Goal: Task Accomplishment & Management: Use online tool/utility

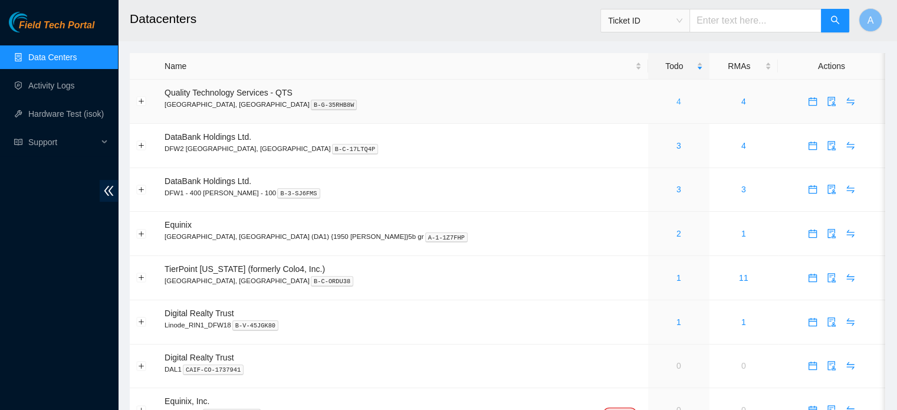
click at [676, 102] on link "4" at bounding box center [678, 101] width 5 height 9
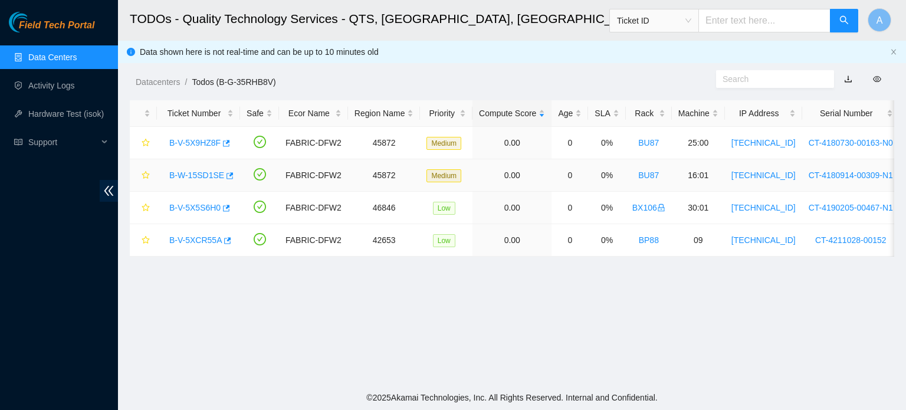
click at [209, 170] on link "B-W-15SD1SE" at bounding box center [196, 174] width 55 height 9
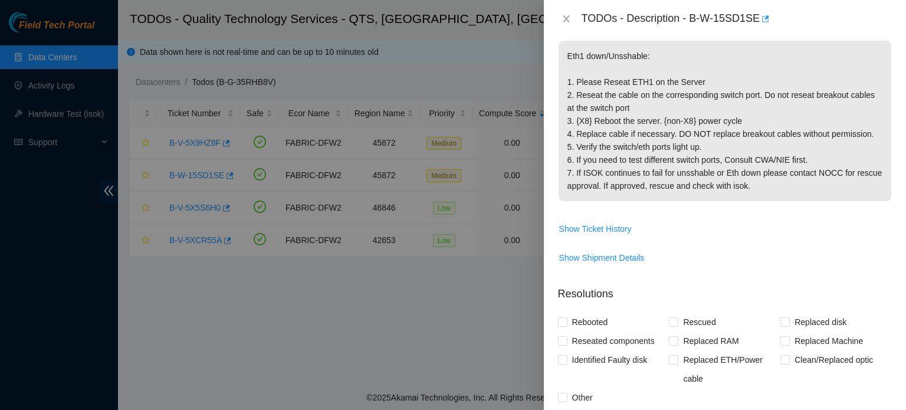
scroll to position [178, 0]
click at [607, 230] on span "Show Ticket History" at bounding box center [595, 227] width 73 height 13
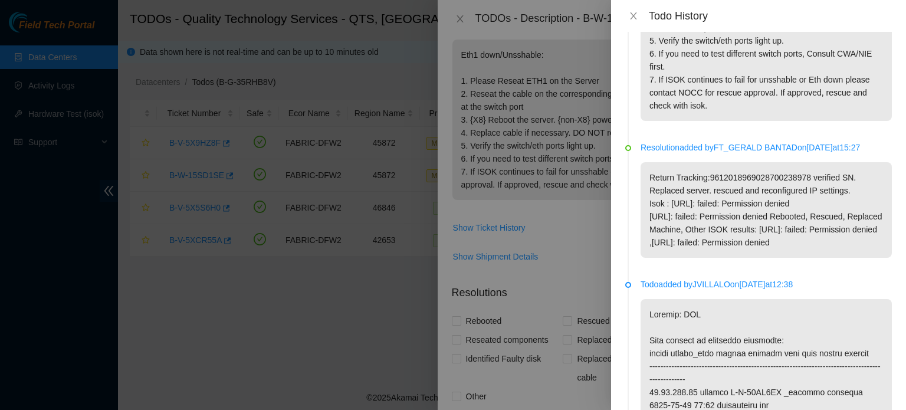
scroll to position [0, 0]
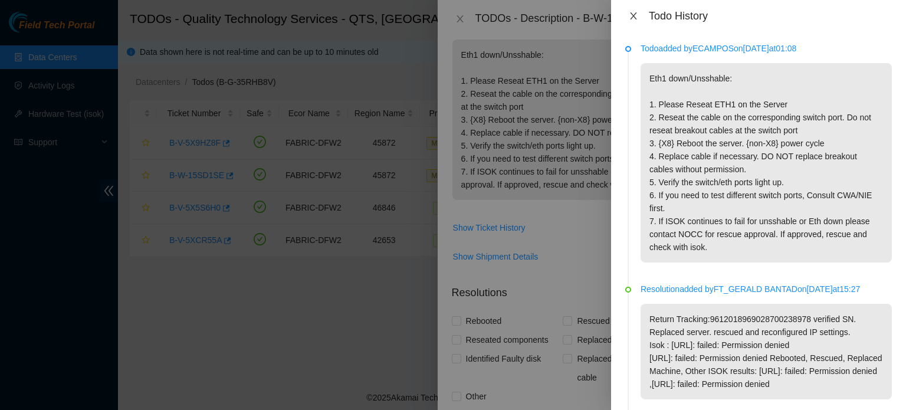
click at [636, 12] on icon "close" at bounding box center [633, 15] width 6 height 7
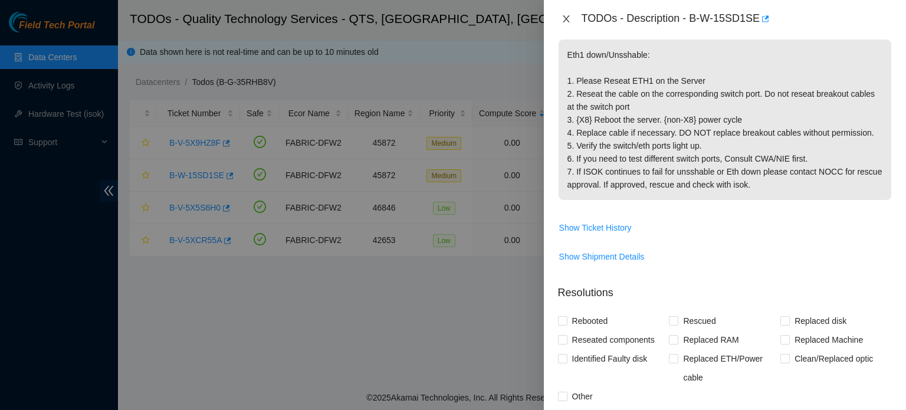
click at [570, 16] on icon "close" at bounding box center [565, 18] width 9 height 9
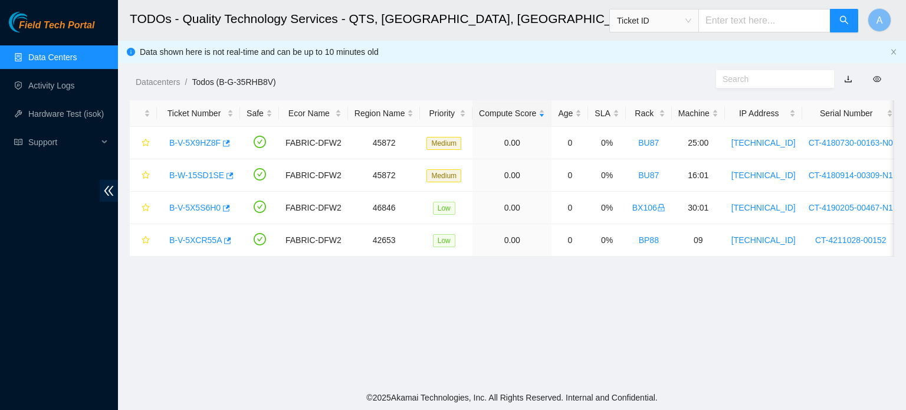
scroll to position [217, 0]
click at [75, 86] on link "Activity Logs" at bounding box center [51, 85] width 47 height 9
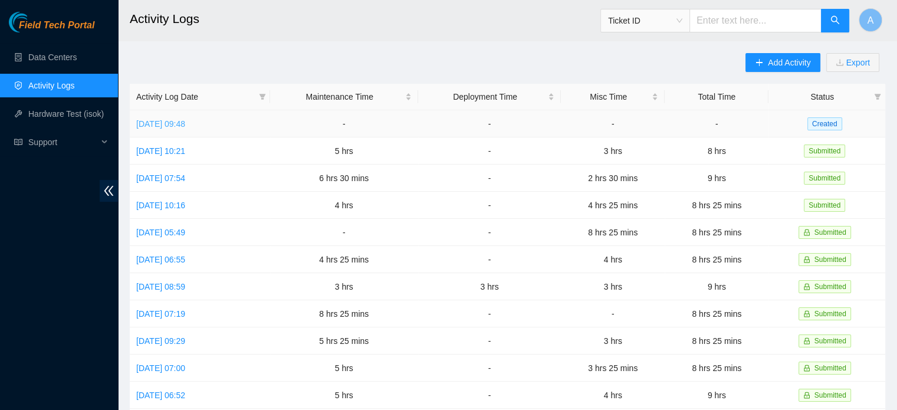
click at [185, 119] on link "Thu, 02 Oct 2025 09:48" at bounding box center [160, 123] width 49 height 9
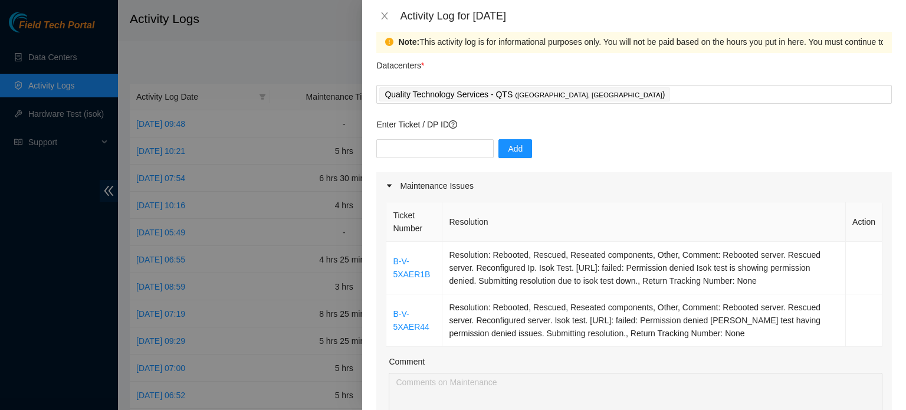
scroll to position [16, 0]
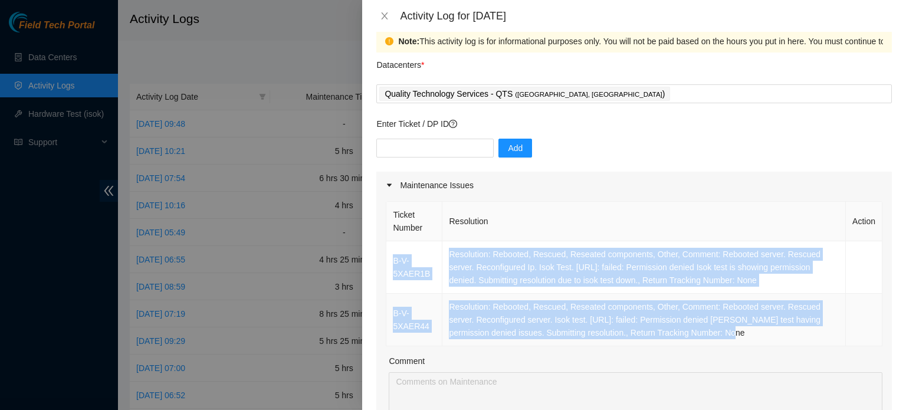
drag, startPoint x: 389, startPoint y: 259, endPoint x: 699, endPoint y: 334, distance: 318.7
click at [699, 334] on tbody "B-V-5XAER1B Resolution: Rebooted, Rescued, Reseated components, Other, Comment:…" at bounding box center [634, 293] width 496 height 105
copy tbody "B-V-5XAER1B Resolution: Rebooted, Rescued, Reseated components, Other, Comment:…"
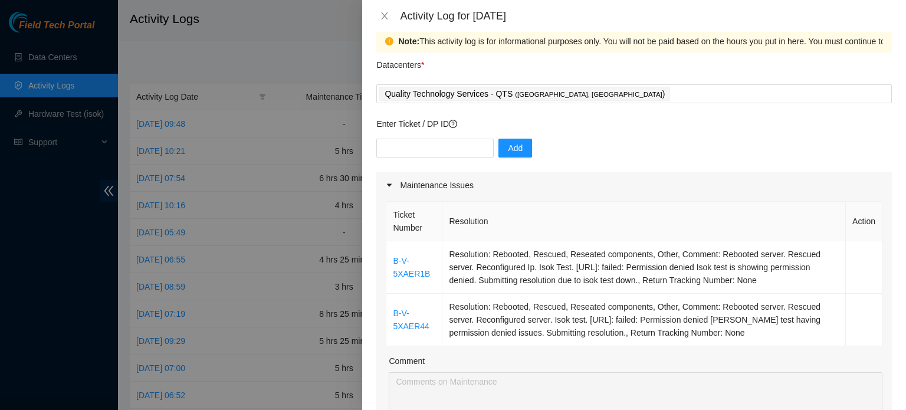
click at [576, 184] on div "Maintenance Issues" at bounding box center [633, 185] width 515 height 27
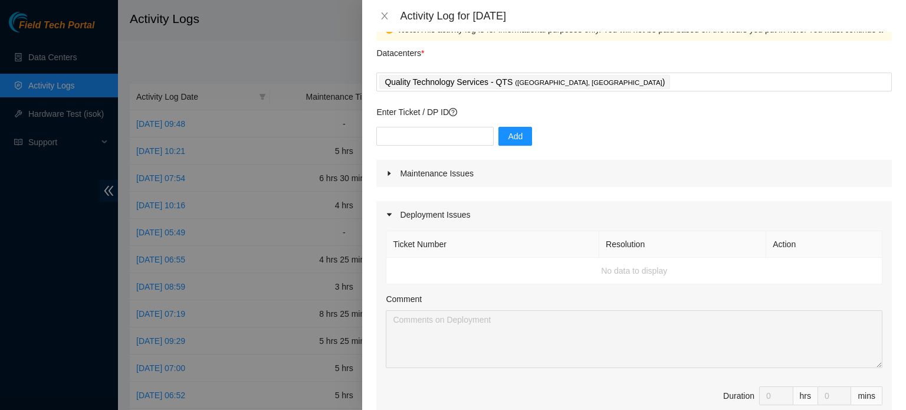
scroll to position [0, 0]
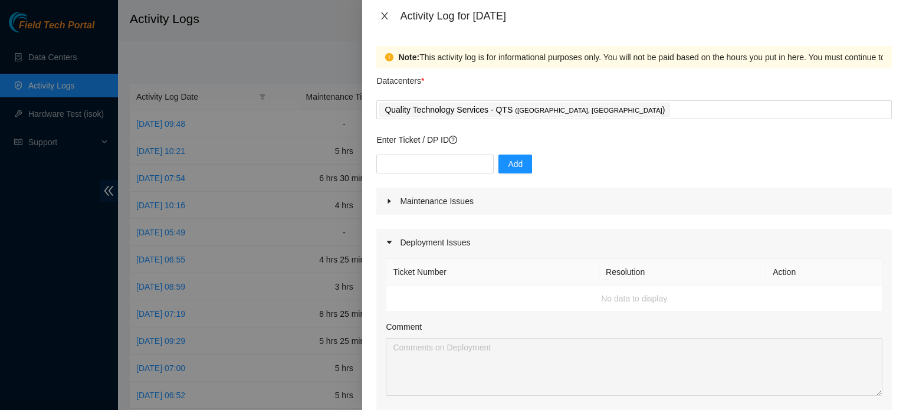
click at [389, 15] on icon "close" at bounding box center [384, 15] width 9 height 9
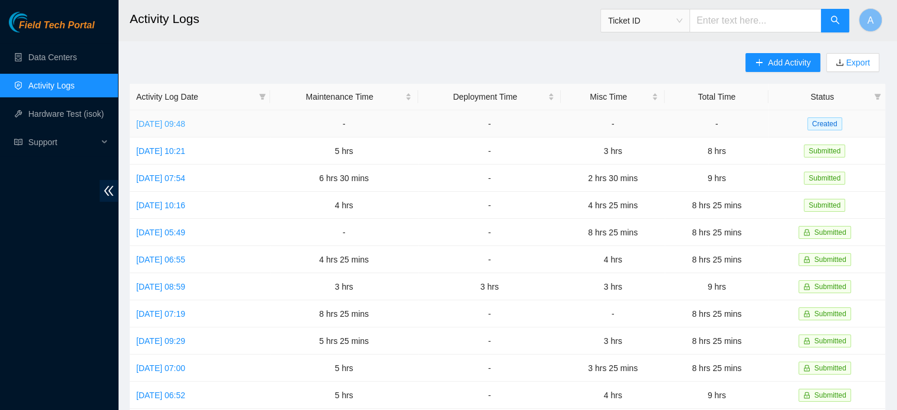
click at [177, 126] on link "Thu, 02 Oct 2025 09:48" at bounding box center [160, 123] width 49 height 9
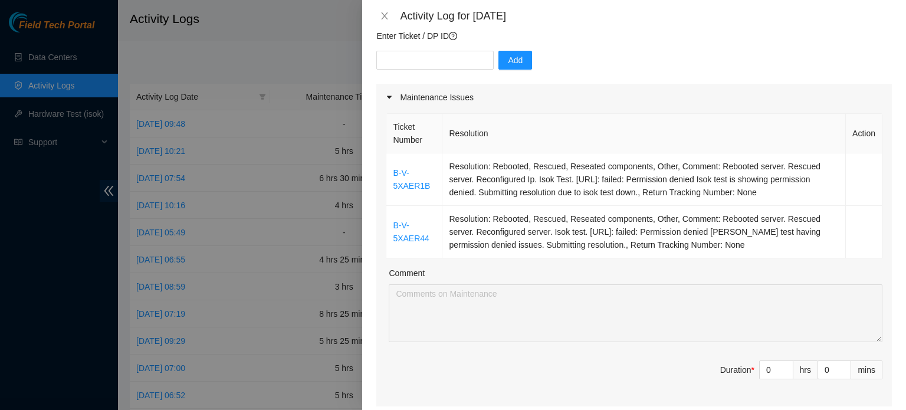
scroll to position [105, 0]
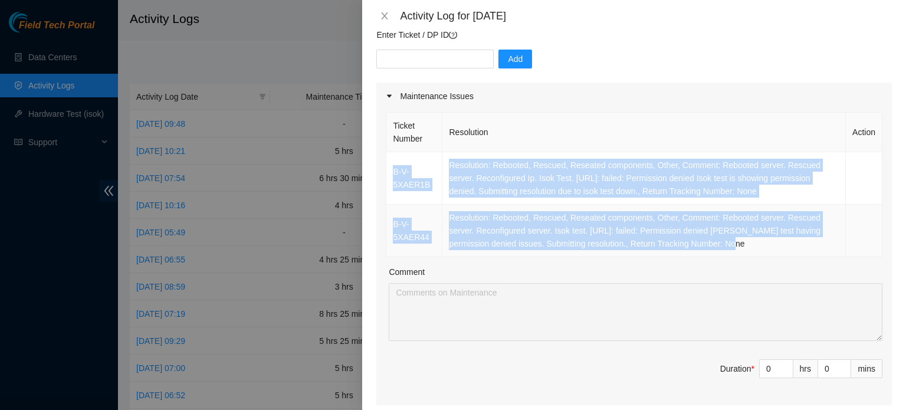
drag, startPoint x: 391, startPoint y: 173, endPoint x: 702, endPoint y: 245, distance: 319.1
click at [702, 245] on tbody "B-V-5XAER1B Resolution: Rebooted, Rescued, Reseated components, Other, Comment:…" at bounding box center [634, 204] width 496 height 105
copy tbody "B-V-5XAER1B Resolution: Rebooted, Rescued, Reseated components, Other, Comment:…"
type input "1"
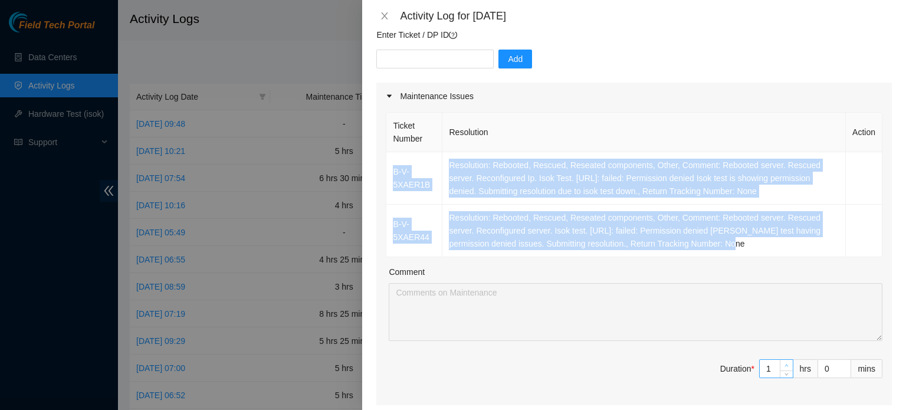
click at [784, 363] on icon "up" at bounding box center [786, 365] width 4 height 4
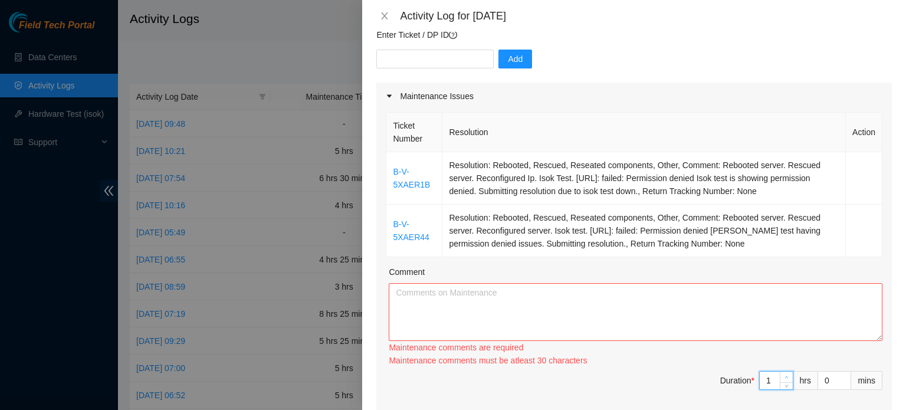
click at [778, 363] on div "Maintenance comments must be atleast 30 characters" at bounding box center [636, 360] width 494 height 13
type input "2"
click at [784, 376] on icon "up" at bounding box center [786, 377] width 4 height 4
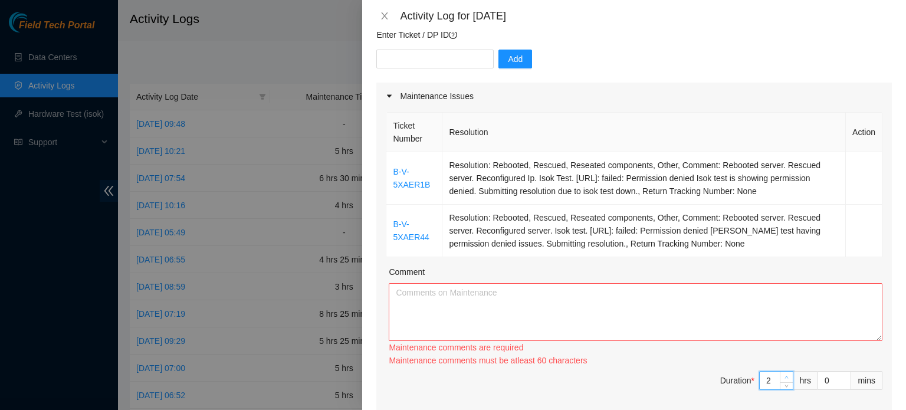
type input "3"
click at [784, 376] on icon "up" at bounding box center [786, 377] width 4 height 4
click at [659, 327] on textarea "Comment" at bounding box center [636, 312] width 494 height 58
paste textarea "B-V-5XAER1B Resolution: Rebooted, Rescued, Reseated components, Other, Comment:…"
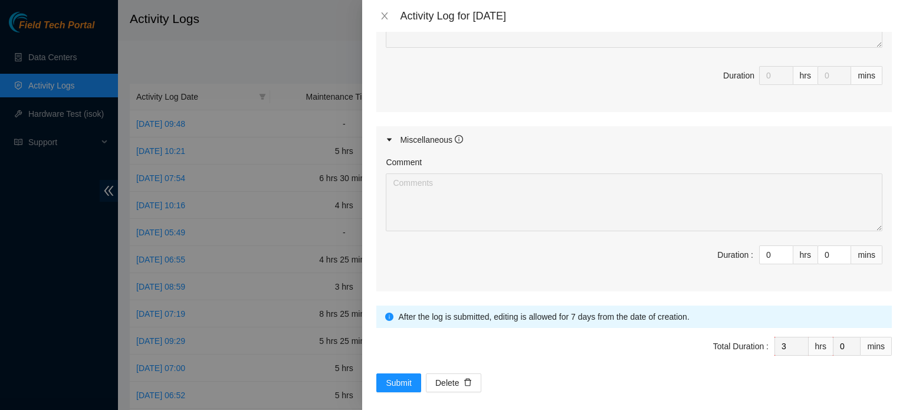
scroll to position [650, 0]
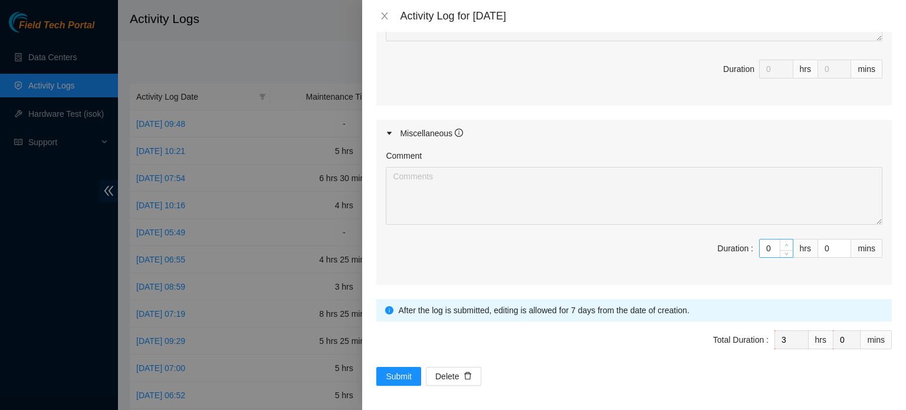
type textarea "B-V-5XAER1B Resolution: Rebooted, Rescued, Reseated components, Other, Comment:…"
type input "1"
type input "4"
click at [781, 239] on span "Increase Value" at bounding box center [786, 244] width 13 height 11
type input "2"
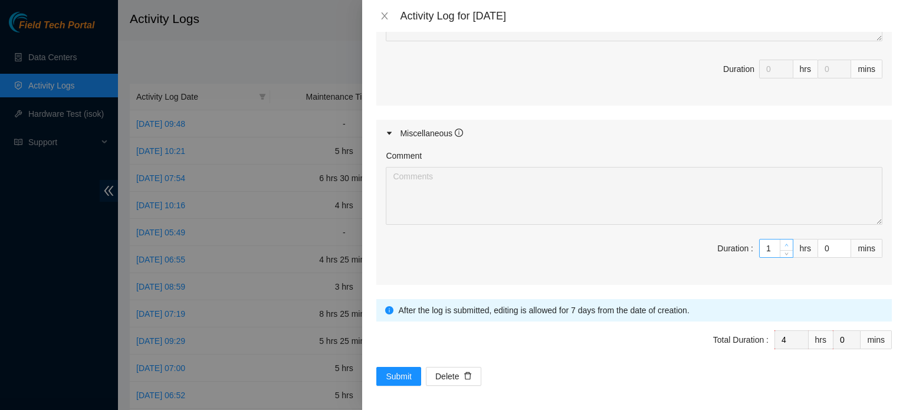
type input "5"
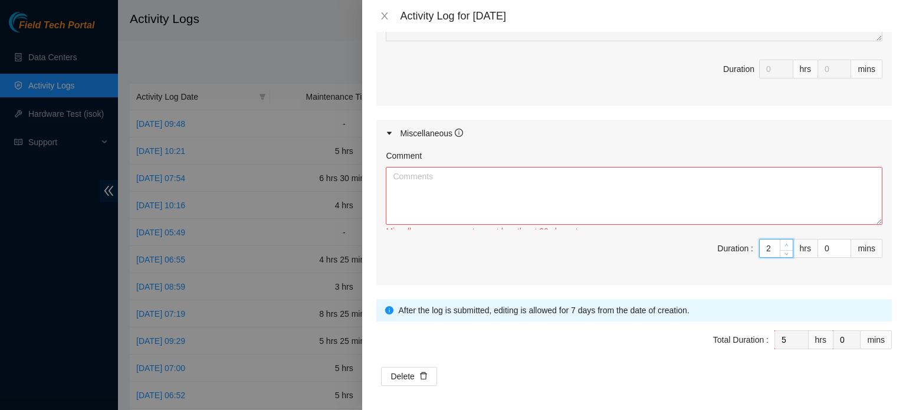
click at [781, 239] on span "Increase Value" at bounding box center [786, 244] width 13 height 11
type input "3"
type input "6"
click at [781, 239] on span "Increase Value" at bounding box center [786, 244] width 13 height 11
type input "4"
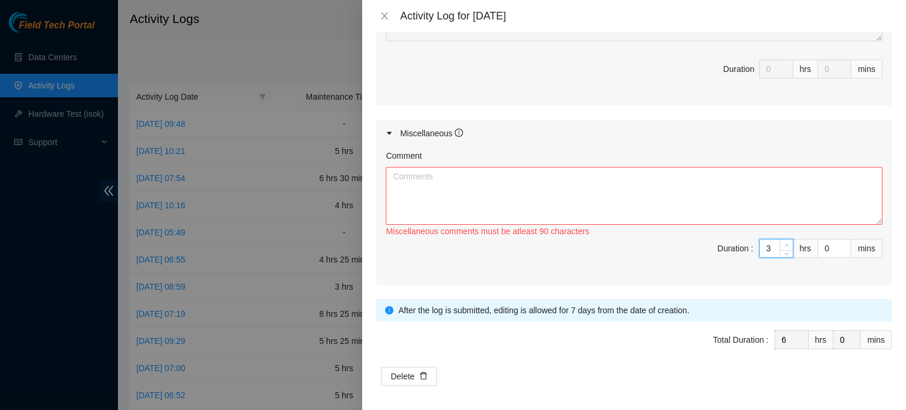
type input "7"
click at [781, 239] on span "Increase Value" at bounding box center [786, 244] width 13 height 11
type input "5"
type input "8"
click at [781, 239] on span "Increase Value" at bounding box center [786, 244] width 13 height 11
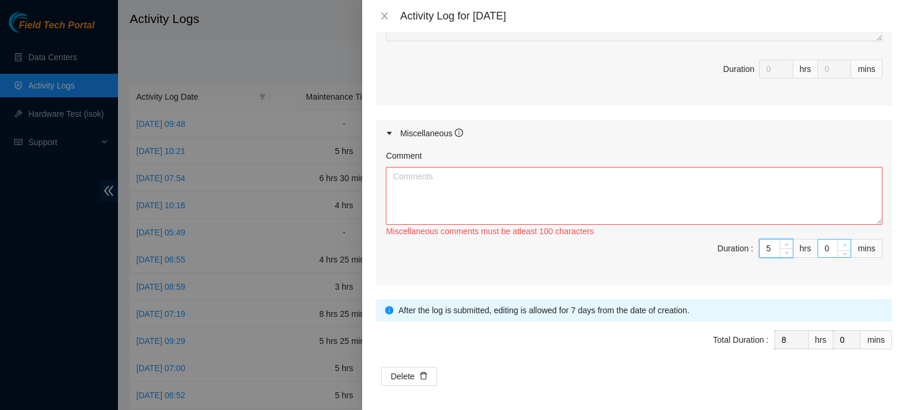
type input "1"
click at [841, 242] on span "up" at bounding box center [844, 245] width 7 height 7
type input "2"
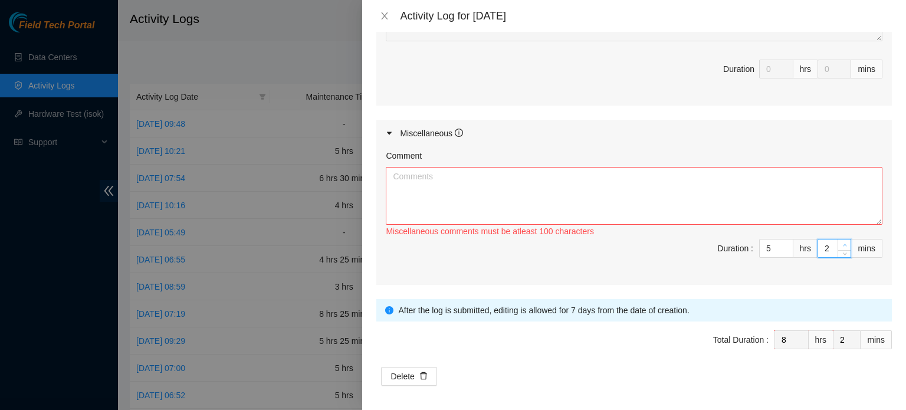
click at [841, 242] on span "up" at bounding box center [844, 245] width 7 height 7
type input "3"
click at [841, 242] on span "up" at bounding box center [844, 245] width 7 height 7
type input "4"
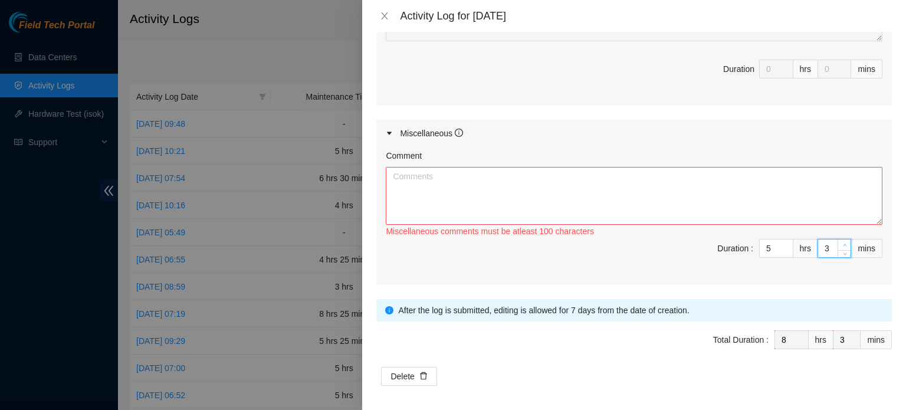
type input "4"
click at [841, 242] on span "up" at bounding box center [844, 245] width 7 height 7
type input "5"
click at [841, 242] on span "up" at bounding box center [844, 245] width 7 height 7
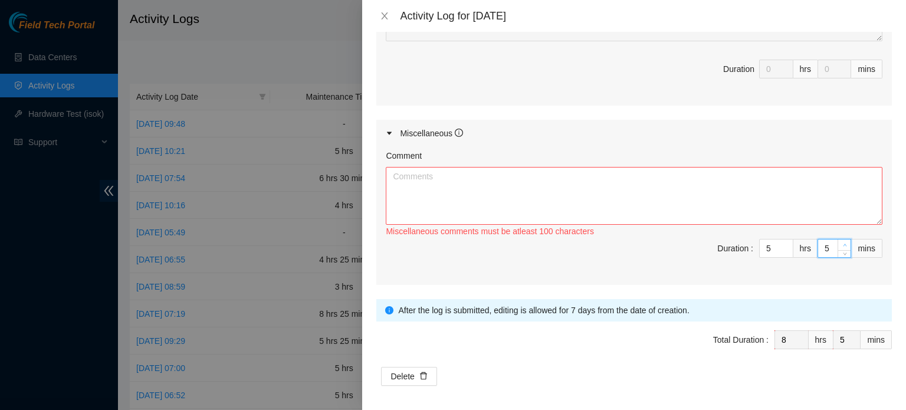
type input "6"
click at [841, 242] on span "up" at bounding box center [844, 245] width 7 height 7
type input "7"
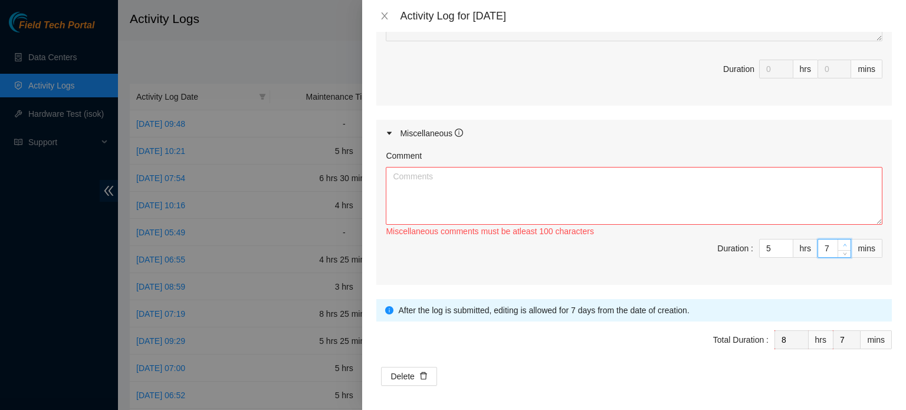
click at [841, 242] on span "up" at bounding box center [844, 245] width 7 height 7
type input "8"
click at [841, 242] on span "up" at bounding box center [844, 245] width 7 height 7
type input "9"
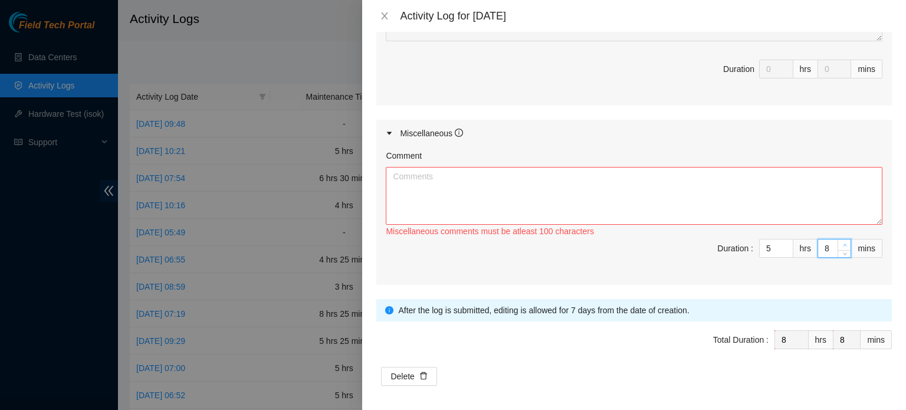
type input "9"
click at [841, 242] on span "up" at bounding box center [844, 245] width 7 height 7
type input "10"
click at [841, 242] on span "up" at bounding box center [844, 245] width 7 height 7
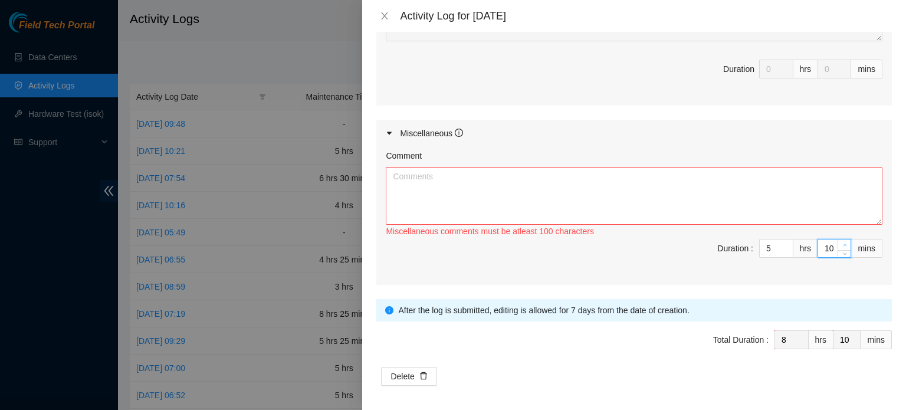
type input "11"
click at [841, 242] on span "up" at bounding box center [844, 245] width 7 height 7
type input "12"
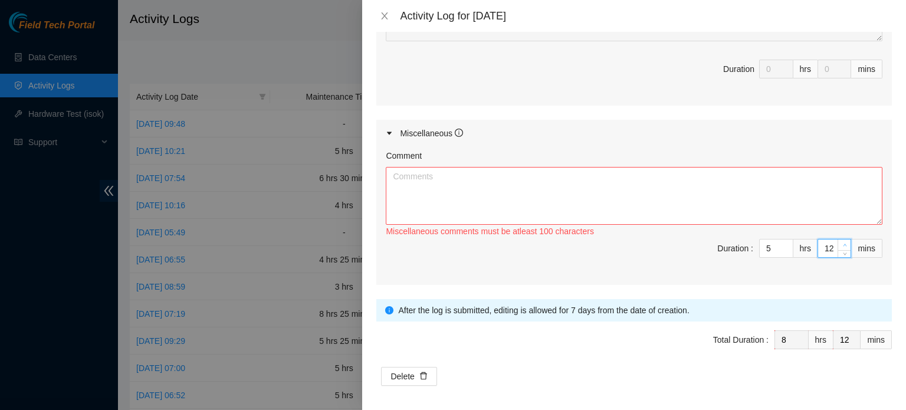
click at [841, 242] on span "up" at bounding box center [844, 245] width 7 height 7
type input "13"
click at [841, 242] on span "up" at bounding box center [844, 245] width 7 height 7
type input "14"
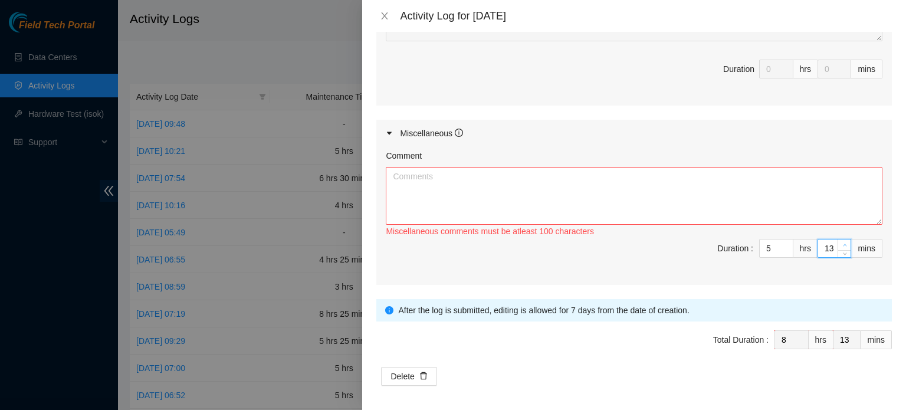
type input "14"
click at [841, 242] on span "up" at bounding box center [844, 245] width 7 height 7
type input "15"
click at [841, 242] on span "up" at bounding box center [844, 245] width 7 height 7
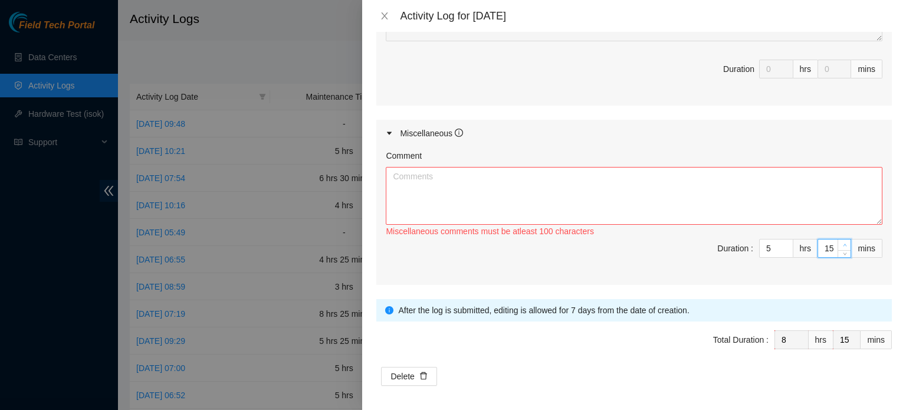
type input "16"
click at [841, 242] on span "up" at bounding box center [844, 245] width 7 height 7
type input "17"
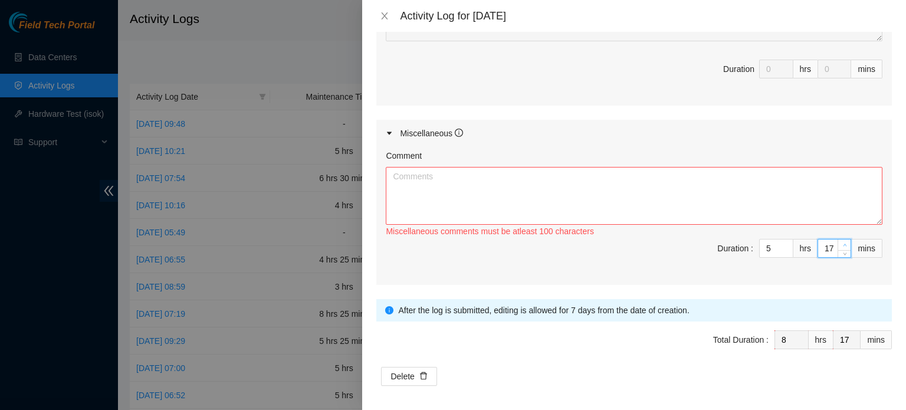
click at [841, 242] on span "up" at bounding box center [844, 245] width 7 height 7
type input "18"
click at [841, 242] on span "up" at bounding box center [844, 245] width 7 height 7
type input "19"
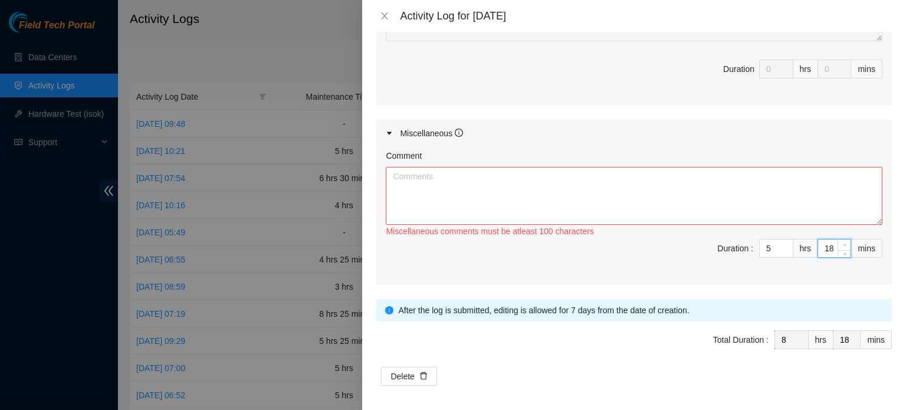
type input "19"
click at [841, 242] on span "up" at bounding box center [844, 245] width 7 height 7
type input "20"
click at [841, 242] on span "up" at bounding box center [844, 245] width 7 height 7
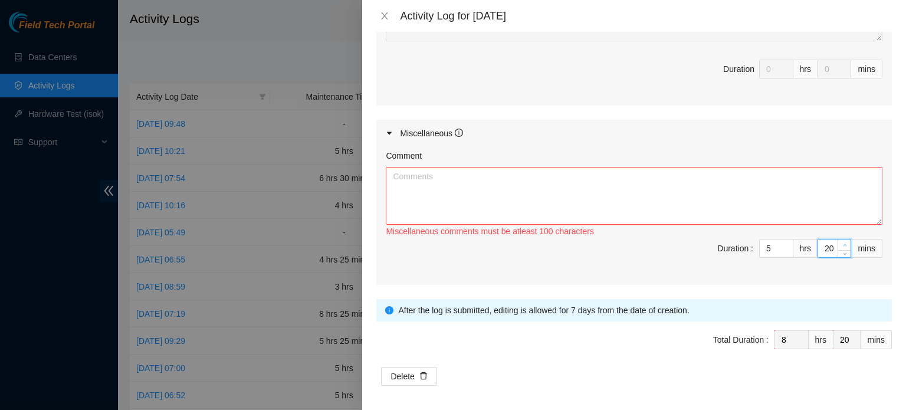
type input "21"
click at [841, 242] on span "up" at bounding box center [844, 245] width 7 height 7
type input "22"
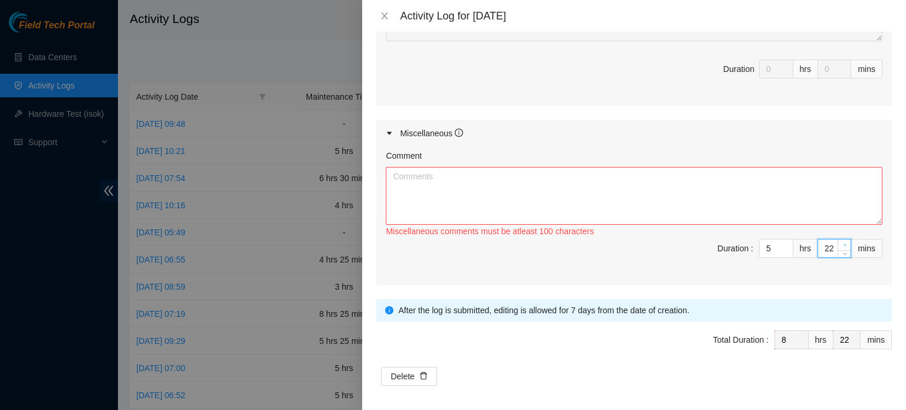
click at [841, 242] on span "up" at bounding box center [844, 245] width 7 height 7
type input "23"
click at [841, 242] on span "up" at bounding box center [844, 245] width 7 height 7
type input "24"
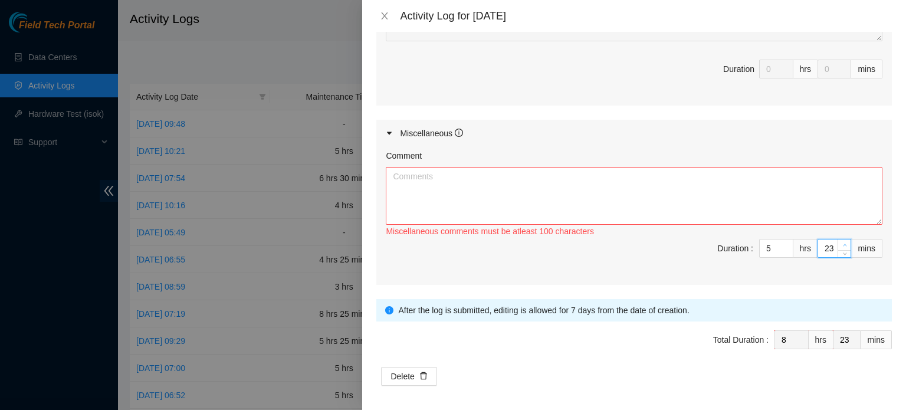
type input "24"
click at [841, 242] on span "up" at bounding box center [844, 245] width 7 height 7
type input "25"
click at [841, 242] on span "up" at bounding box center [844, 245] width 7 height 7
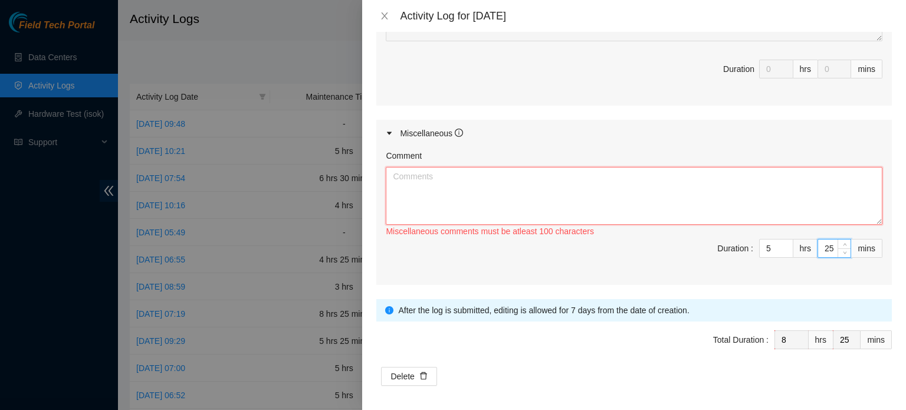
click at [744, 203] on textarea "Comment" at bounding box center [634, 196] width 497 height 58
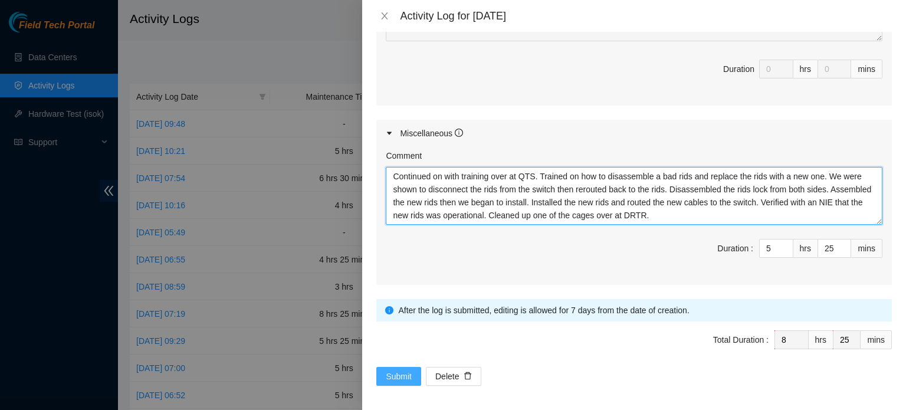
type textarea "Continued on with training over at QTS. Trained on how to disassemble a bad rid…"
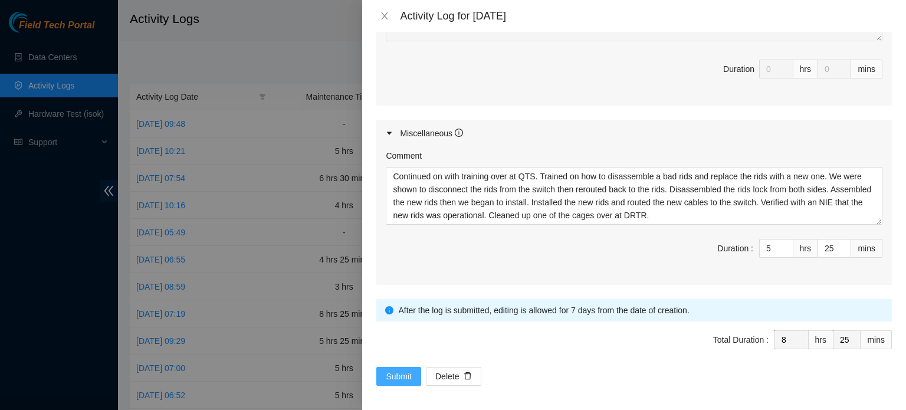
click at [409, 379] on span "Submit" at bounding box center [399, 376] width 26 height 13
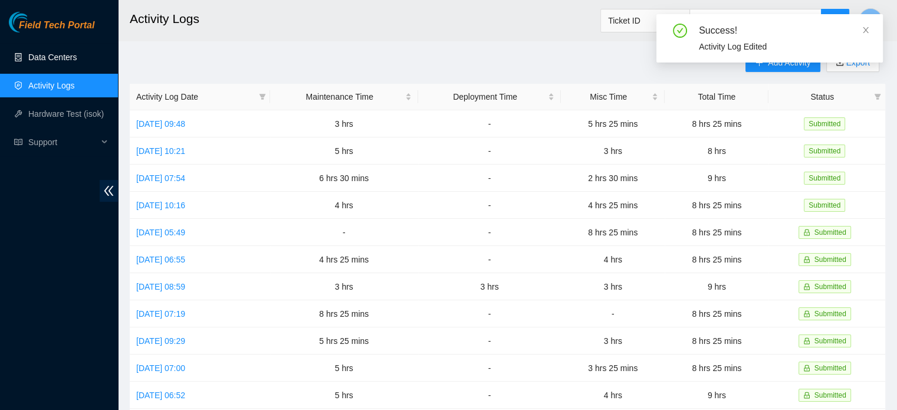
click at [60, 57] on link "Data Centers" at bounding box center [52, 56] width 48 height 9
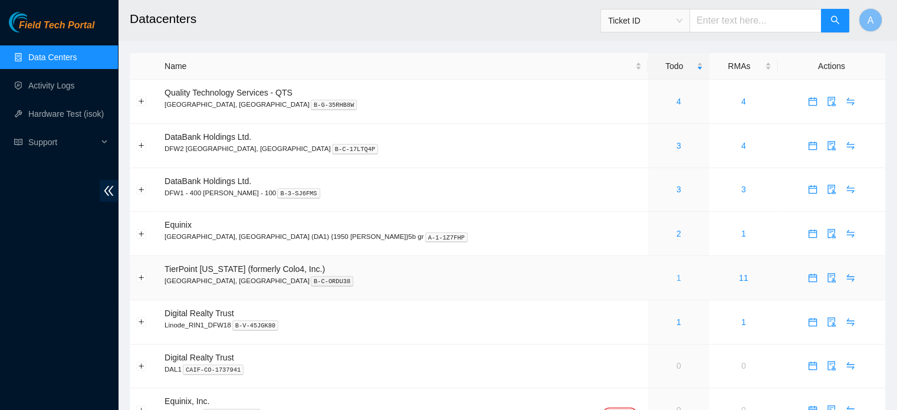
click at [676, 277] on link "1" at bounding box center [678, 277] width 5 height 9
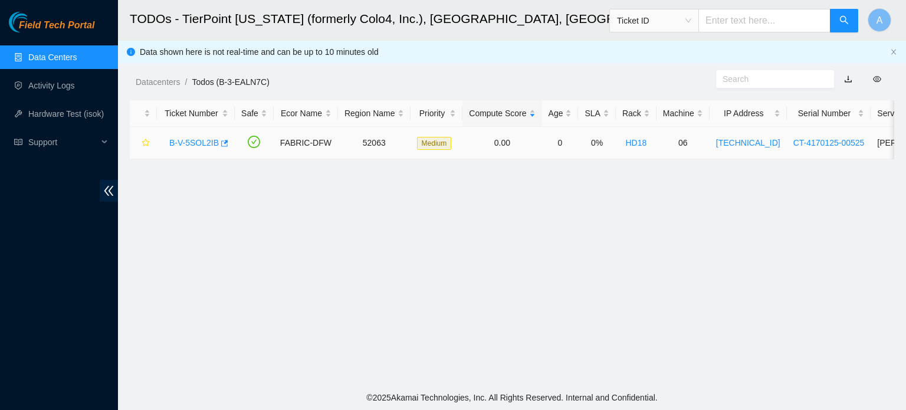
click at [186, 138] on link "B-V-5SOL2IB" at bounding box center [194, 142] width 50 height 9
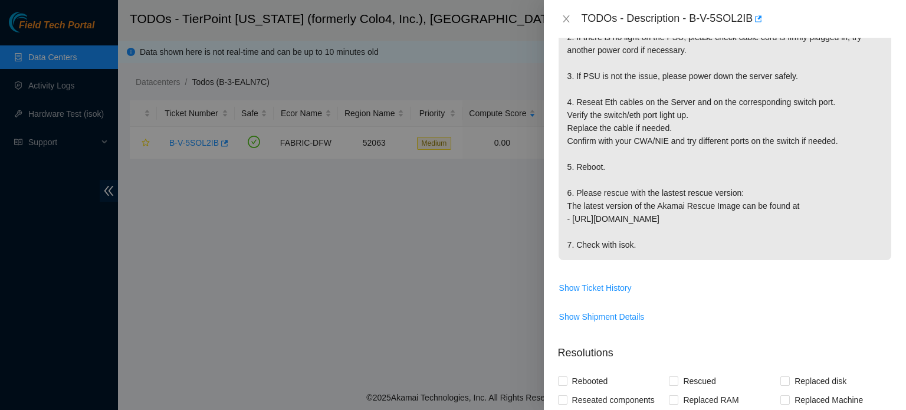
scroll to position [248, 0]
click at [566, 22] on icon "close" at bounding box center [565, 18] width 9 height 9
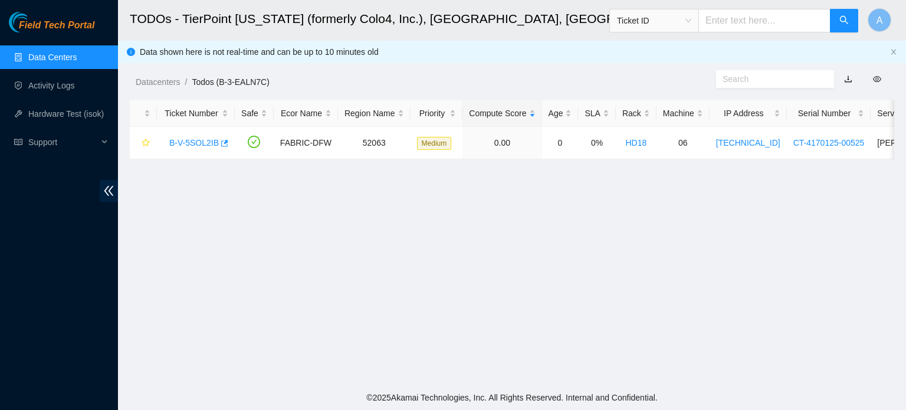
scroll to position [287, 0]
click at [69, 59] on link "Data Centers" at bounding box center [52, 56] width 48 height 9
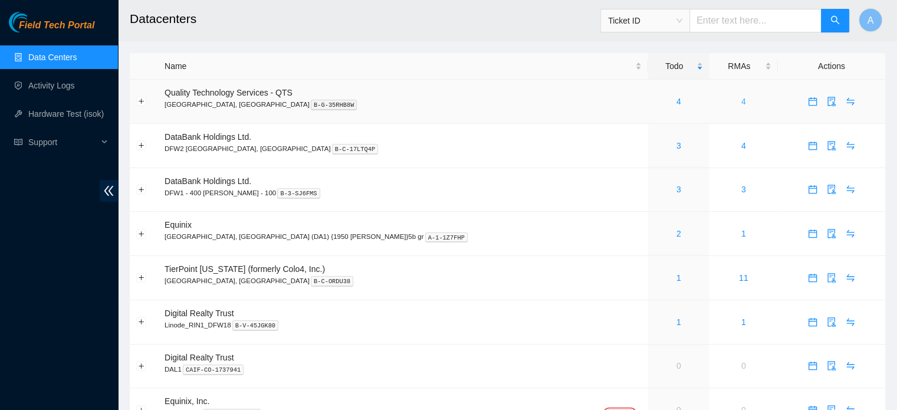
click at [741, 101] on link "4" at bounding box center [743, 101] width 5 height 9
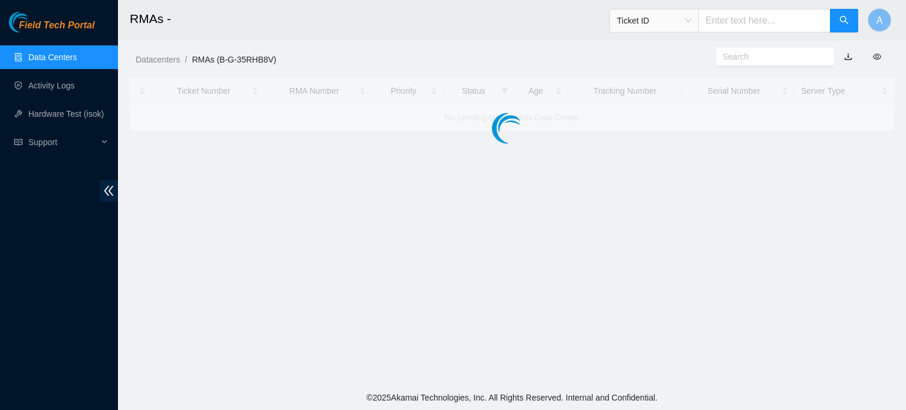
click at [686, 101] on div at bounding box center [512, 104] width 764 height 53
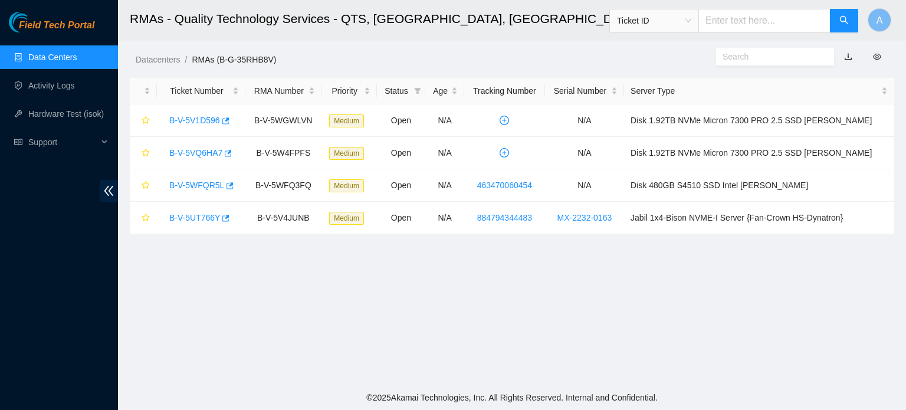
click at [77, 58] on link "Data Centers" at bounding box center [52, 56] width 48 height 9
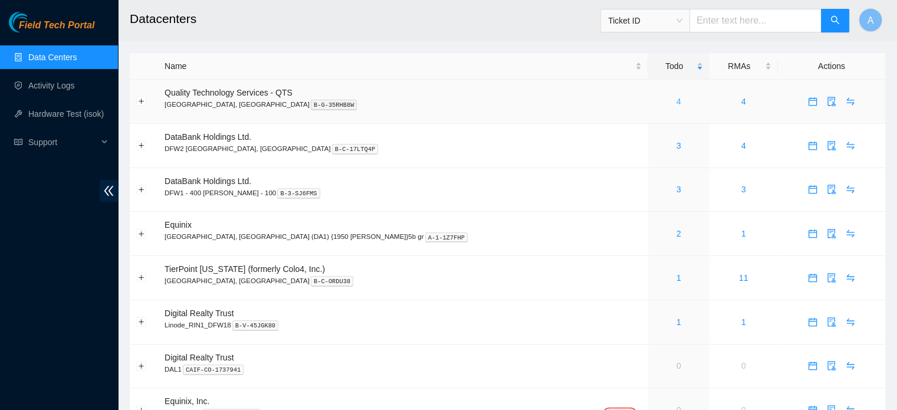
click at [676, 100] on link "4" at bounding box center [678, 101] width 5 height 9
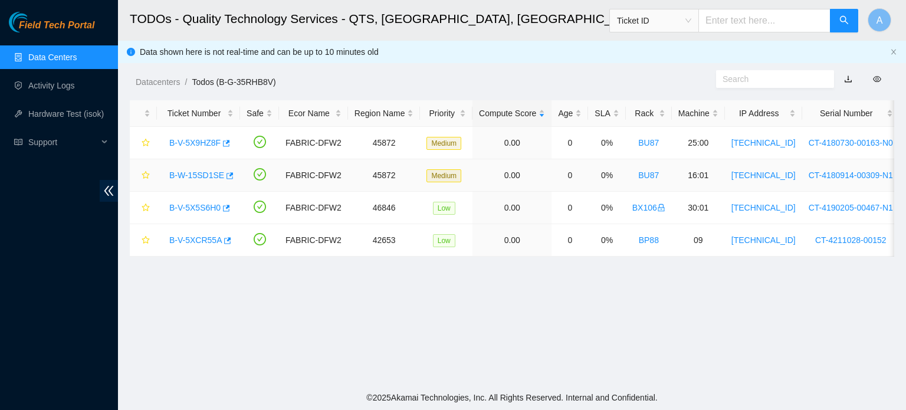
click at [205, 177] on link "B-W-15SD1SE" at bounding box center [196, 174] width 55 height 9
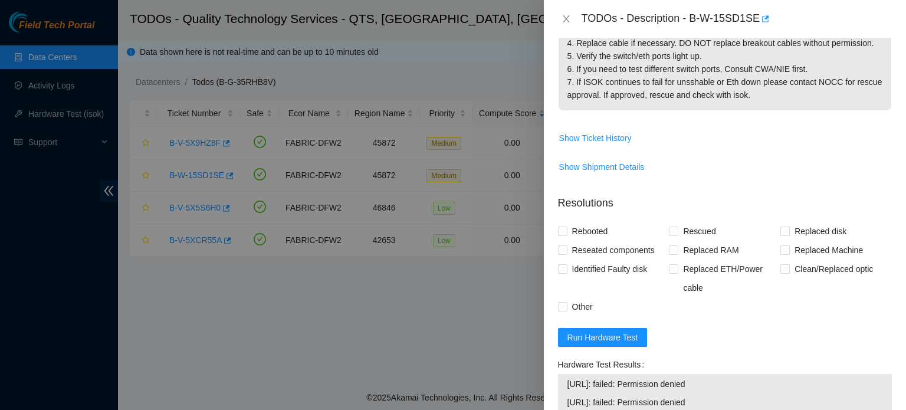
scroll to position [268, 0]
click at [608, 328] on button "Run Hardware Test" at bounding box center [603, 336] width 90 height 19
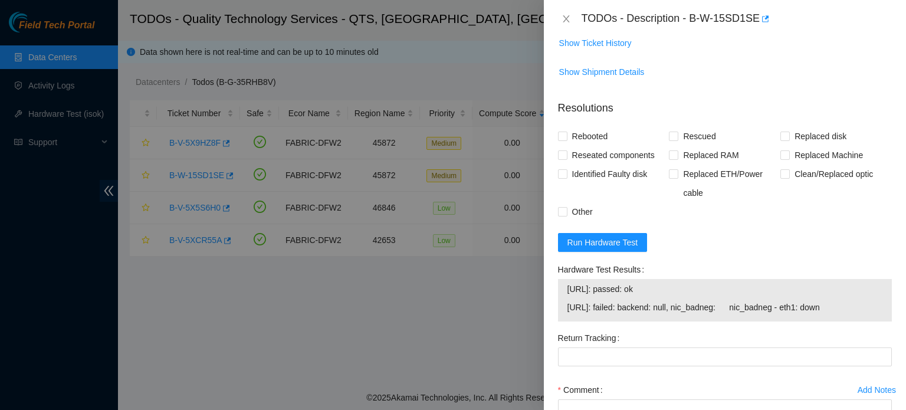
scroll to position [379, 0]
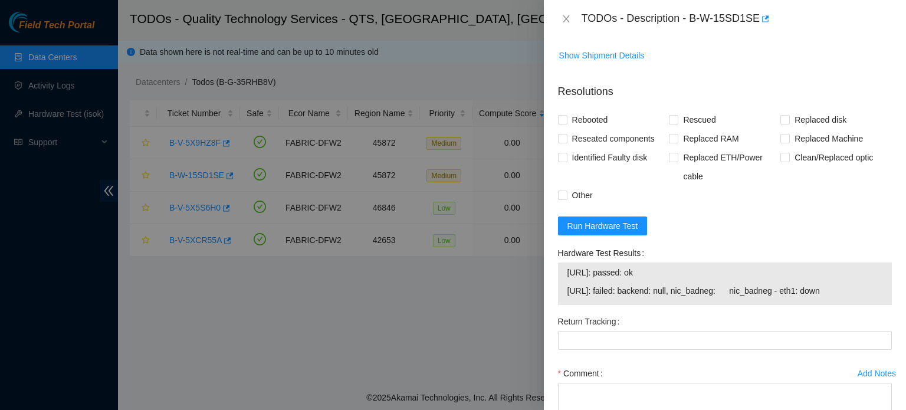
click at [636, 299] on td "23.33.140.35: failed: backend: null, nic_badneg: nic_badneg - eth1: down" at bounding box center [725, 293] width 316 height 18
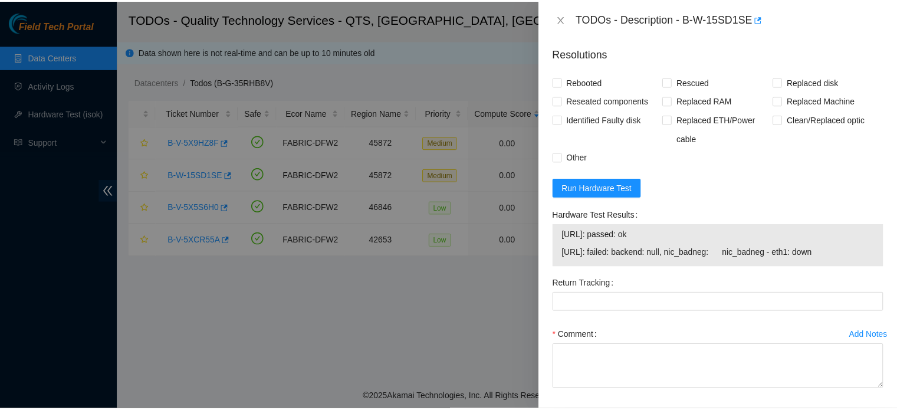
scroll to position [0, 0]
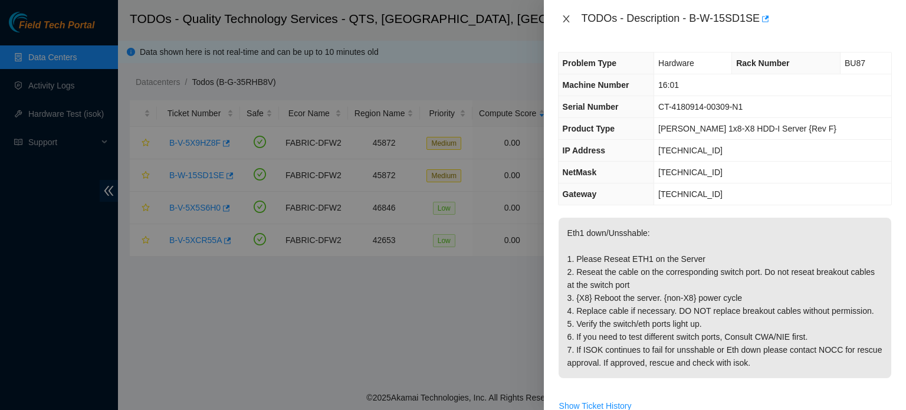
click at [568, 19] on icon "close" at bounding box center [565, 18] width 9 height 9
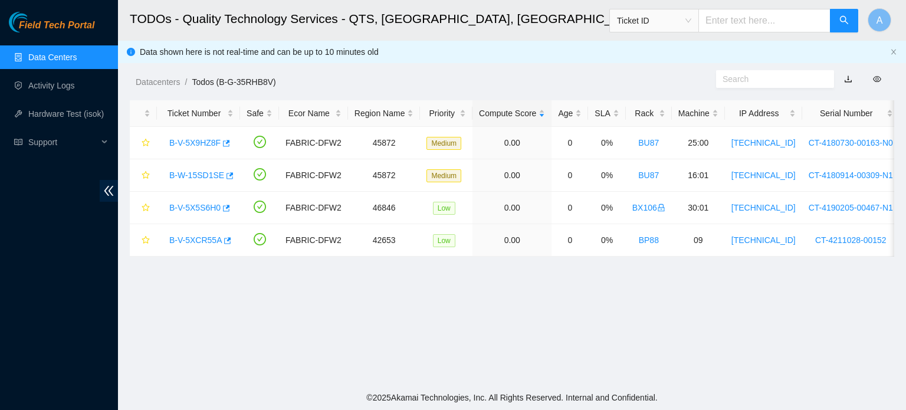
click at [77, 52] on link "Data Centers" at bounding box center [52, 56] width 48 height 9
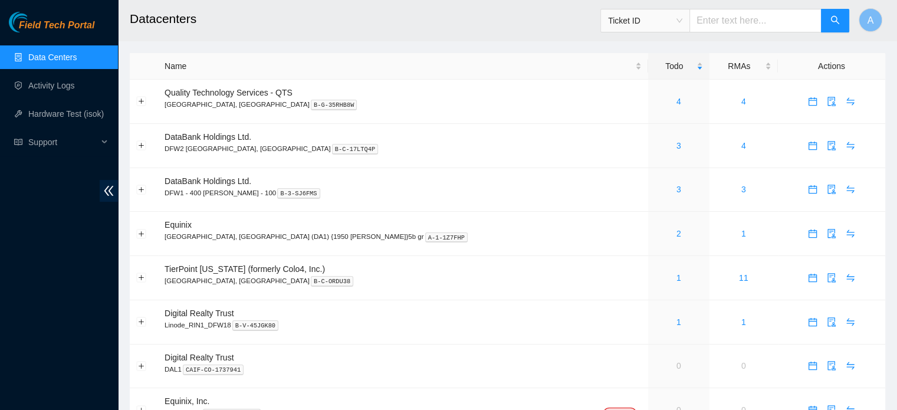
click at [77, 52] on link "Data Centers" at bounding box center [52, 56] width 48 height 9
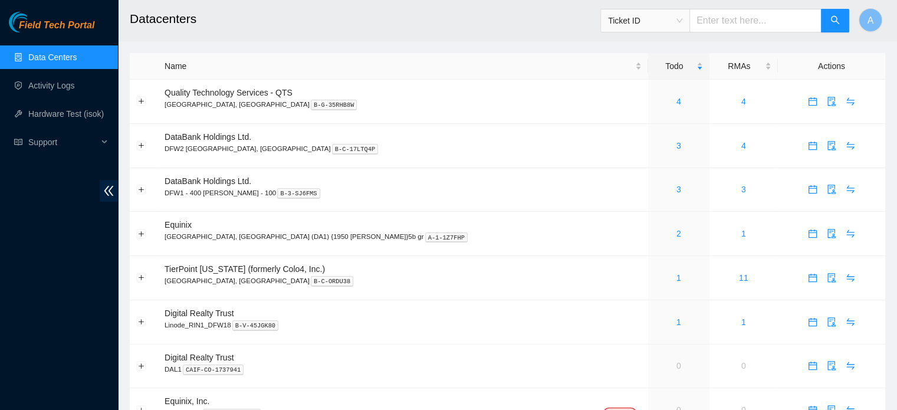
click at [77, 52] on link "Data Centers" at bounding box center [52, 56] width 48 height 9
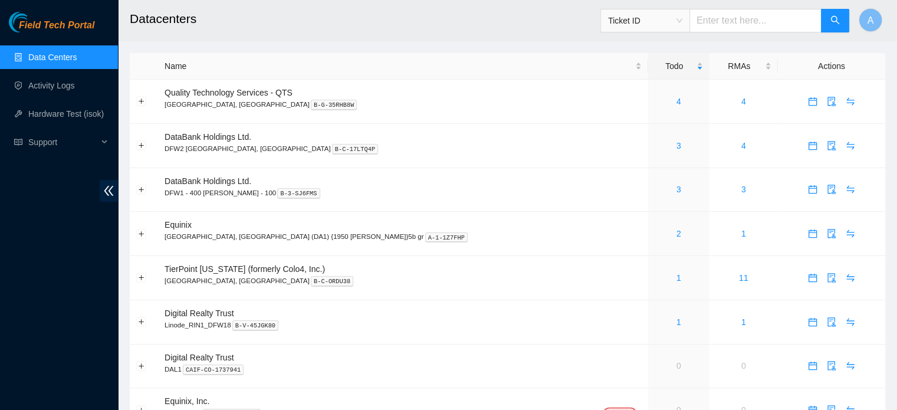
click at [77, 52] on link "Data Centers" at bounding box center [52, 56] width 48 height 9
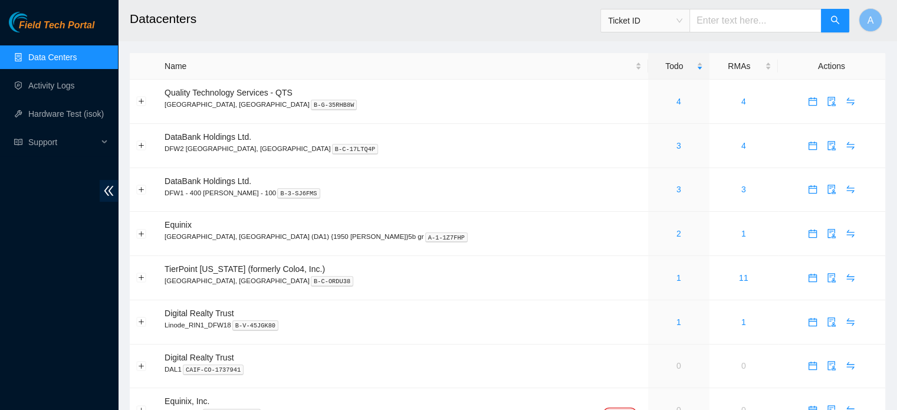
click at [77, 52] on link "Data Centers" at bounding box center [52, 56] width 48 height 9
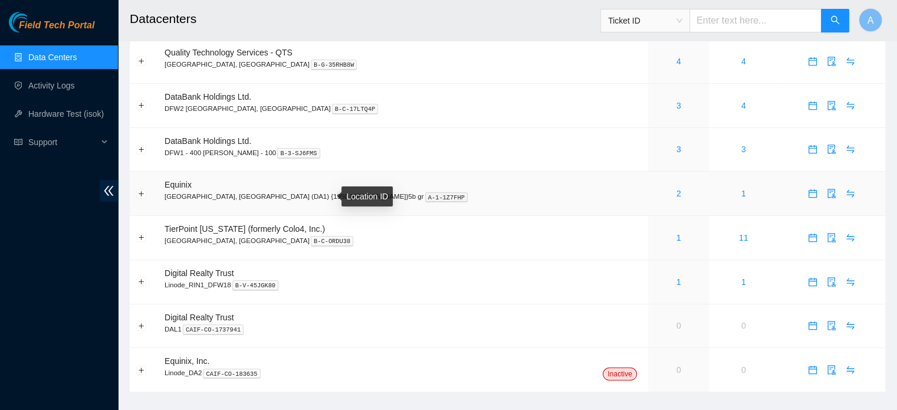
scroll to position [42, 0]
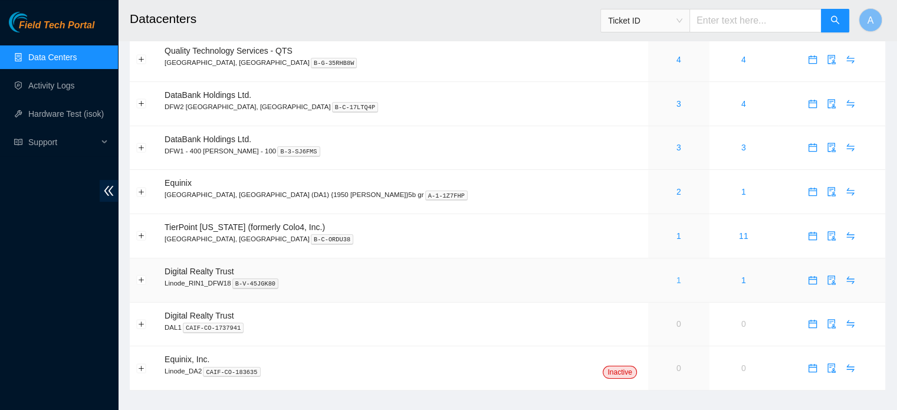
click at [676, 281] on link "1" at bounding box center [678, 279] width 5 height 9
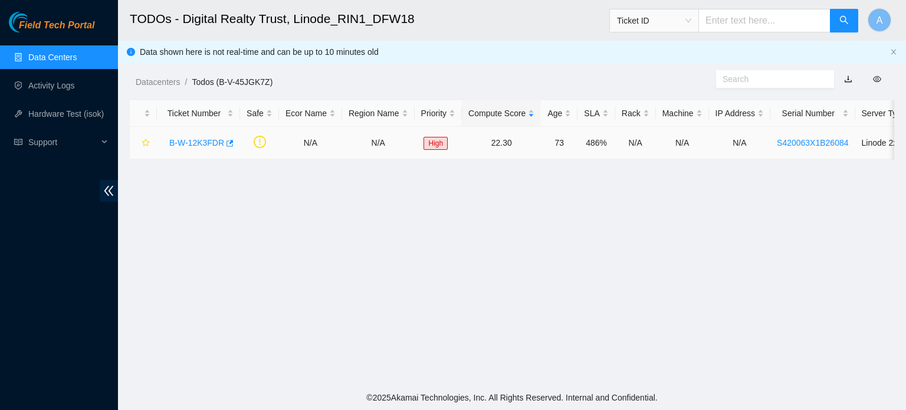
click at [210, 144] on link "B-W-12K3FDR" at bounding box center [196, 142] width 55 height 9
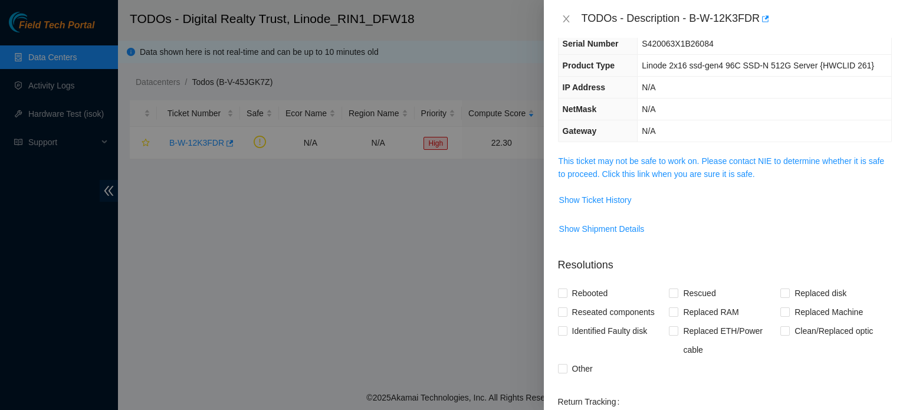
scroll to position [64, 0]
click at [633, 158] on link "This ticket may not be safe to work on. Please contact NIE to determine whether…" at bounding box center [721, 167] width 326 height 22
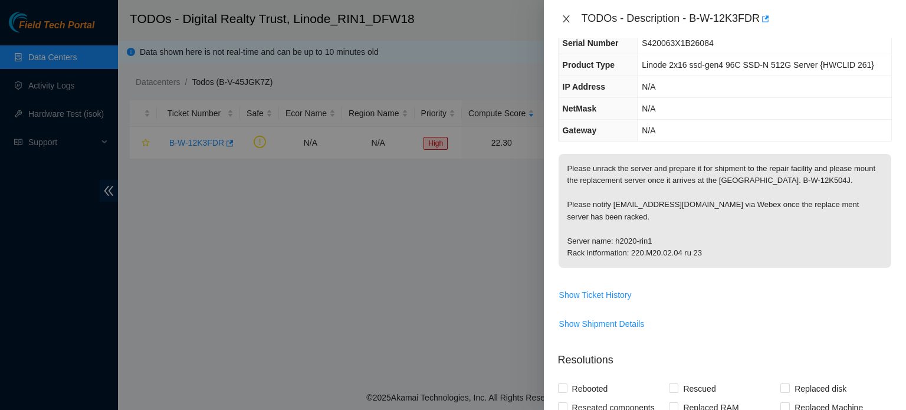
click at [564, 15] on icon "close" at bounding box center [565, 18] width 9 height 9
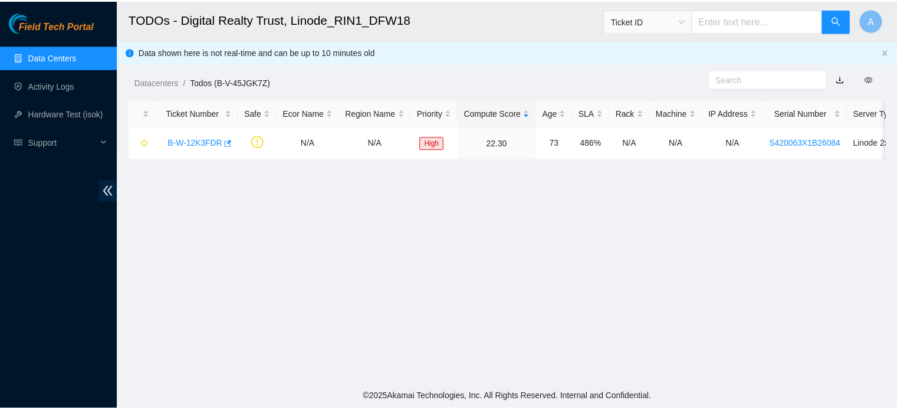
scroll to position [90, 0]
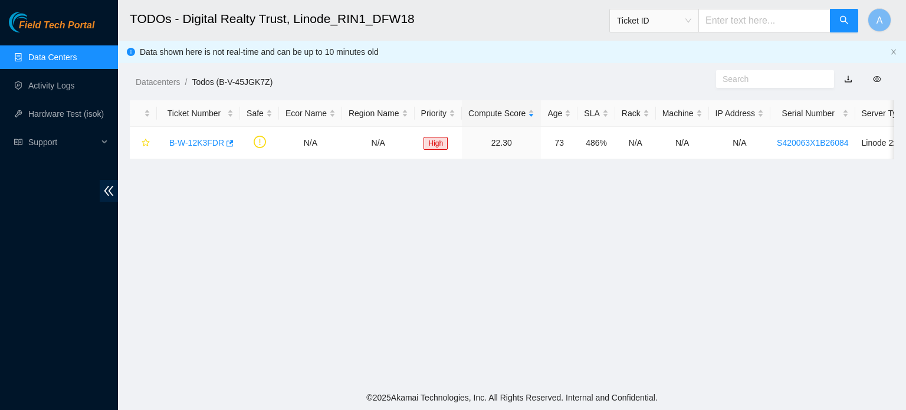
click at [456, 14] on h2 "TODOs - Digital Realty Trust, Linode_RIN1_DFW18" at bounding box center [438, 19] width 617 height 38
click at [77, 52] on link "Data Centers" at bounding box center [52, 56] width 48 height 9
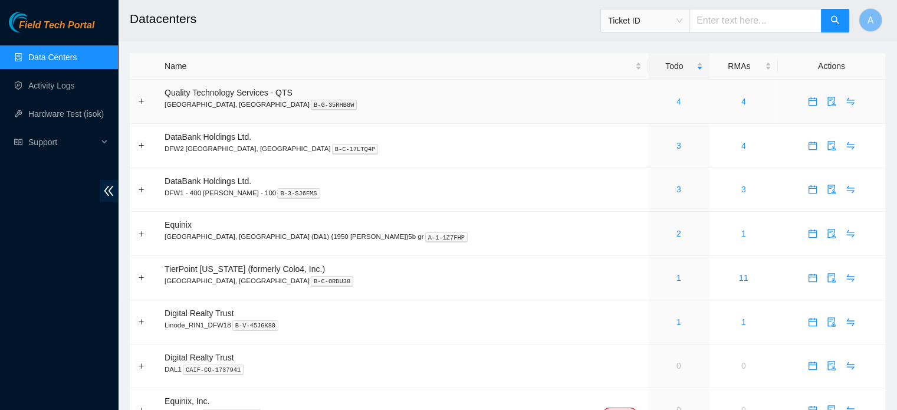
click at [676, 98] on link "4" at bounding box center [678, 101] width 5 height 9
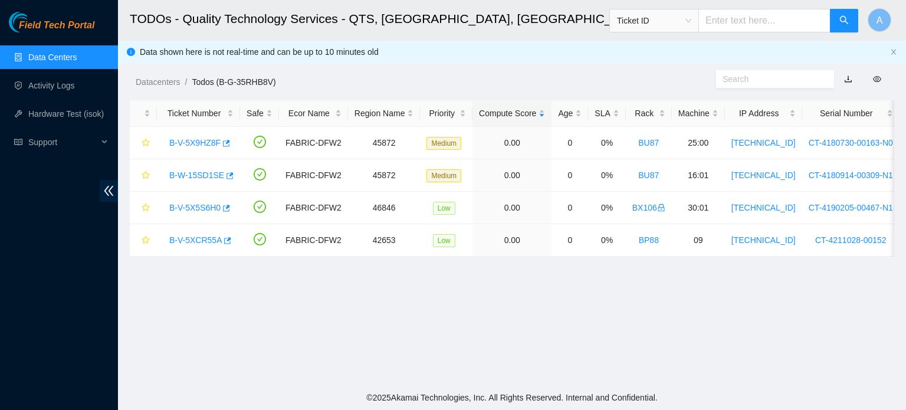
click at [327, 69] on div "Datacenters / Todos (B-G-35RHB8V) /" at bounding box center [413, 55] width 591 height 66
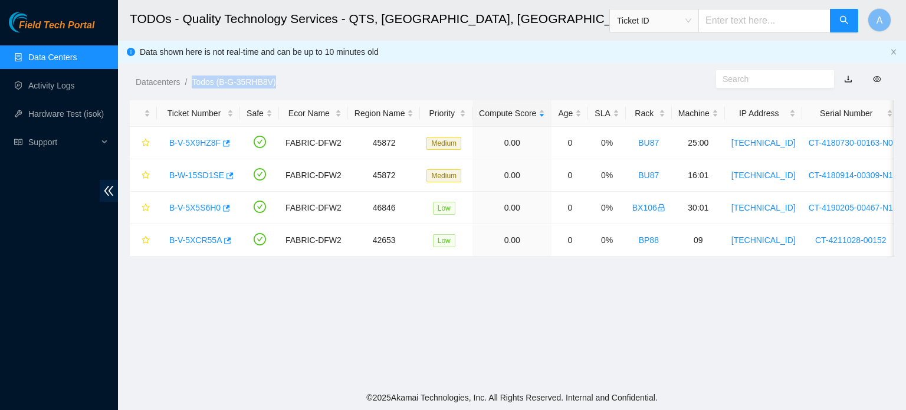
click at [327, 69] on div "Datacenters / Todos (B-G-35RHB8V) /" at bounding box center [413, 55] width 591 height 66
click at [364, 24] on h2 "TODOs - Quality Technology Services - QTS, [GEOGRAPHIC_DATA], [GEOGRAPHIC_DATA]" at bounding box center [438, 19] width 617 height 38
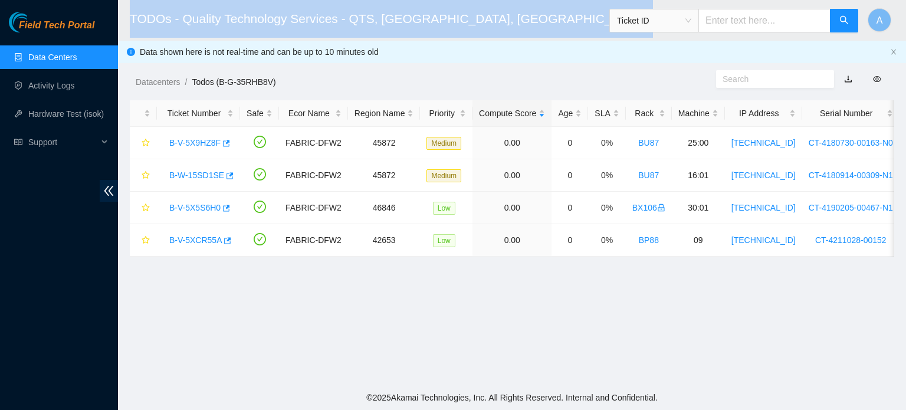
click at [364, 24] on h2 "TODOs - Quality Technology Services - QTS, [GEOGRAPHIC_DATA], [GEOGRAPHIC_DATA]" at bounding box center [438, 19] width 617 height 38
click at [462, 23] on h2 "TODOs - Quality Technology Services - QTS, [GEOGRAPHIC_DATA], [GEOGRAPHIC_DATA]" at bounding box center [438, 19] width 617 height 38
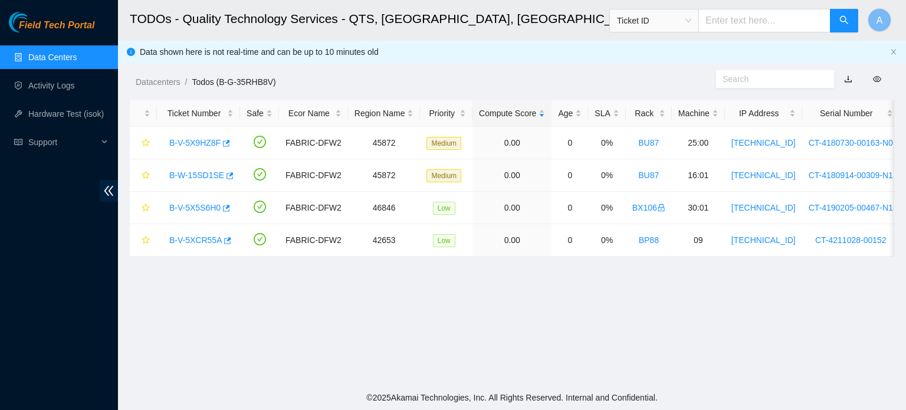
click at [421, 17] on h2 "TODOs - Quality Technology Services - QTS, [GEOGRAPHIC_DATA], [GEOGRAPHIC_DATA]" at bounding box center [438, 19] width 617 height 38
click at [403, 16] on h2 "TODOs - Quality Technology Services - QTS, [GEOGRAPHIC_DATA], [GEOGRAPHIC_DATA]" at bounding box center [438, 19] width 617 height 38
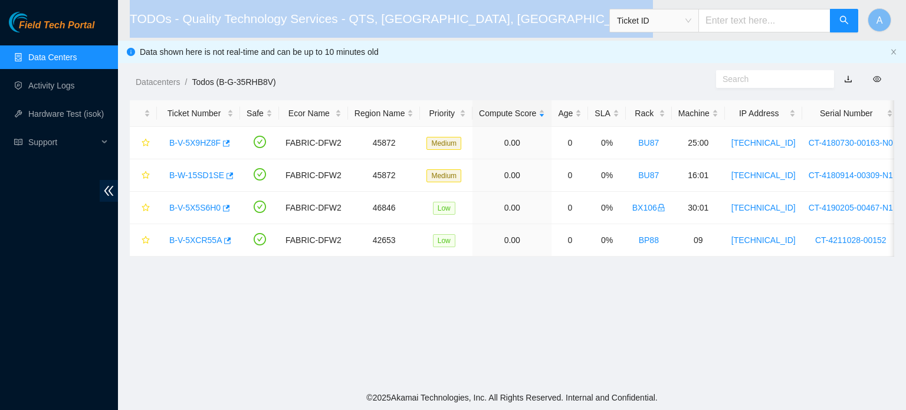
click at [403, 16] on h2 "TODOs - Quality Technology Services - QTS, [GEOGRAPHIC_DATA], [GEOGRAPHIC_DATA]" at bounding box center [438, 19] width 617 height 38
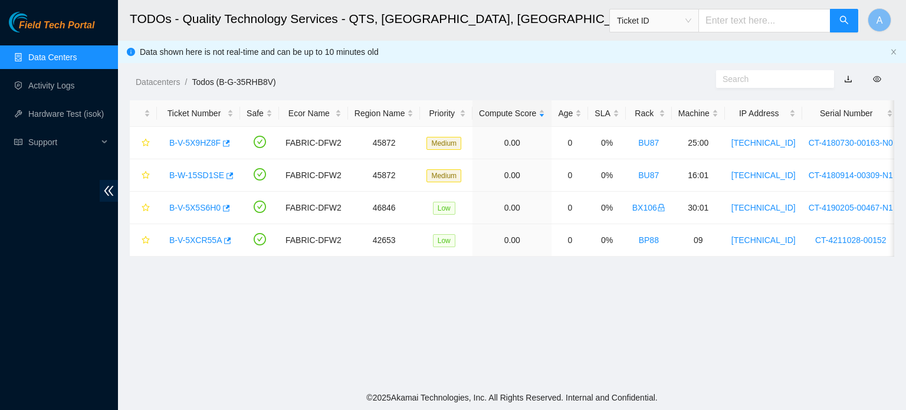
click at [364, 48] on div "Datacenters / Todos (B-G-35RHB8V) /" at bounding box center [413, 55] width 591 height 66
click at [276, 15] on h2 "TODOs - Quality Technology Services - QTS, [GEOGRAPHIC_DATA], [GEOGRAPHIC_DATA]" at bounding box center [438, 19] width 617 height 38
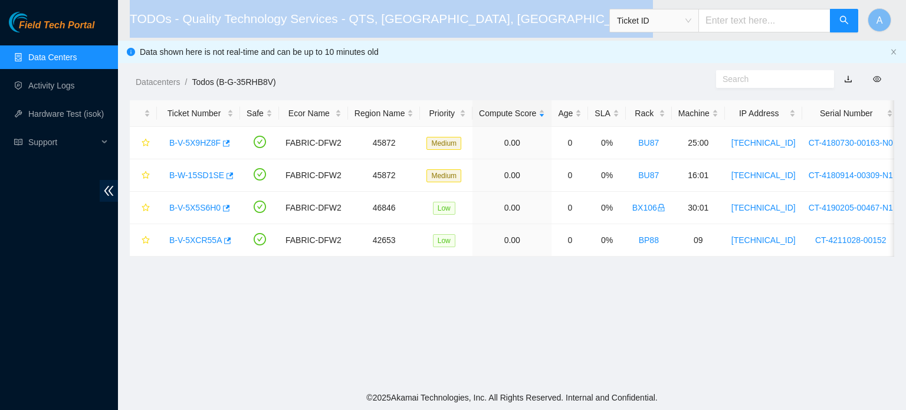
click at [276, 15] on h2 "TODOs - Quality Technology Services - QTS, [GEOGRAPHIC_DATA], [GEOGRAPHIC_DATA]" at bounding box center [438, 19] width 617 height 38
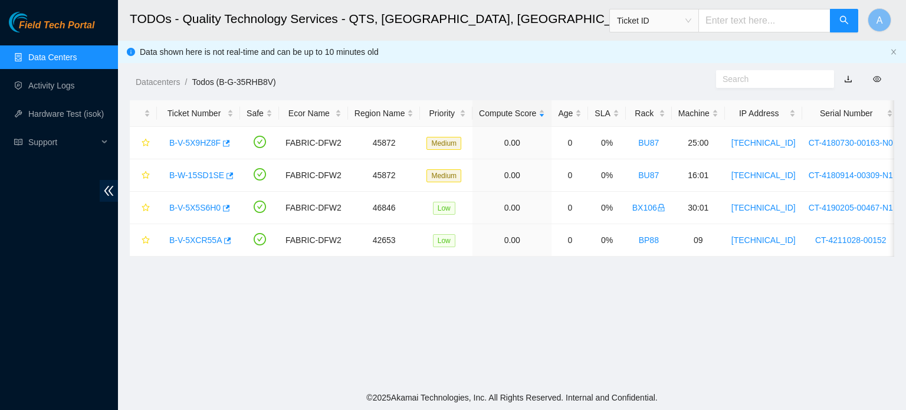
click at [350, 65] on div "Datacenters / Todos (B-G-35RHB8V) /" at bounding box center [413, 55] width 591 height 66
click at [217, 17] on h2 "TODOs - Quality Technology Services - QTS, [GEOGRAPHIC_DATA], [GEOGRAPHIC_DATA]" at bounding box center [438, 19] width 617 height 38
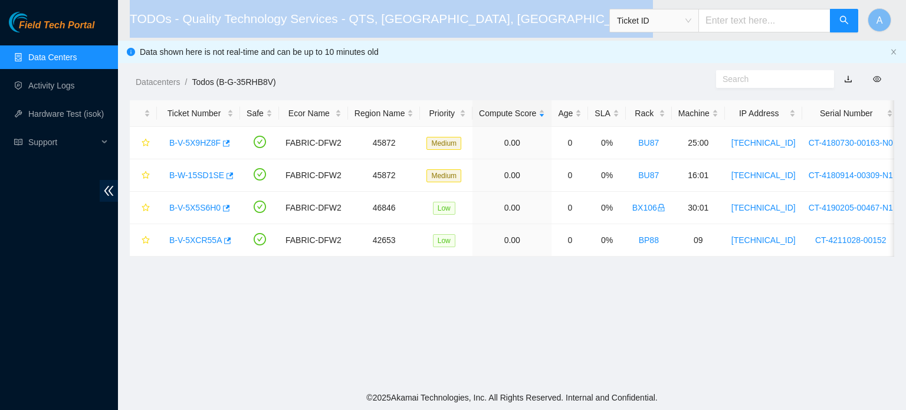
click at [217, 17] on h2 "TODOs - Quality Technology Services - QTS, [GEOGRAPHIC_DATA], [GEOGRAPHIC_DATA]" at bounding box center [438, 19] width 617 height 38
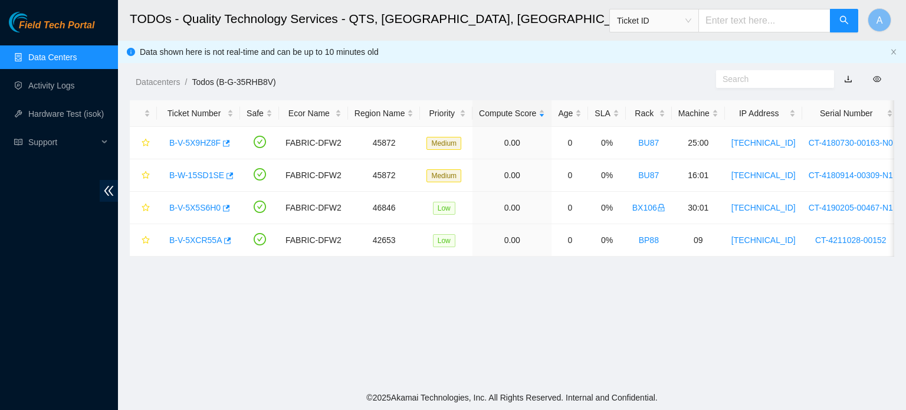
click at [344, 96] on main "TODOs - Quality Technology Services - QTS, Irving, TX Ticket ID A Data shown he…" at bounding box center [512, 192] width 788 height 385
click at [205, 22] on h2 "TODOs - Quality Technology Services - QTS, [GEOGRAPHIC_DATA], [GEOGRAPHIC_DATA]" at bounding box center [438, 19] width 617 height 38
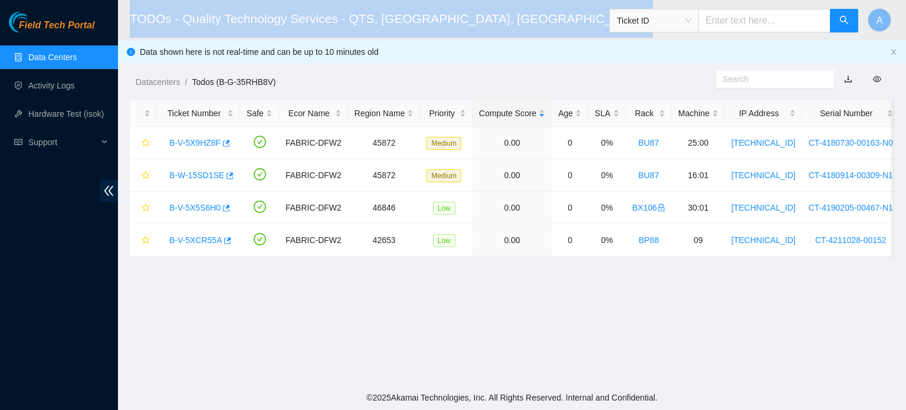
click at [205, 22] on h2 "TODOs - Quality Technology Services - QTS, [GEOGRAPHIC_DATA], [GEOGRAPHIC_DATA]" at bounding box center [438, 19] width 617 height 38
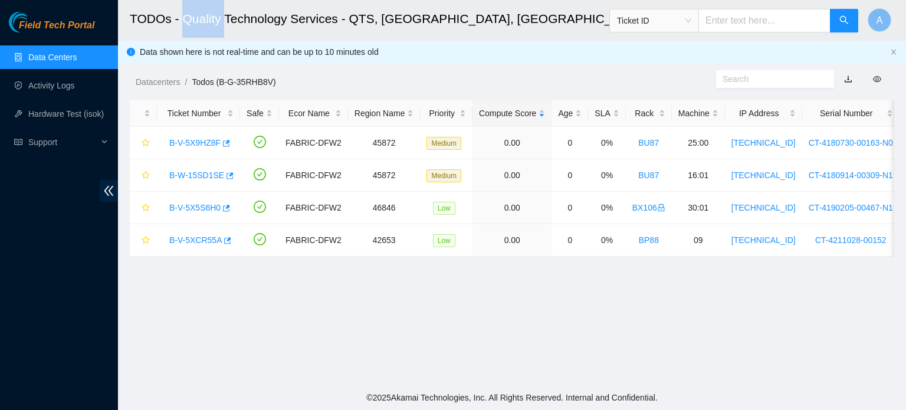
click at [205, 22] on h2 "TODOs - Quality Technology Services - QTS, [GEOGRAPHIC_DATA], [GEOGRAPHIC_DATA]" at bounding box center [438, 19] width 617 height 38
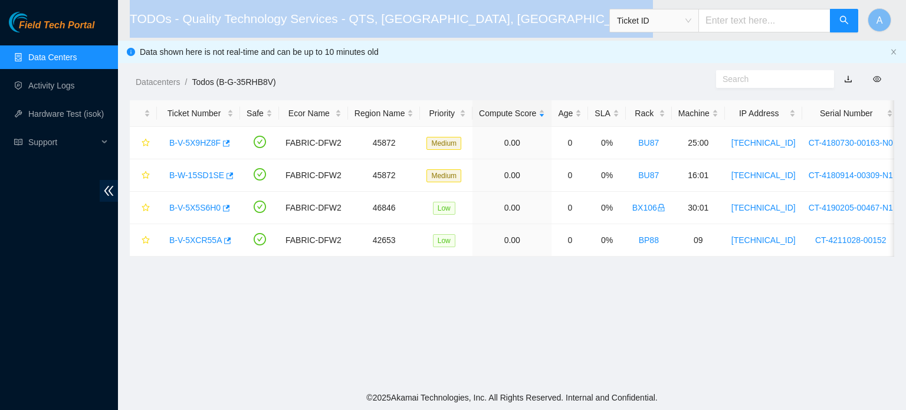
click at [205, 22] on h2 "TODOs - Quality Technology Services - QTS, [GEOGRAPHIC_DATA], [GEOGRAPHIC_DATA]" at bounding box center [438, 19] width 617 height 38
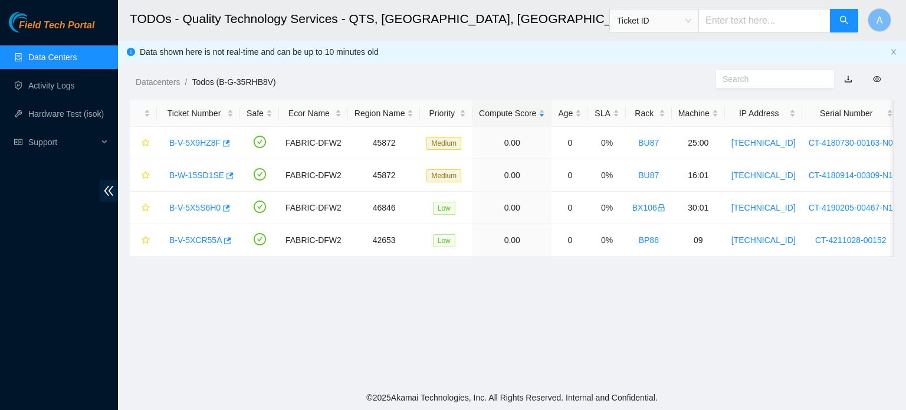
click at [372, 77] on ol "Datacenters / Todos (B-G-35RHB8V) /" at bounding box center [422, 81] width 573 height 13
click at [440, 40] on header "TODOs - Quality Technology Services - QTS, Irving, TX Ticket ID A" at bounding box center [571, 20] width 906 height 41
click at [177, 207] on link "B-V-5X5S6H0" at bounding box center [194, 207] width 51 height 9
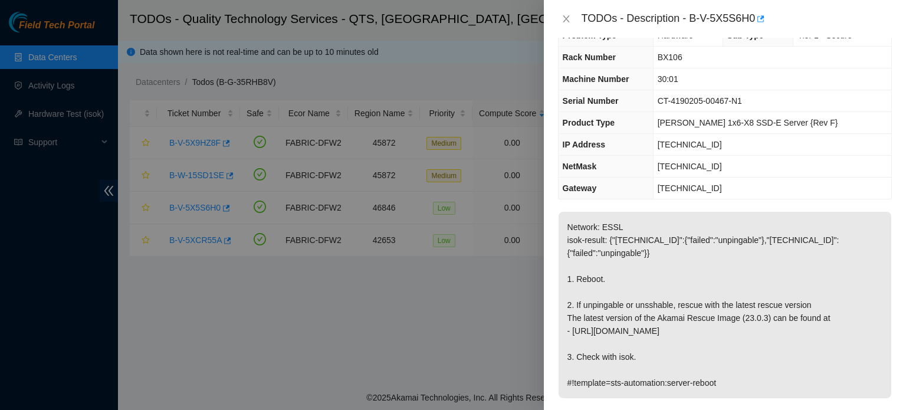
scroll to position [26, 0]
click at [564, 18] on icon "close" at bounding box center [565, 18] width 9 height 9
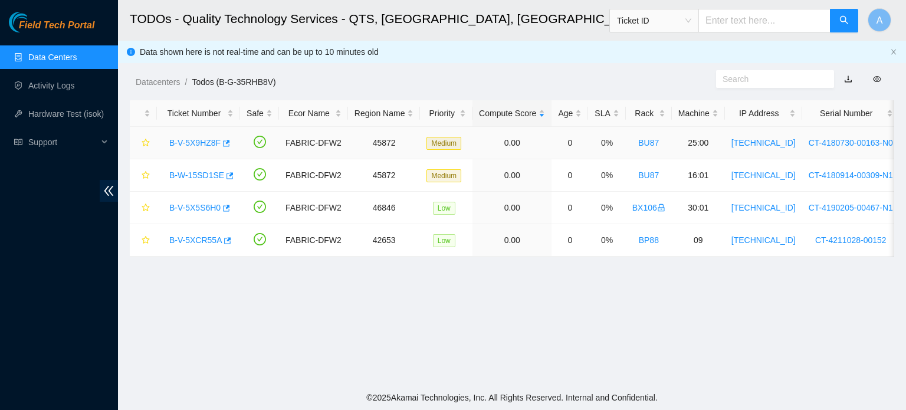
click at [200, 141] on link "B-V-5X9HZ8F" at bounding box center [194, 142] width 51 height 9
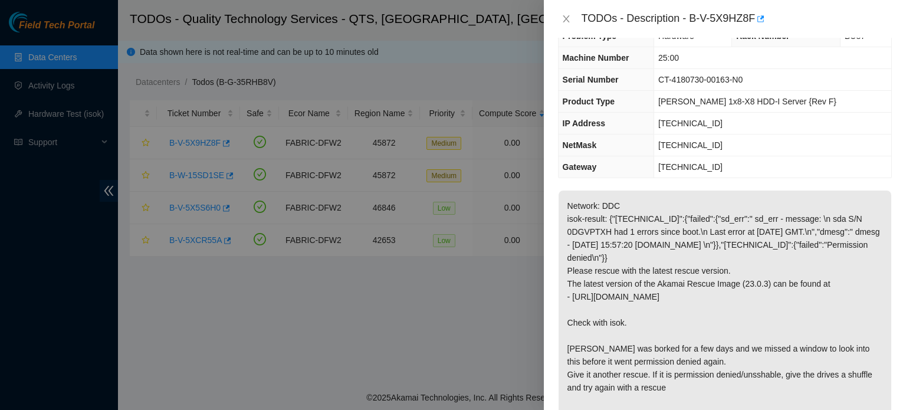
scroll to position [0, 0]
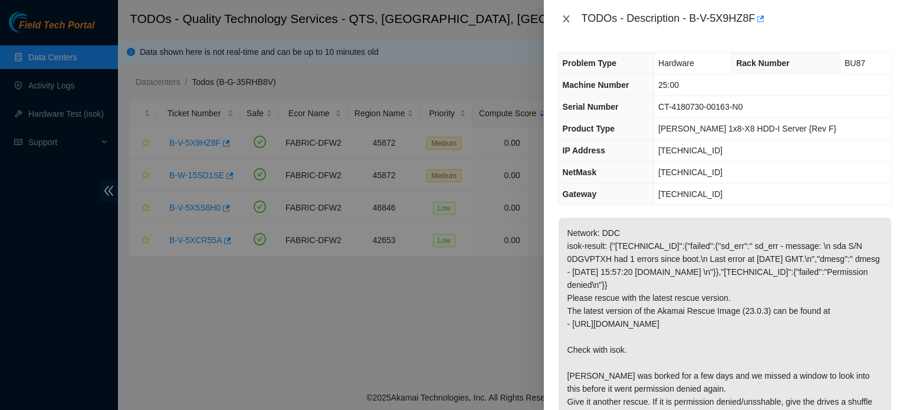
click at [561, 14] on icon "close" at bounding box center [565, 18] width 9 height 9
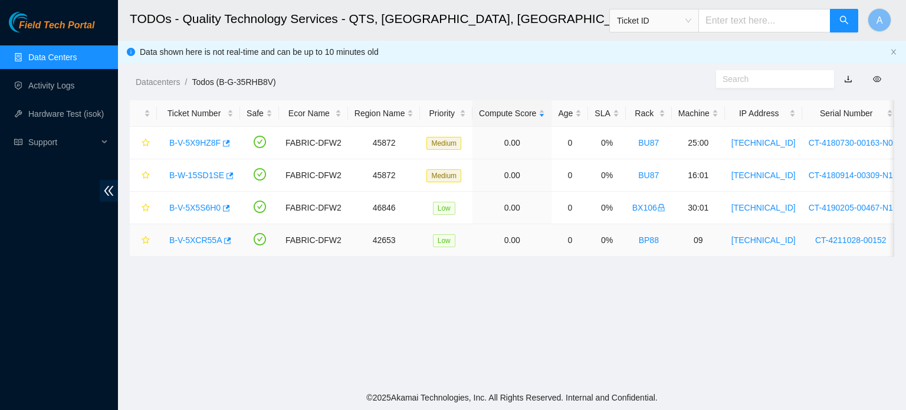
click at [180, 235] on link "B-V-5XCR55A" at bounding box center [195, 239] width 52 height 9
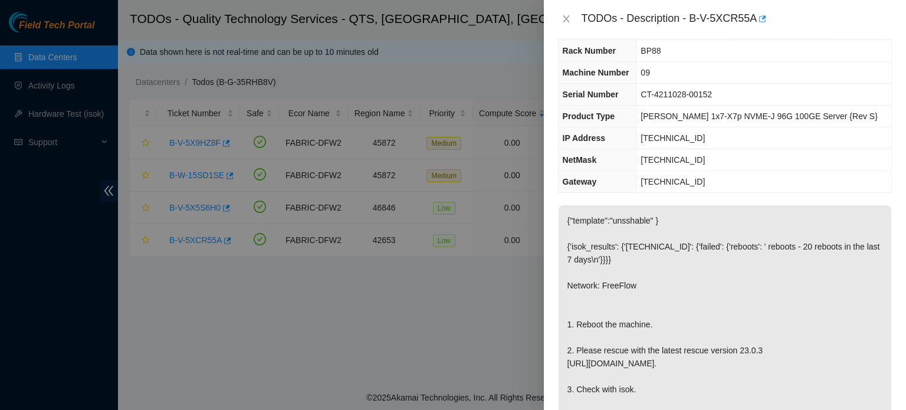
scroll to position [112, 0]
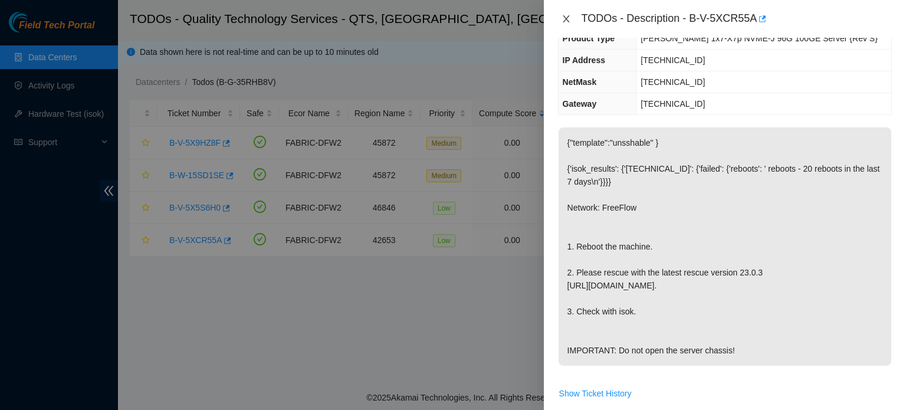
click at [560, 21] on button "Close" at bounding box center [566, 19] width 17 height 11
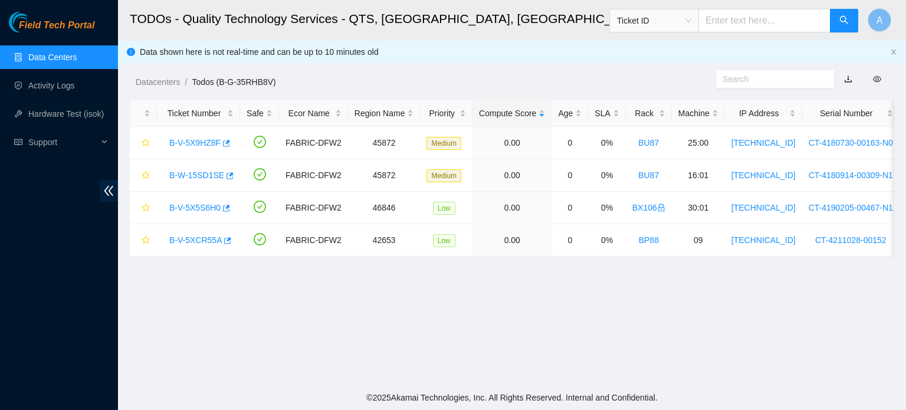
scroll to position [151, 0]
click at [330, 48] on div "Datacenters / Todos (B-G-35RHB8V) /" at bounding box center [413, 55] width 591 height 66
click at [297, 61] on div "Datacenters / Todos (B-G-35RHB8V) /" at bounding box center [413, 55] width 591 height 66
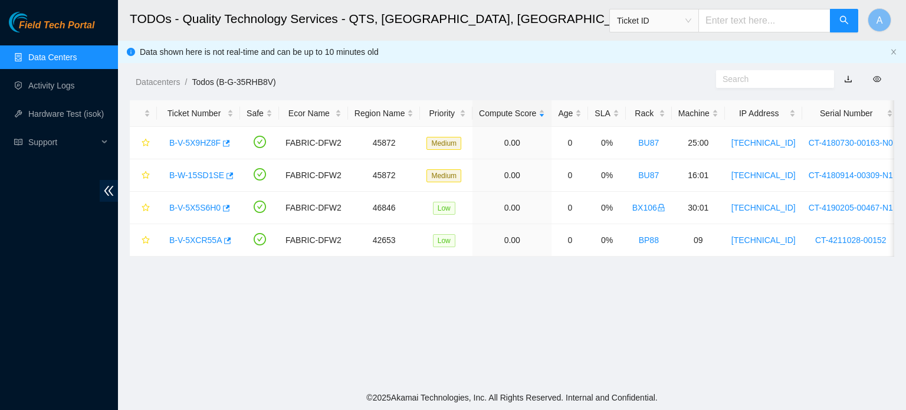
click at [208, 52] on div "Datacenters / Todos (B-G-35RHB8V) /" at bounding box center [413, 55] width 591 height 66
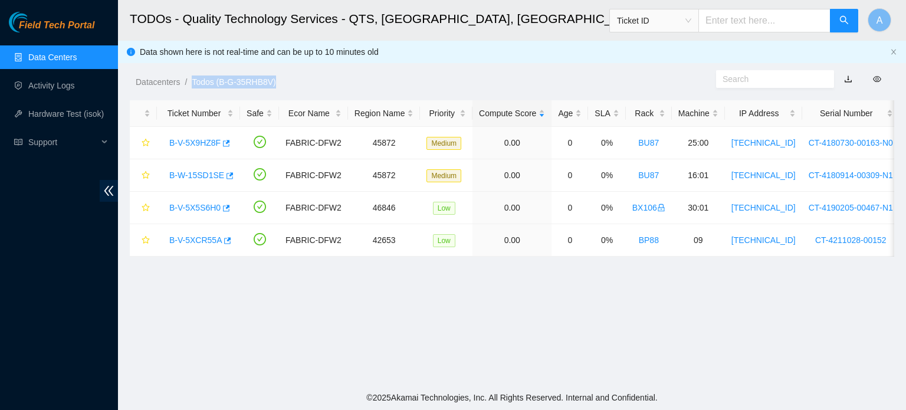
click at [208, 52] on div "Datacenters / Todos (B-G-35RHB8V) /" at bounding box center [413, 55] width 591 height 66
click at [316, 25] on h2 "TODOs - Quality Technology Services - QTS, [GEOGRAPHIC_DATA], [GEOGRAPHIC_DATA]" at bounding box center [438, 19] width 617 height 38
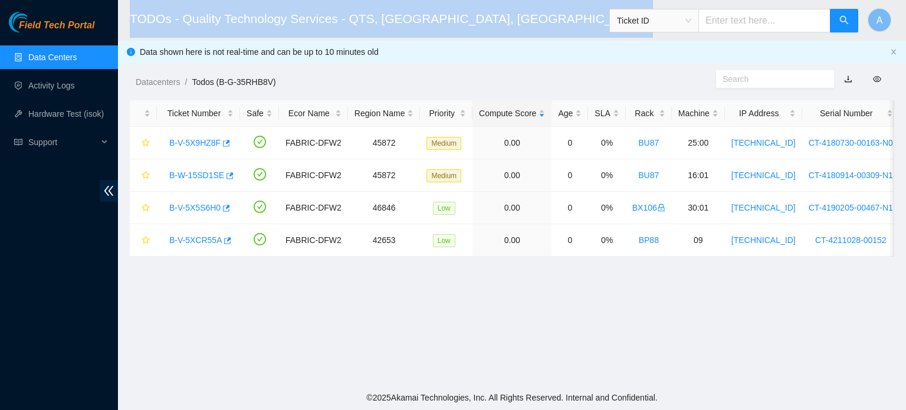
click at [316, 25] on h2 "TODOs - Quality Technology Services - QTS, [GEOGRAPHIC_DATA], [GEOGRAPHIC_DATA]" at bounding box center [438, 19] width 617 height 38
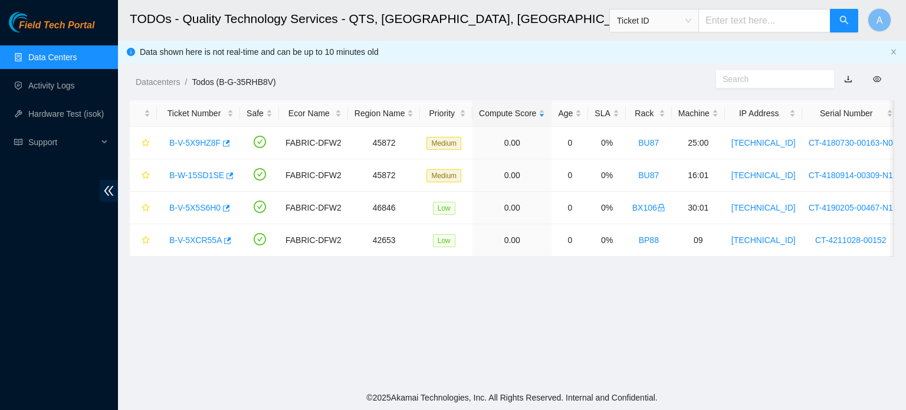
click at [351, 44] on div "Datacenters / Todos (B-G-35RHB8V) /" at bounding box center [413, 55] width 591 height 66
click at [208, 176] on link "B-W-15SD1SE" at bounding box center [196, 174] width 55 height 9
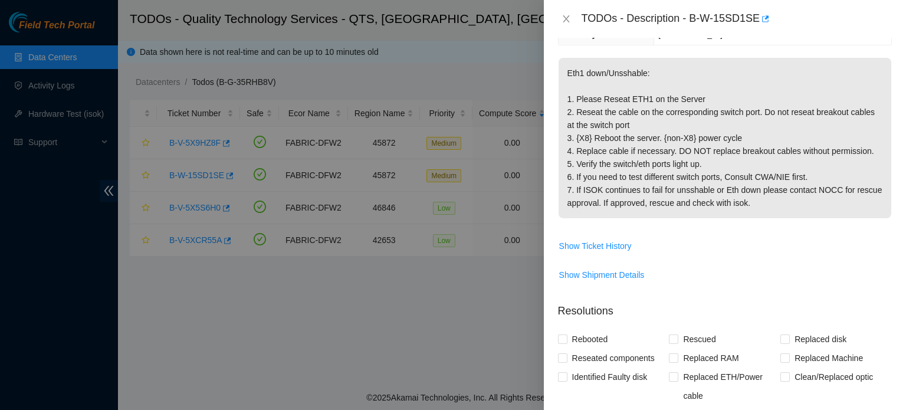
scroll to position [0, 0]
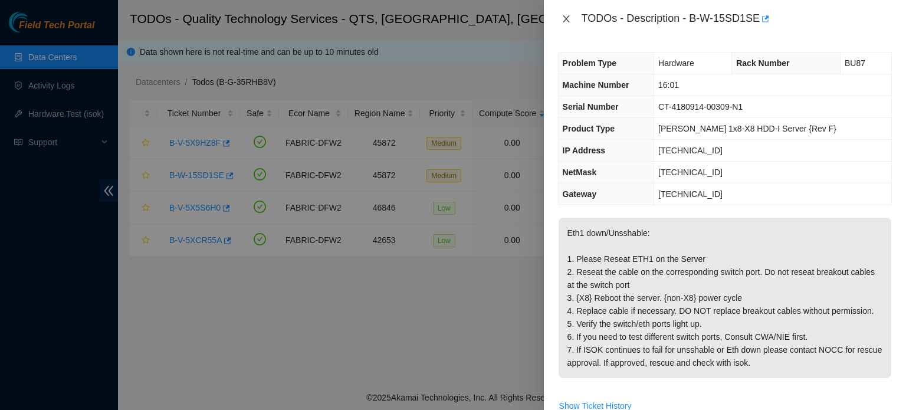
click at [568, 14] on button "Close" at bounding box center [566, 19] width 17 height 11
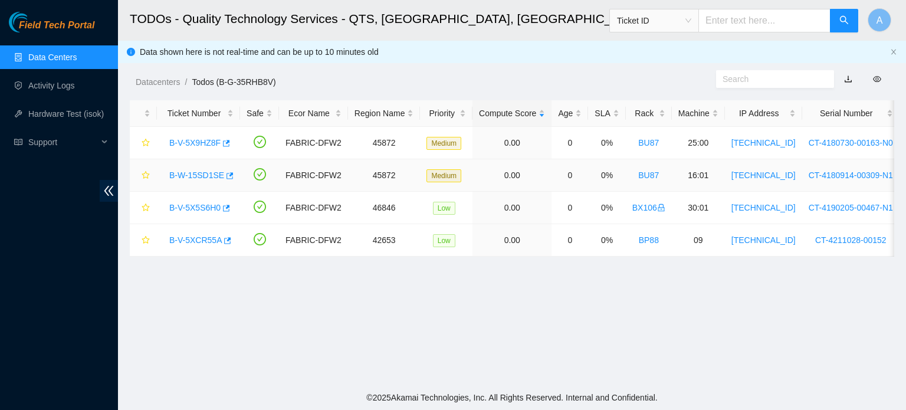
click at [200, 176] on link "B-W-15SD1SE" at bounding box center [196, 174] width 55 height 9
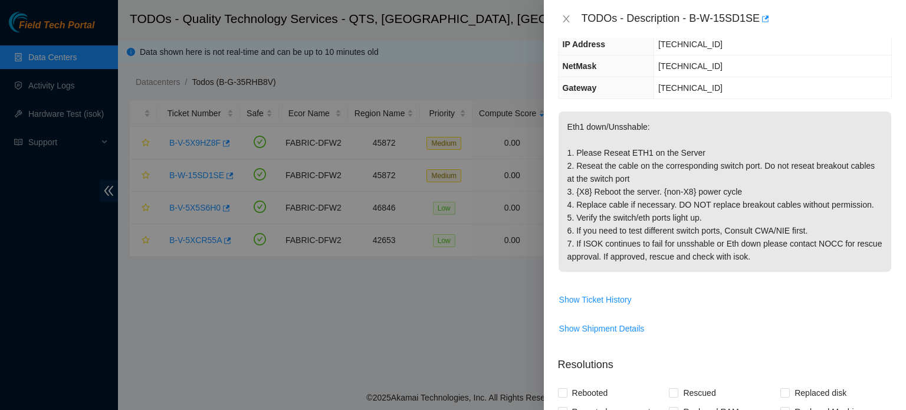
scroll to position [137, 0]
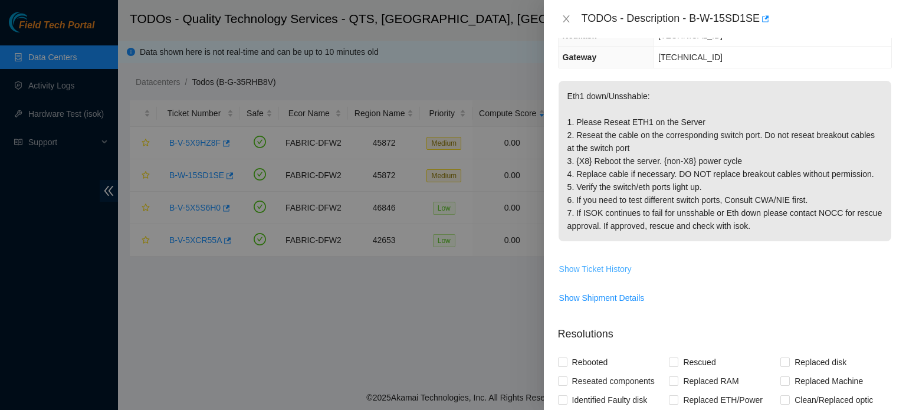
click at [620, 270] on span "Show Ticket History" at bounding box center [595, 268] width 73 height 13
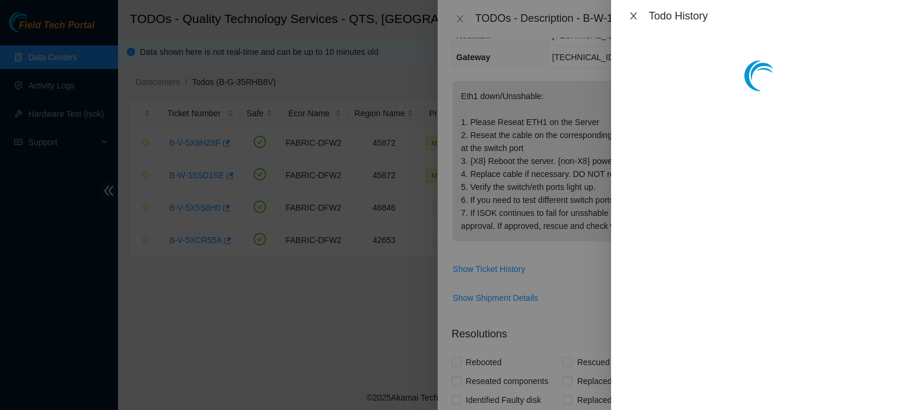
drag, startPoint x: 582, startPoint y: 80, endPoint x: 627, endPoint y: 17, distance: 77.3
click at [627, 17] on div "Todo History" at bounding box center [453, 205] width 906 height 410
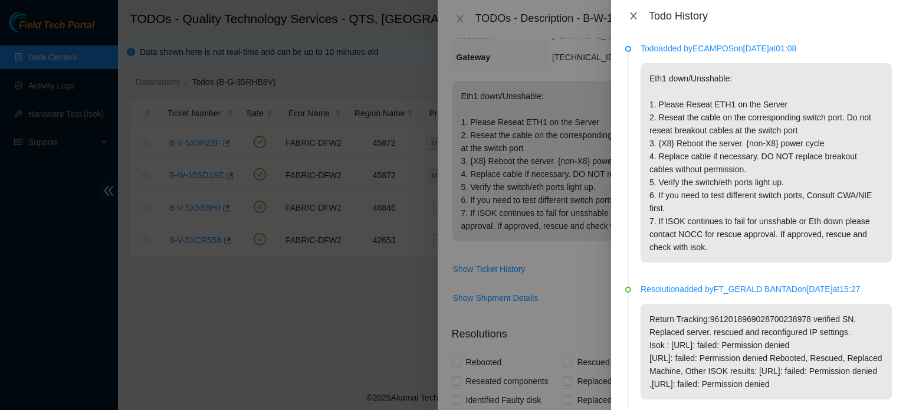
click at [627, 17] on button "Close" at bounding box center [633, 16] width 17 height 11
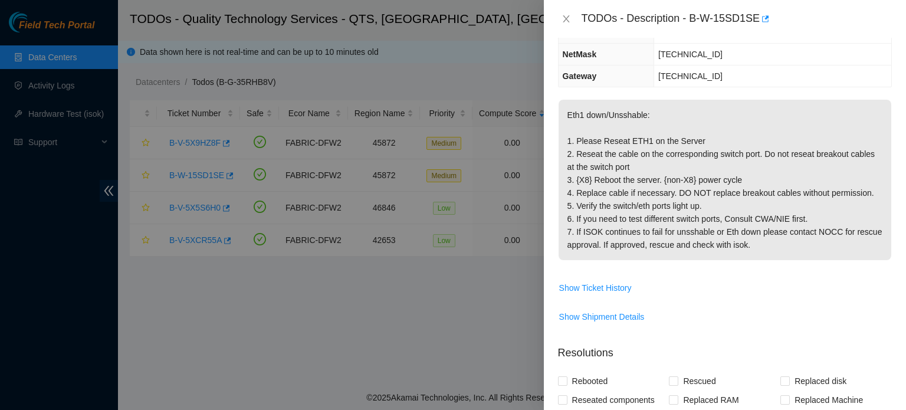
scroll to position [134, 0]
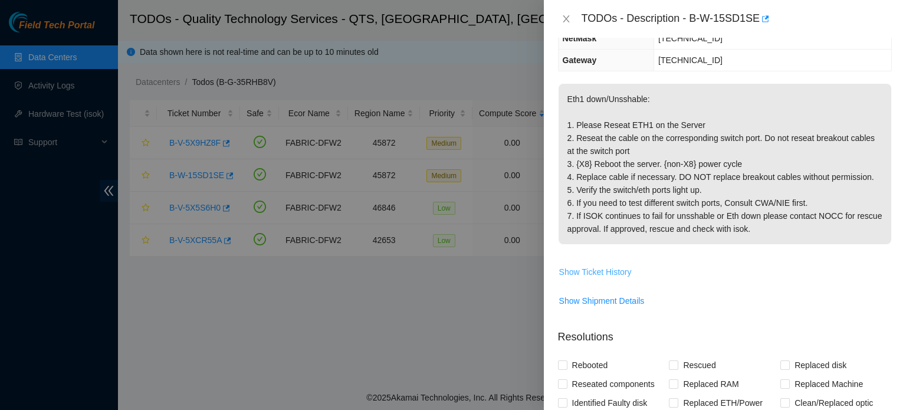
click at [612, 275] on span "Show Ticket History" at bounding box center [595, 271] width 73 height 13
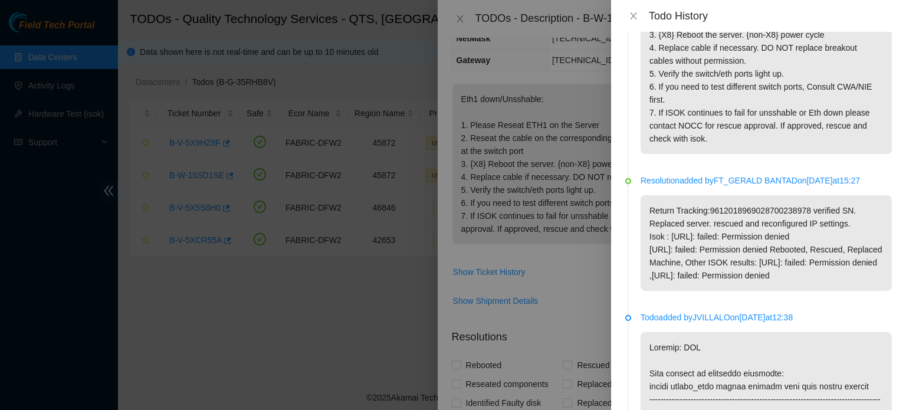
scroll to position [110, 0]
click at [790, 270] on p "Return Tracking:9612018969028700238978 verified SN. Replaced server. rescued an…" at bounding box center [765, 242] width 251 height 96
click at [790, 281] on p "Return Tracking:9612018969028700238978 verified SN. Replaced server. rescued an…" at bounding box center [765, 242] width 251 height 96
click at [784, 290] on p "Return Tracking:9612018969028700238978 verified SN. Replaced server. rescued an…" at bounding box center [765, 242] width 251 height 96
click at [790, 290] on p "Return Tracking:9612018969028700238978 verified SN. Replaced server. rescued an…" at bounding box center [765, 242] width 251 height 96
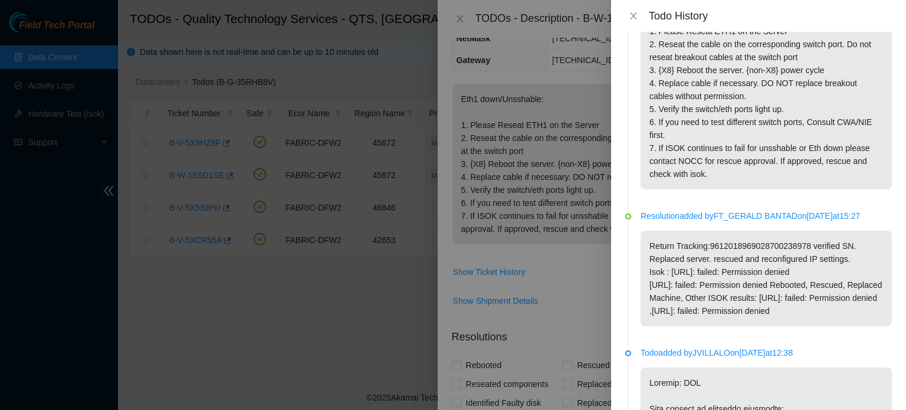
scroll to position [0, 0]
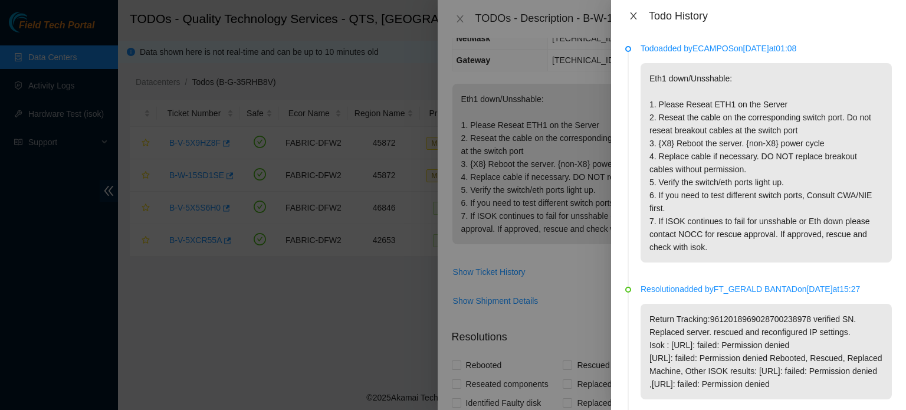
click at [630, 17] on icon "close" at bounding box center [633, 15] width 9 height 9
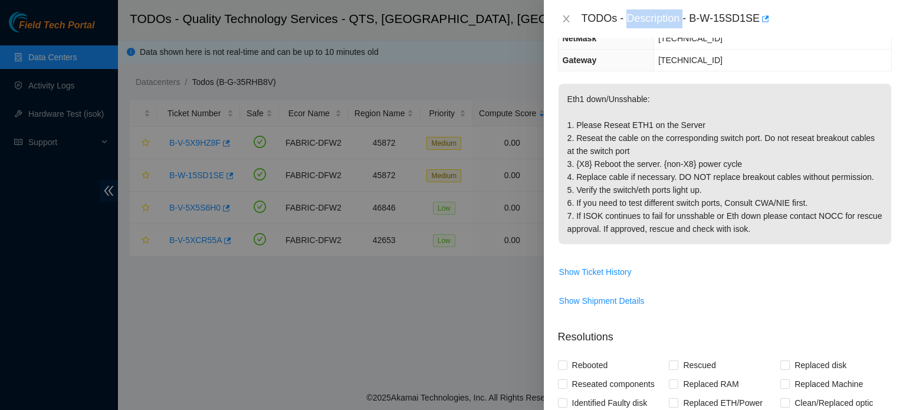
click at [630, 17] on div "TODOs - Description - B-W-15SD1SE" at bounding box center [736, 18] width 310 height 19
click at [607, 273] on span "Show Ticket History" at bounding box center [595, 271] width 73 height 13
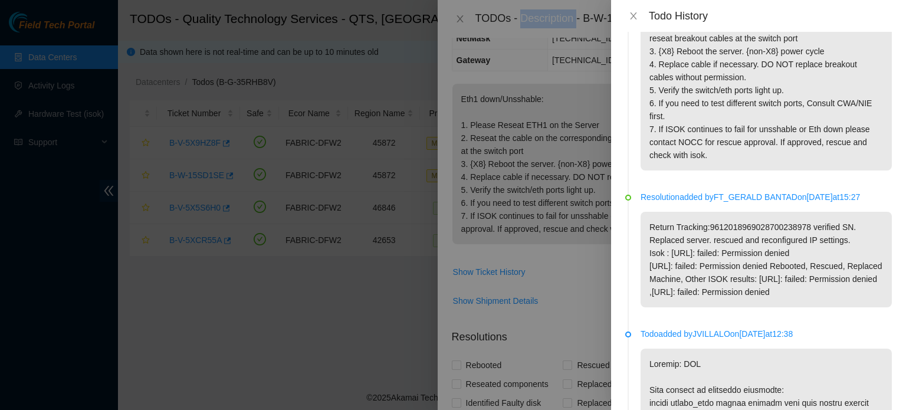
scroll to position [117, 0]
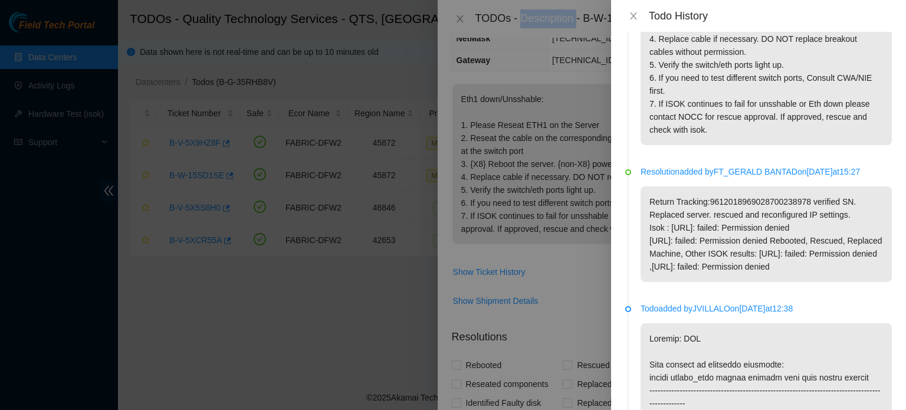
click at [826, 250] on p "Return Tracking:9612018969028700238978 verified SN. Replaced server. rescued an…" at bounding box center [765, 234] width 251 height 96
click at [820, 265] on p "Return Tracking:9612018969028700238978 verified SN. Replaced server. rescued an…" at bounding box center [765, 234] width 251 height 96
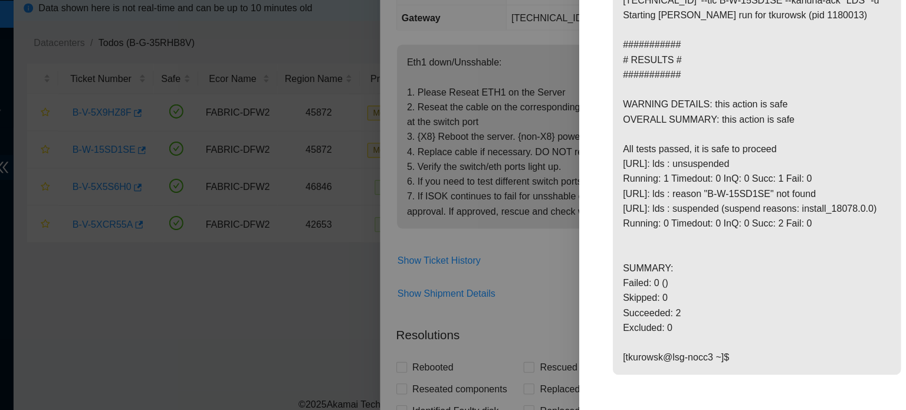
scroll to position [2992, 0]
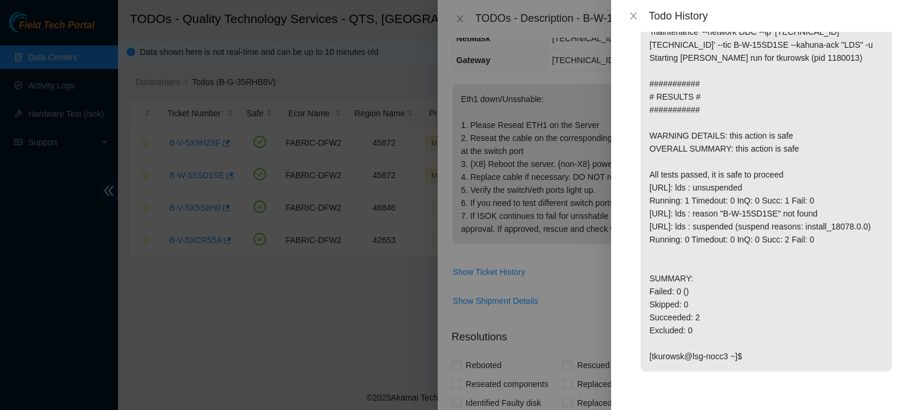
click at [827, 84] on p "[tkurowsk@lsg-nocc3 ~]$ suspendtool --problem-type '8' --rea 'maintenance' --ne…" at bounding box center [765, 188] width 251 height 368
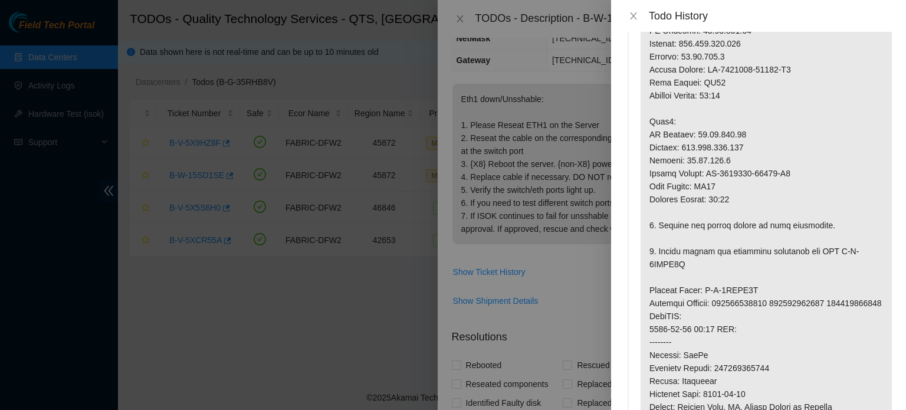
scroll to position [685, 0]
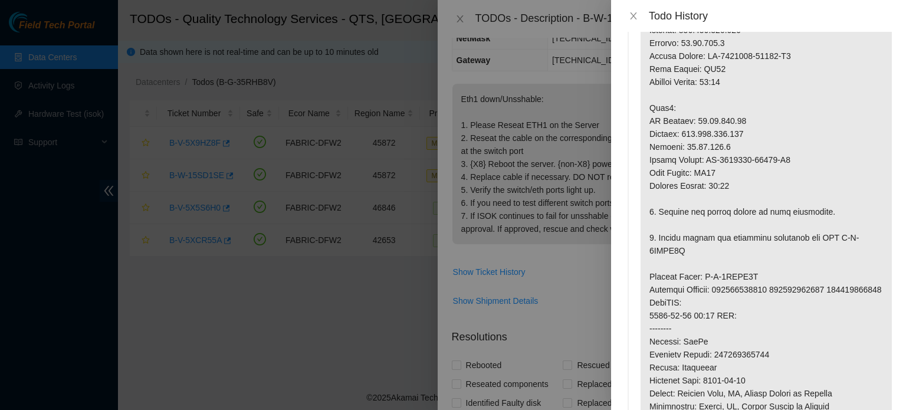
click at [630, 22] on div "Todo History" at bounding box center [758, 16] width 295 height 32
click at [629, 19] on icon "close" at bounding box center [633, 15] width 9 height 9
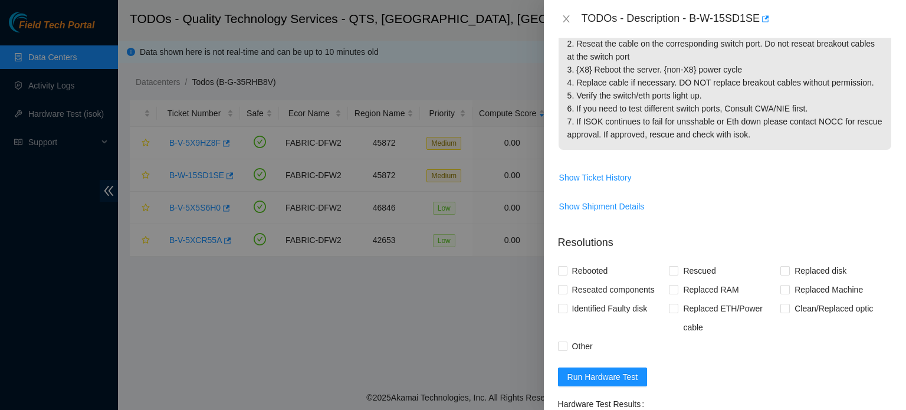
scroll to position [229, 0]
click at [592, 171] on span "Show Ticket History" at bounding box center [595, 176] width 73 height 13
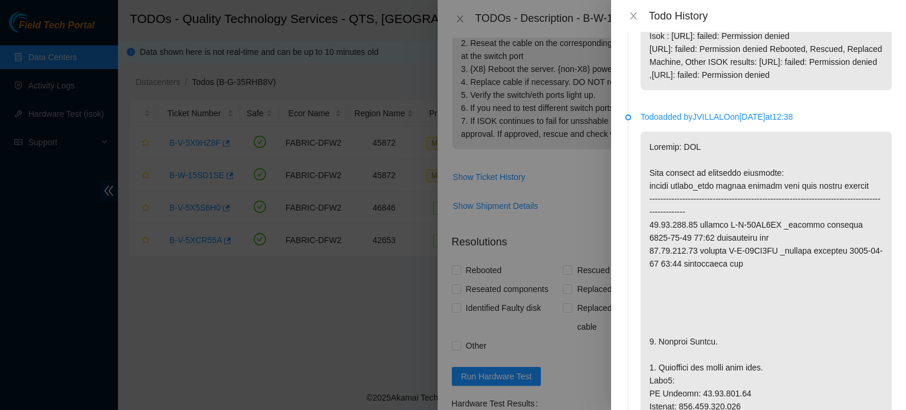
scroll to position [313, 0]
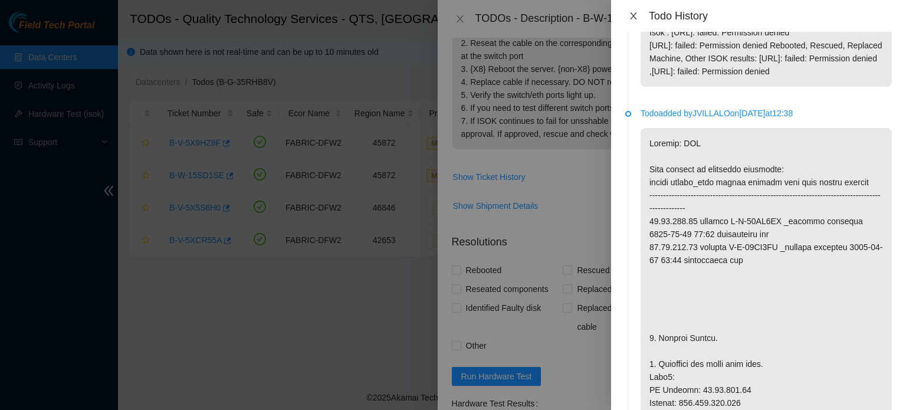
click at [632, 13] on icon "close" at bounding box center [633, 15] width 9 height 9
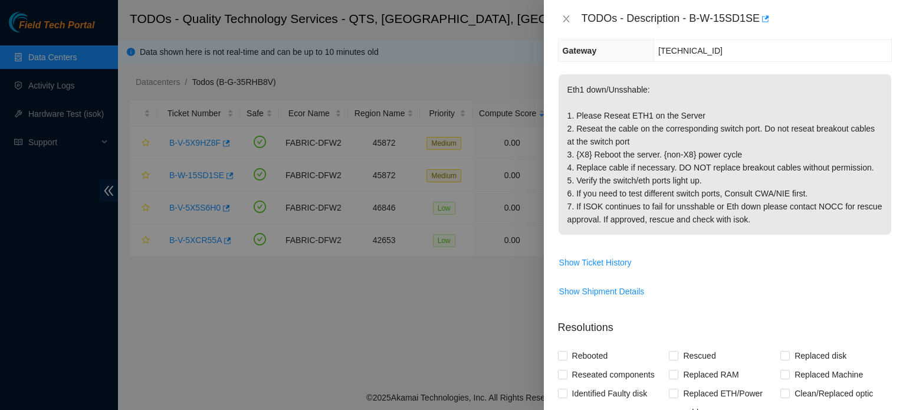
scroll to position [143, 0]
click at [579, 267] on span "Show Ticket History" at bounding box center [595, 263] width 73 height 13
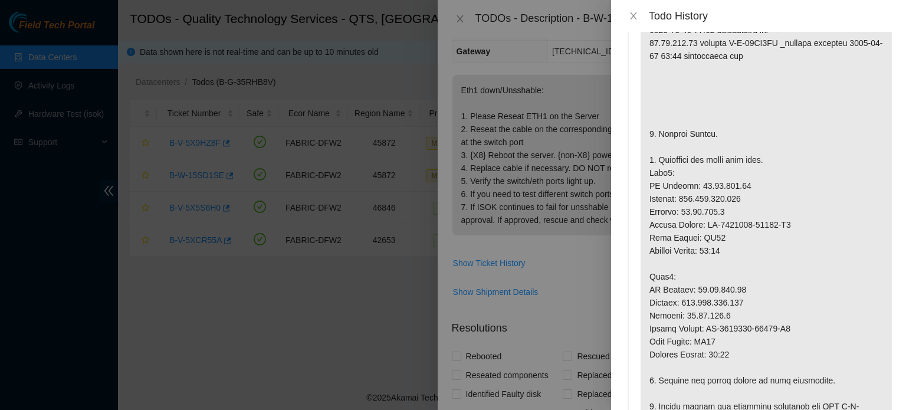
scroll to position [0, 0]
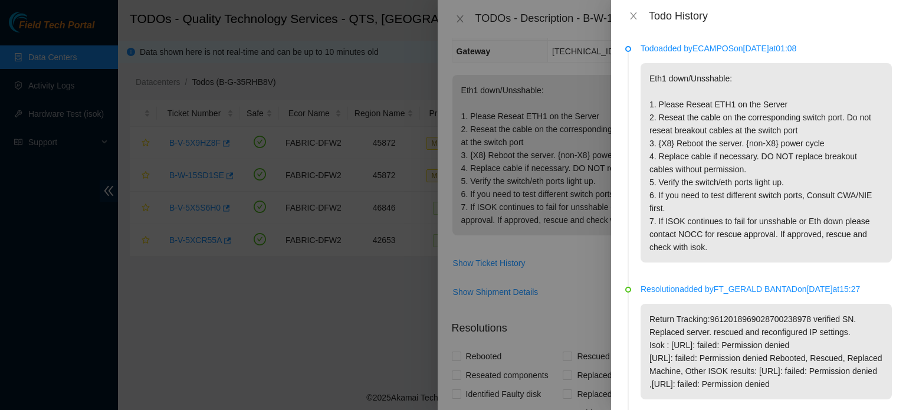
click at [635, 8] on div "Todo History" at bounding box center [758, 16] width 295 height 32
click at [631, 14] on icon "close" at bounding box center [633, 15] width 6 height 7
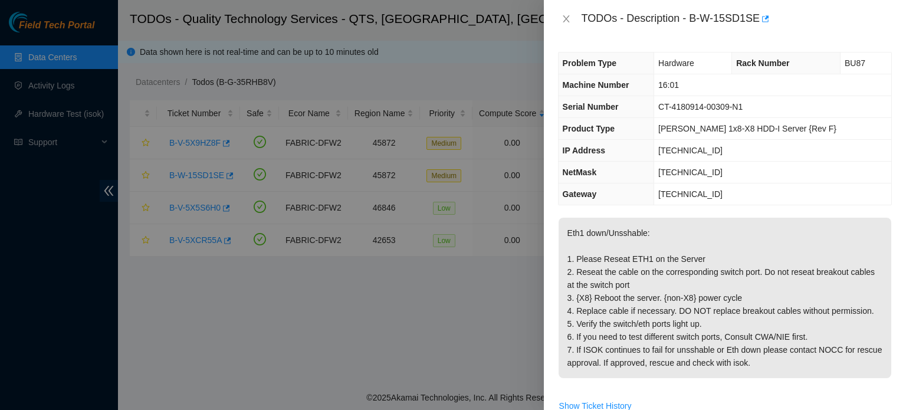
scroll to position [38, 0]
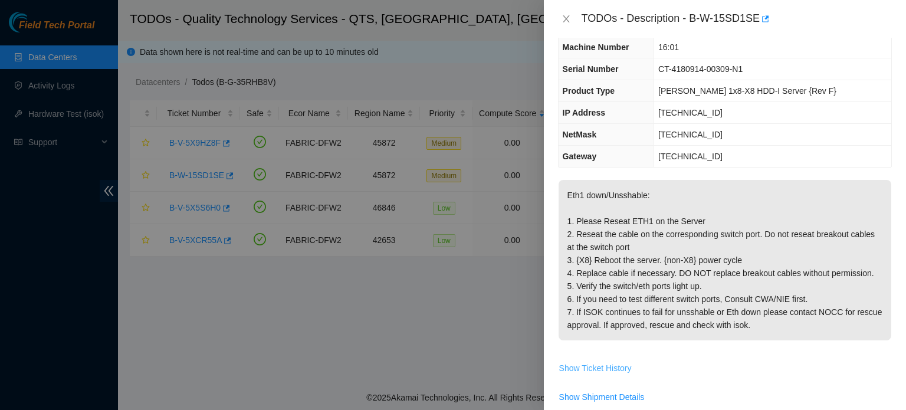
click at [600, 374] on button "Show Ticket History" at bounding box center [595, 368] width 74 height 19
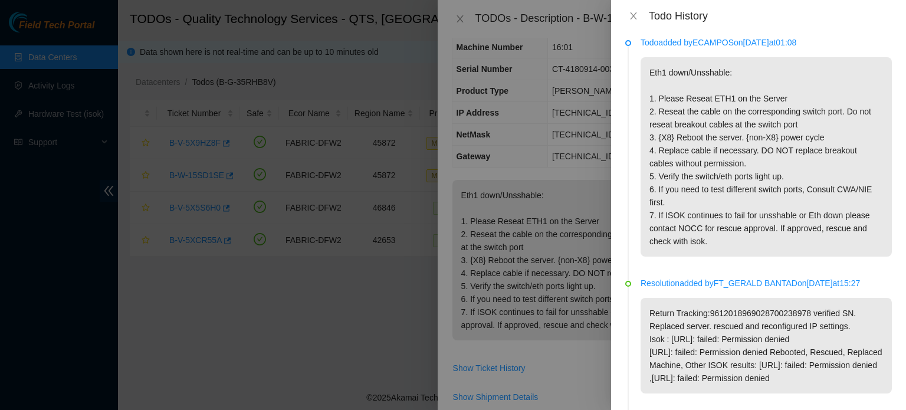
scroll to position [1, 0]
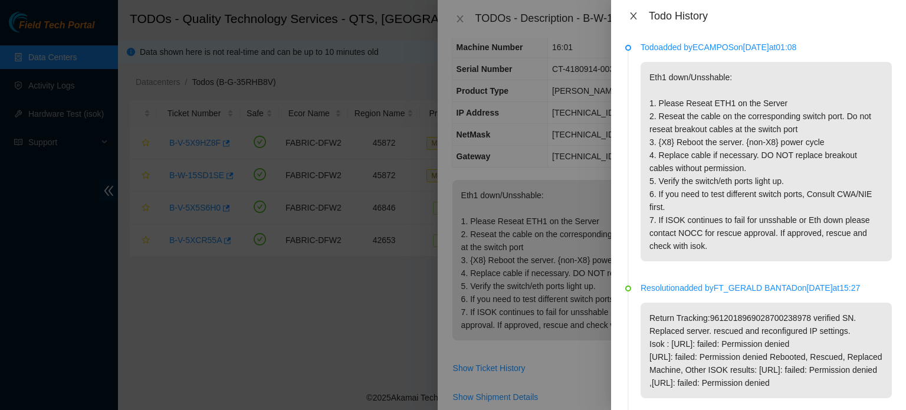
click at [632, 18] on icon "close" at bounding box center [633, 15] width 9 height 9
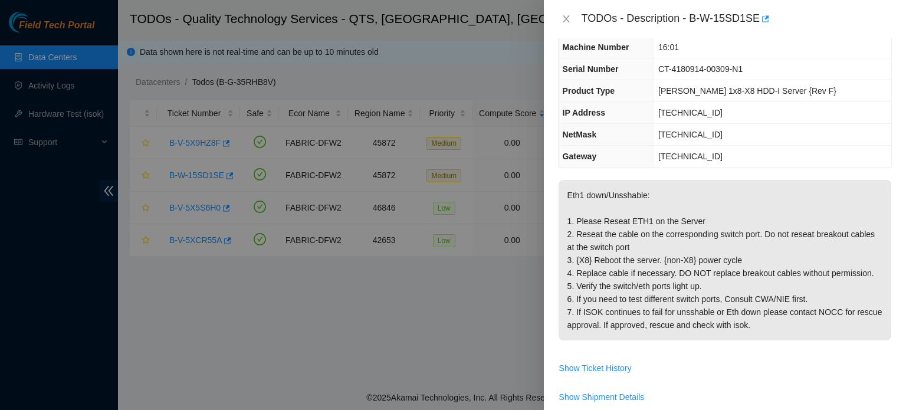
scroll to position [0, 0]
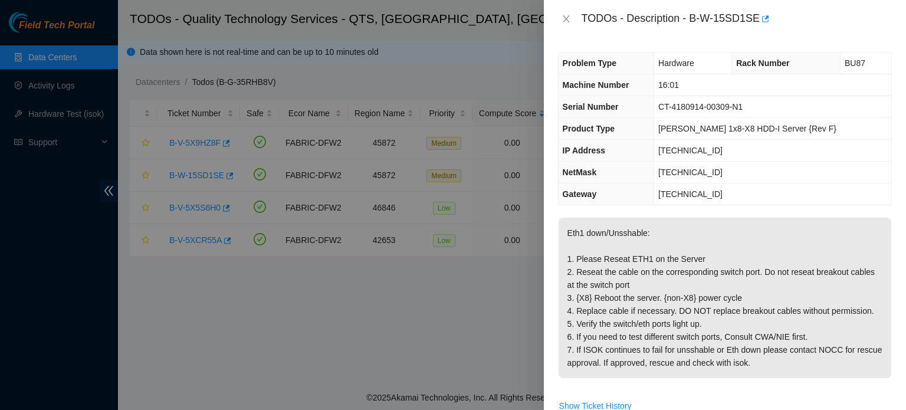
click at [577, 185] on th "Gateway" at bounding box center [606, 194] width 96 height 22
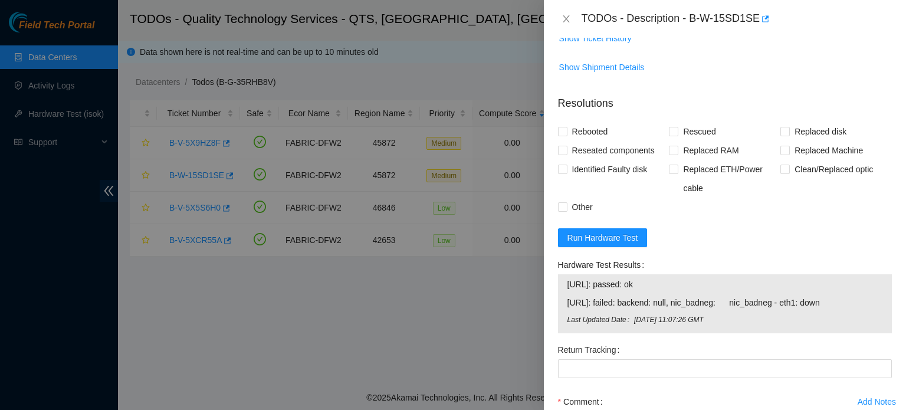
scroll to position [409, 0]
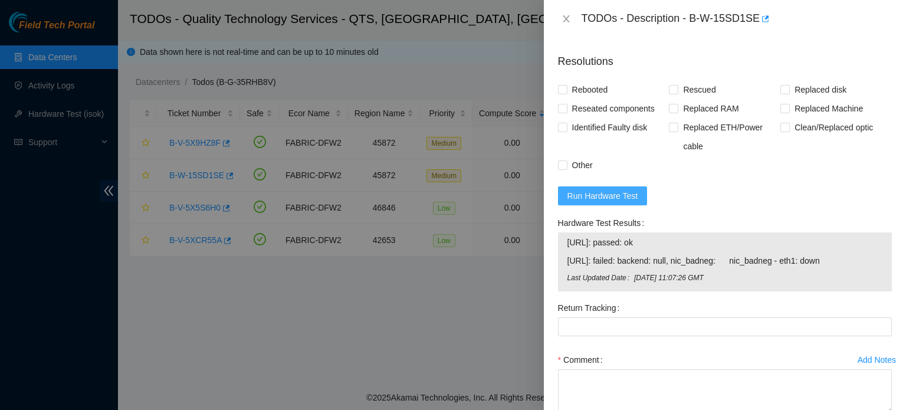
click at [615, 199] on span "Run Hardware Test" at bounding box center [602, 195] width 71 height 13
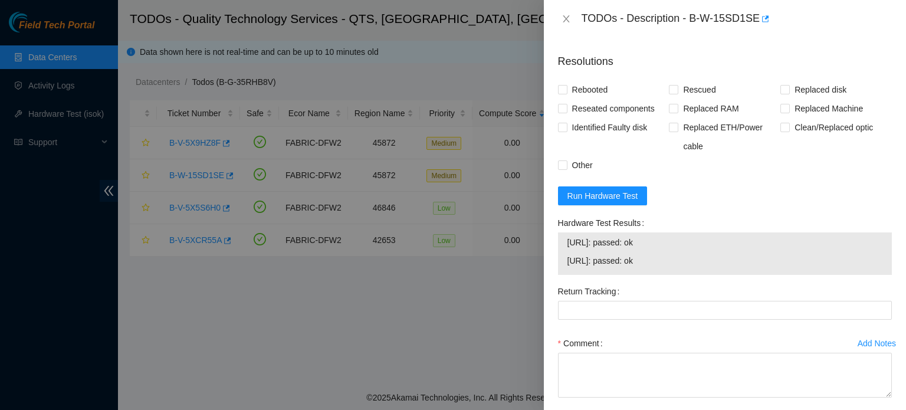
drag, startPoint x: 568, startPoint y: 240, endPoint x: 658, endPoint y: 265, distance: 93.2
click at [658, 265] on tbody "23.33.140.34: passed: ok 23.33.140.35: passed: ok" at bounding box center [725, 253] width 316 height 37
copy tbody "23.33.140.34: passed: ok 23.33.140.35: passed: ok"
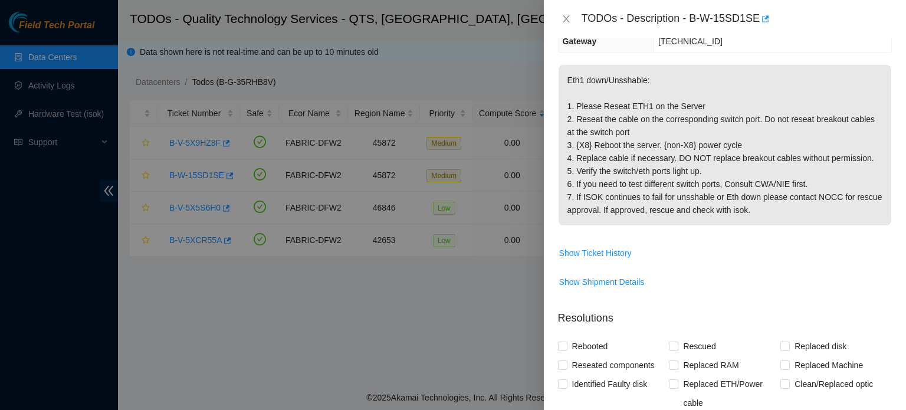
scroll to position [154, 0]
click at [608, 363] on span "Reseated components" at bounding box center [613, 363] width 92 height 19
click at [566, 363] on input "Reseated components" at bounding box center [562, 363] width 8 height 8
checkbox input "true"
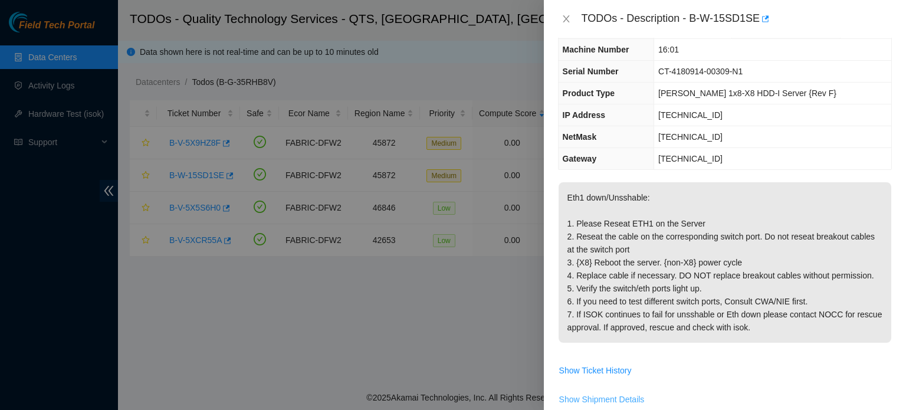
scroll to position [212, 0]
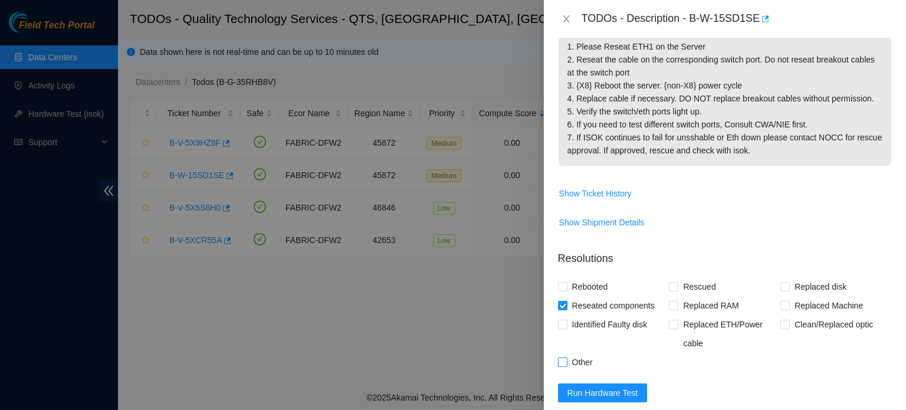
click at [585, 358] on span "Other" at bounding box center [582, 362] width 30 height 19
click at [566, 358] on input "Other" at bounding box center [562, 361] width 8 height 8
checkbox input "true"
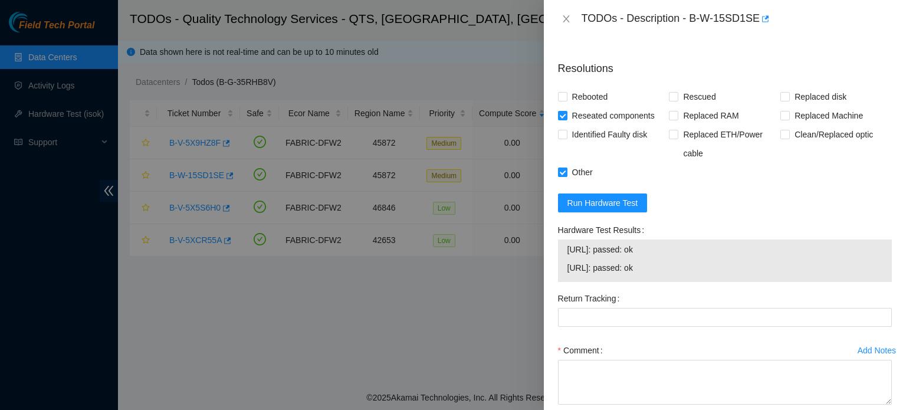
scroll to position [401, 0]
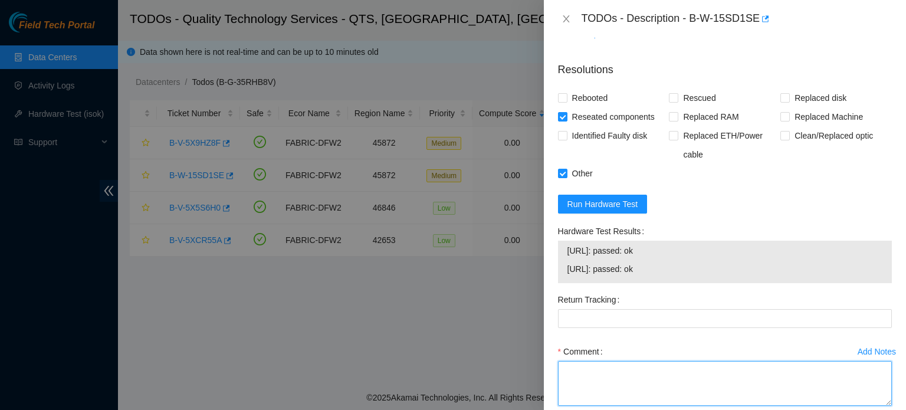
click at [600, 389] on textarea "Comment" at bounding box center [725, 383] width 334 height 45
type textarea "j"
type textarea "N"
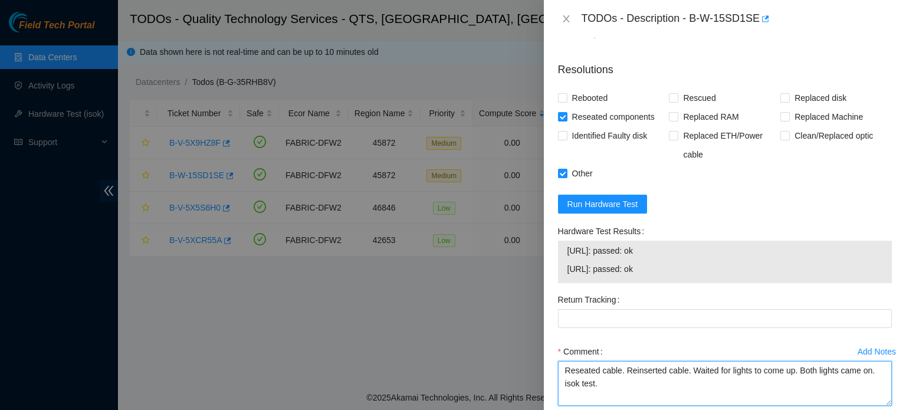
paste textarea "23.33.140.34: passed: ok 23.33.140.35: passed: ok"
click at [596, 380] on textarea "Reseated cable. Reinserted cable. Waited for lights to come up. Both lights cam…" at bounding box center [725, 383] width 334 height 45
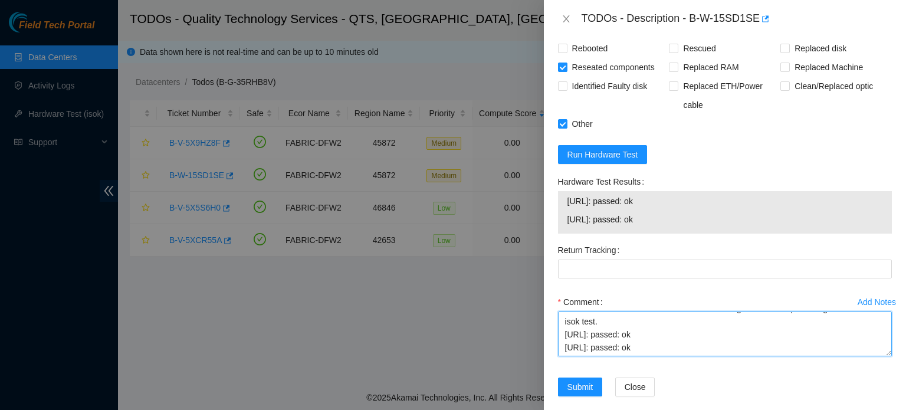
scroll to position [12, 0]
type textarea "Reseated cable. Reinserted cable. Waited for lights to come up. Both lights cam…"
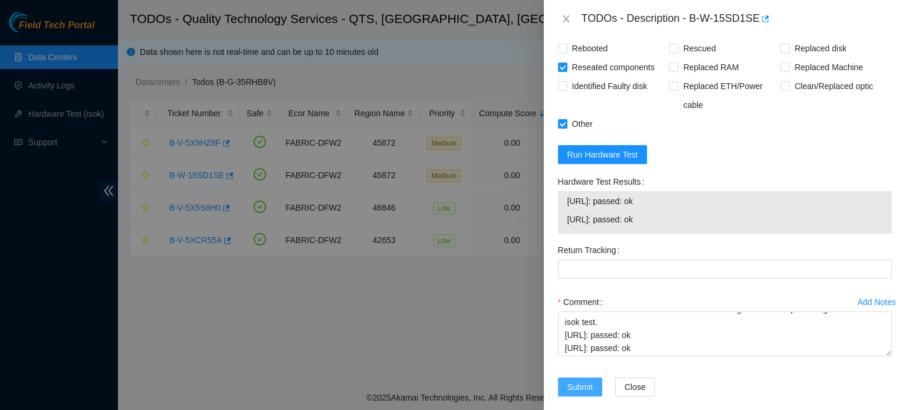
click at [580, 389] on span "Submit" at bounding box center [580, 386] width 26 height 13
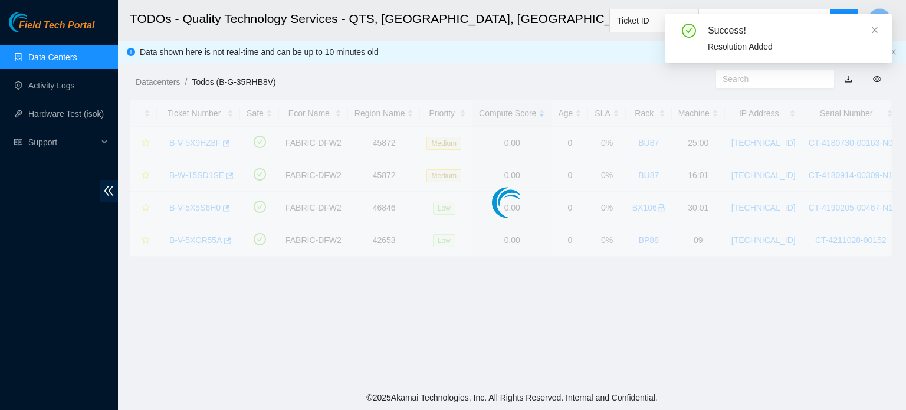
scroll to position [324, 0]
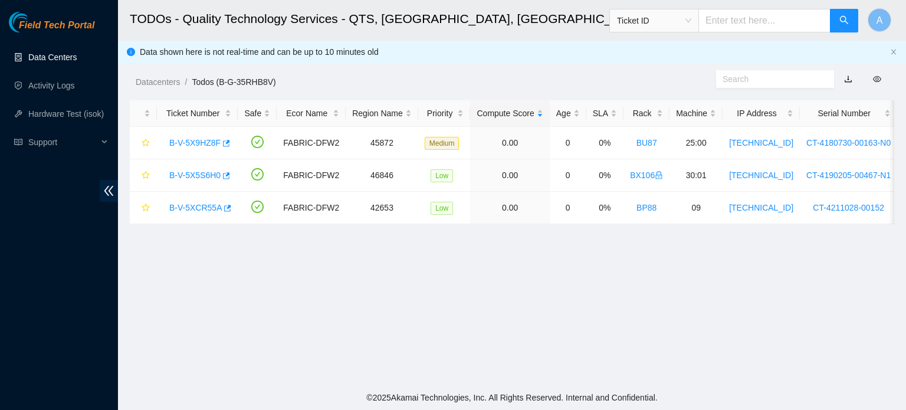
click at [48, 62] on link "Data Centers" at bounding box center [52, 56] width 48 height 9
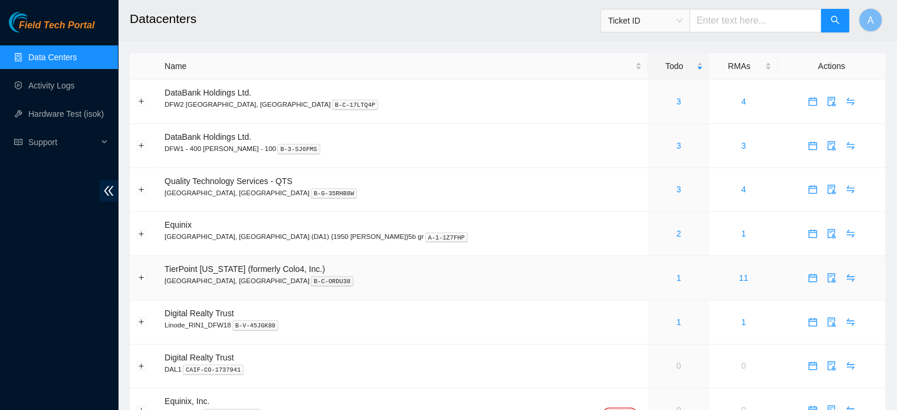
click at [655, 274] on div "1" at bounding box center [679, 277] width 48 height 13
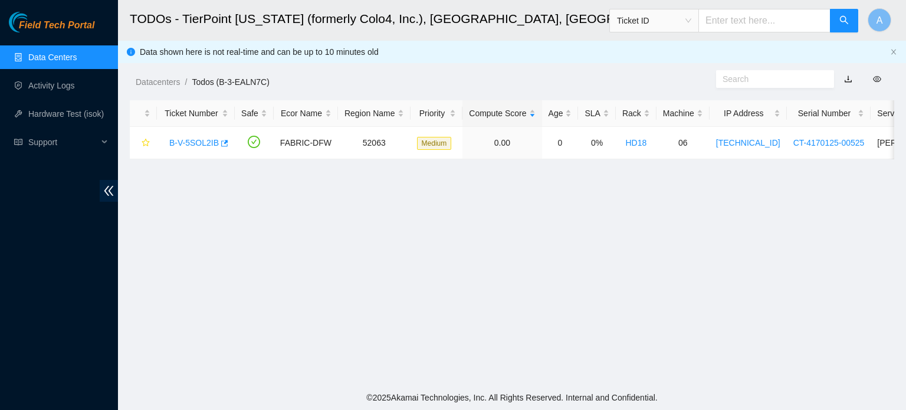
click at [54, 61] on link "Data Centers" at bounding box center [52, 56] width 48 height 9
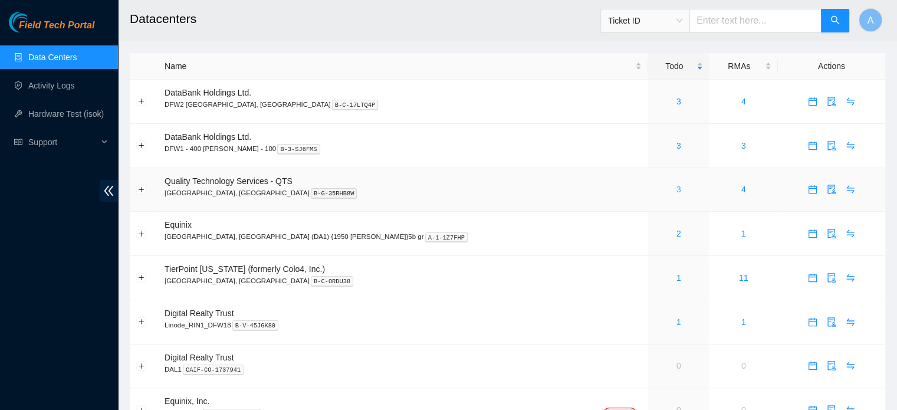
click at [676, 193] on link "3" at bounding box center [678, 189] width 5 height 9
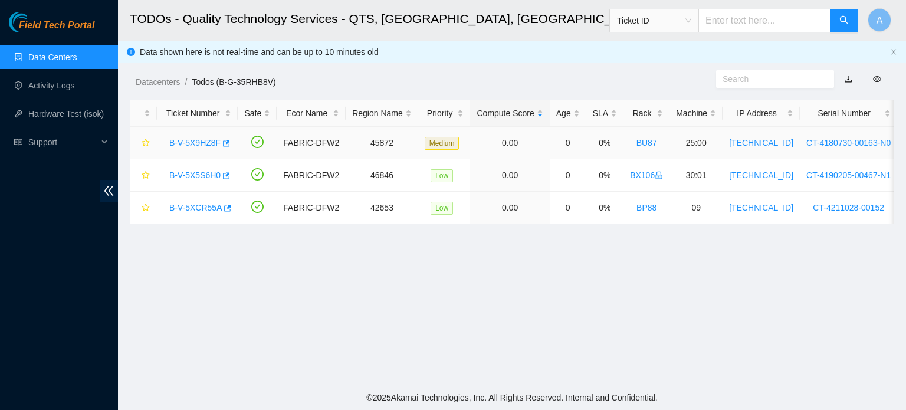
click at [190, 142] on link "B-V-5X9HZ8F" at bounding box center [194, 142] width 51 height 9
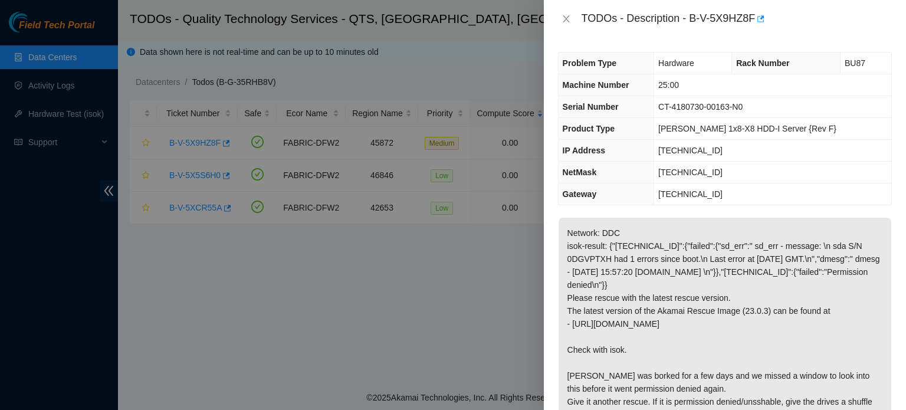
click at [601, 268] on p "Network: DDC isok-result: {"[TECHNICAL_ID]":{"failed":{"sd_err":" sd_err - mess…" at bounding box center [724, 337] width 333 height 238
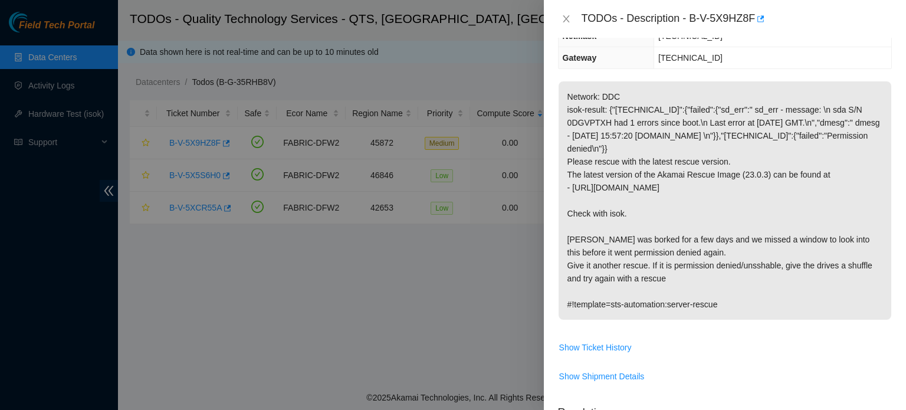
scroll to position [223, 0]
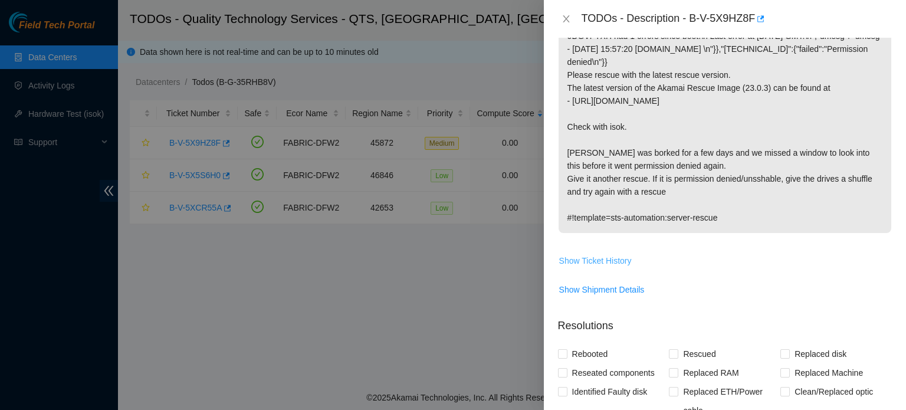
click at [595, 267] on span "Show Ticket History" at bounding box center [595, 260] width 73 height 13
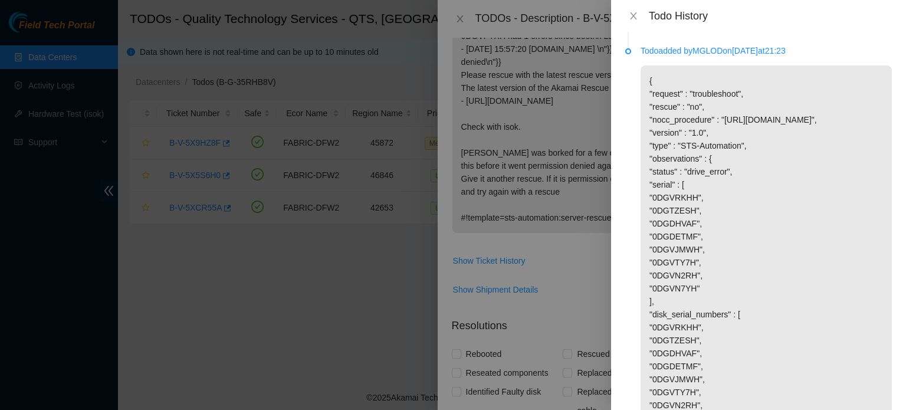
scroll to position [1928, 0]
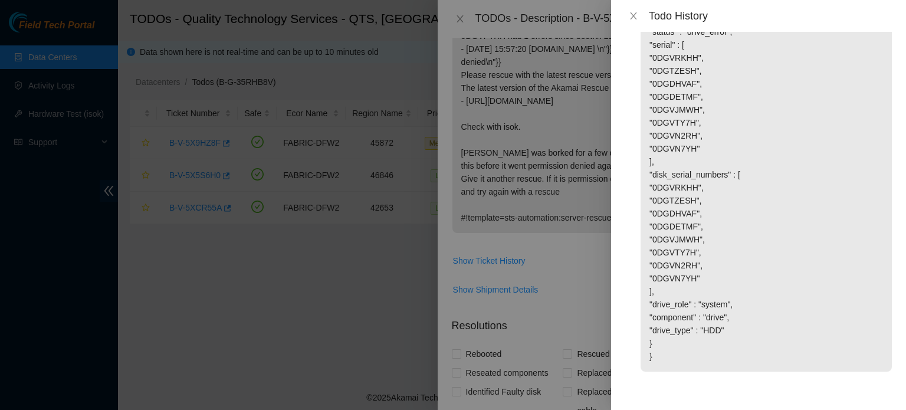
click at [630, 25] on div "Todo History" at bounding box center [758, 16] width 295 height 32
click at [633, 17] on icon "close" at bounding box center [633, 15] width 9 height 9
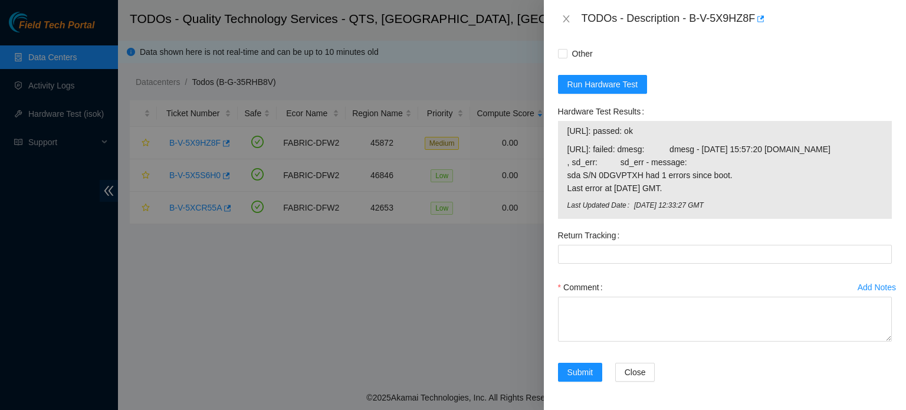
scroll to position [623, 0]
click at [568, 11] on div "TODOs - Description - B-V-5X9HZ8F" at bounding box center [725, 18] width 334 height 19
click at [568, 14] on button "Close" at bounding box center [566, 19] width 17 height 11
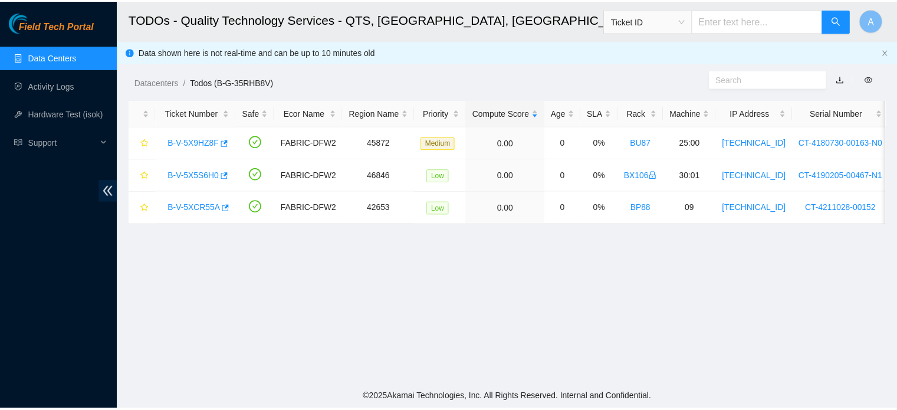
scroll to position [323, 0]
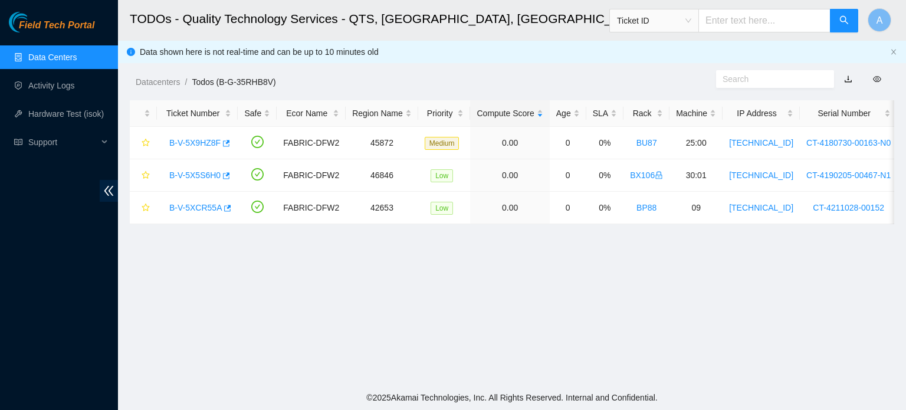
click at [77, 55] on link "Data Centers" at bounding box center [52, 56] width 48 height 9
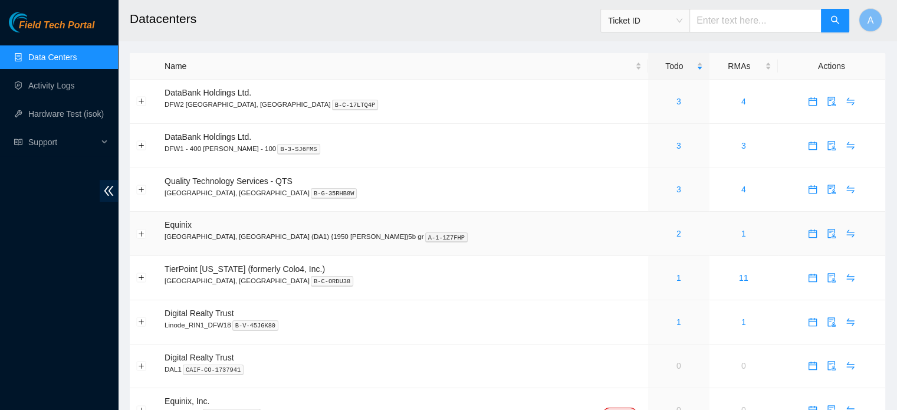
scroll to position [33, 0]
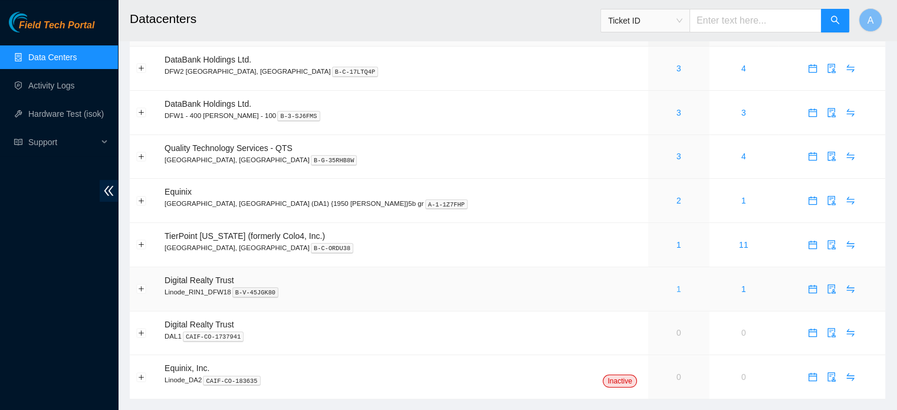
click at [676, 288] on link "1" at bounding box center [678, 288] width 5 height 9
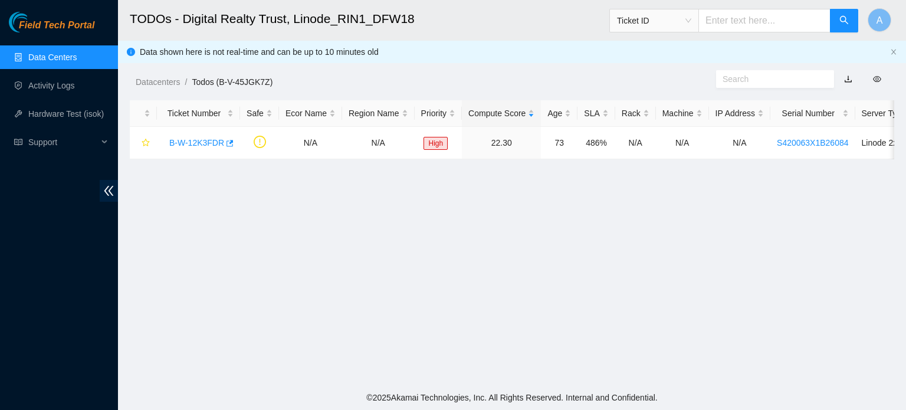
click at [73, 58] on link "Data Centers" at bounding box center [52, 56] width 48 height 9
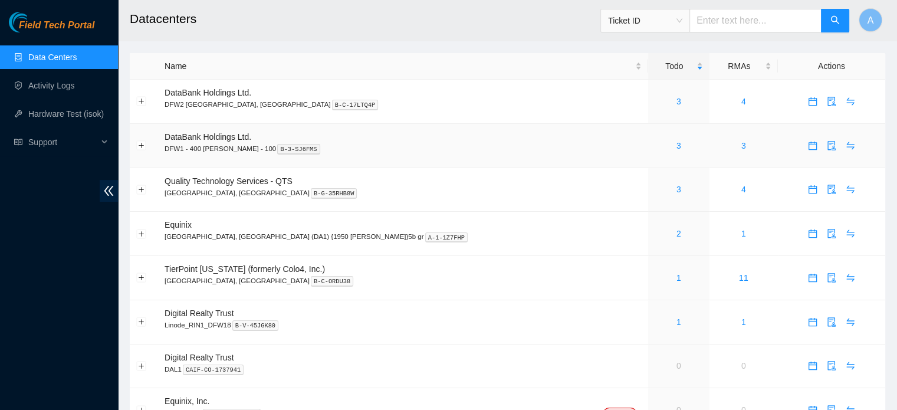
scroll to position [60, 0]
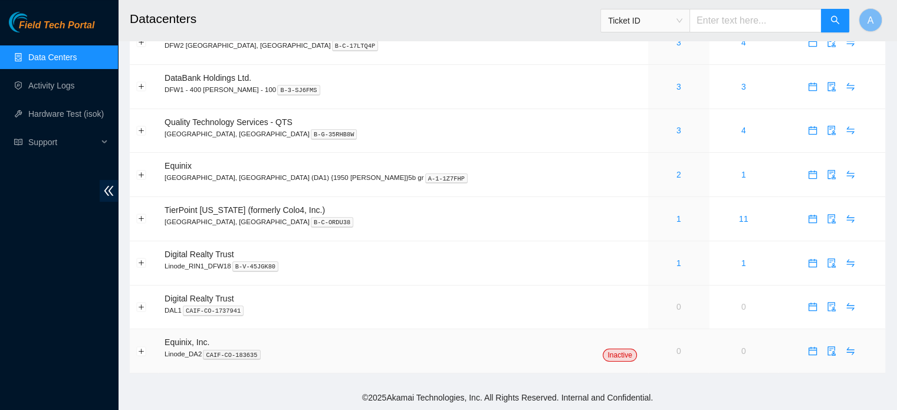
click at [603, 356] on span "Inactive" at bounding box center [620, 355] width 34 height 13
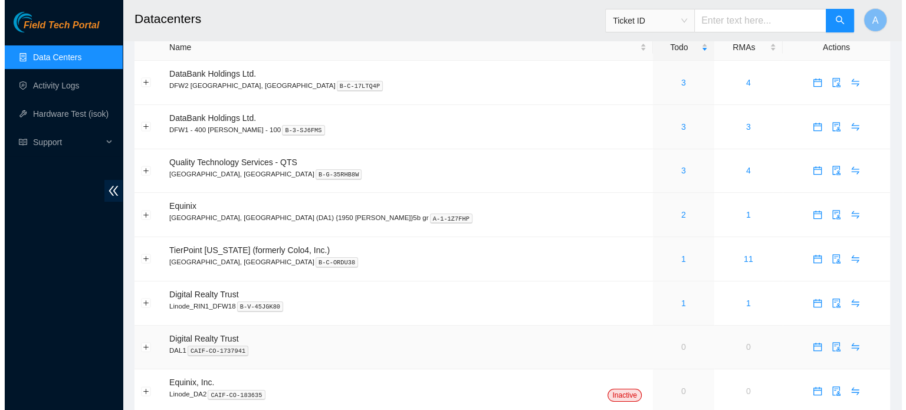
scroll to position [0, 0]
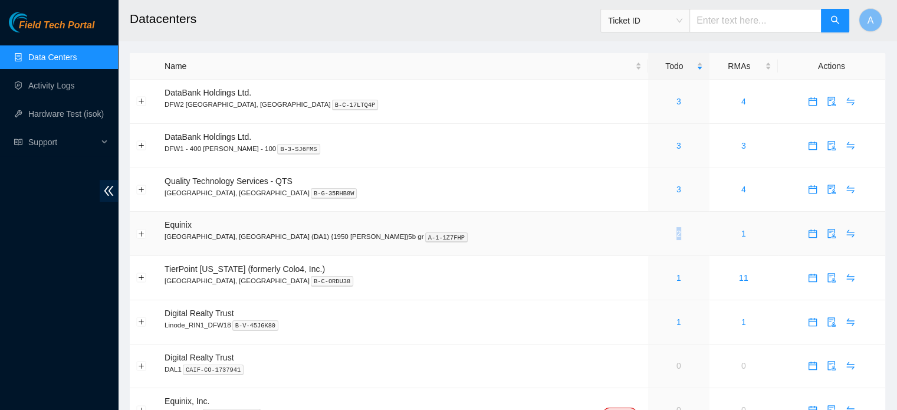
drag, startPoint x: 589, startPoint y: 232, endPoint x: 603, endPoint y: 235, distance: 14.9
click at [655, 235] on div "2" at bounding box center [679, 233] width 48 height 13
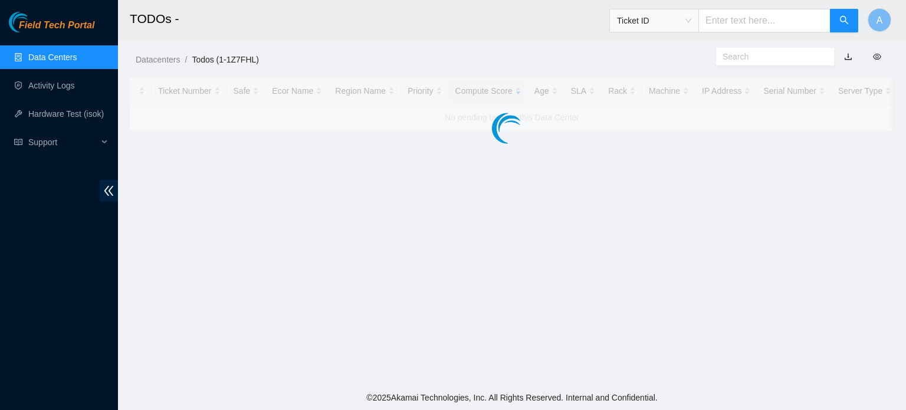
click at [603, 235] on main "TODOs - Ticket ID A Datacenters / Todos (1-1Z7FHL) / Ticket Number Safe Ecor Na…" at bounding box center [512, 192] width 788 height 385
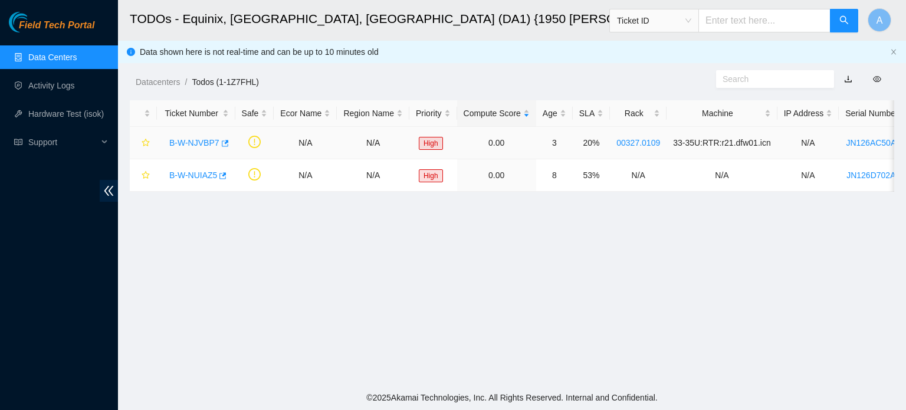
click at [199, 139] on link "B-W-NJVBP7" at bounding box center [194, 142] width 50 height 9
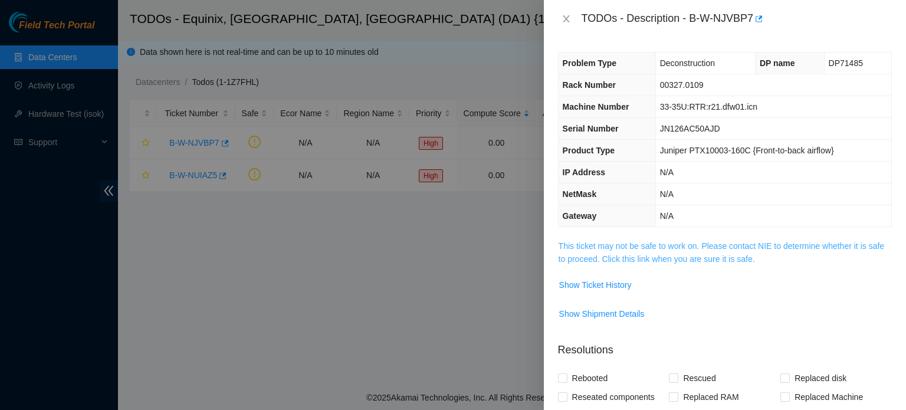
click at [594, 261] on link "This ticket may not be safe to work on. Please contact NIE to determine whether…" at bounding box center [721, 252] width 326 height 22
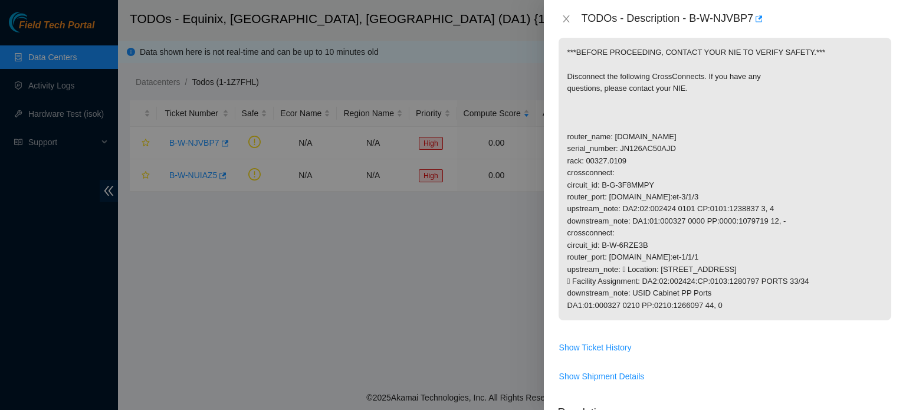
scroll to position [203, 0]
click at [570, 19] on icon "close" at bounding box center [565, 18] width 9 height 9
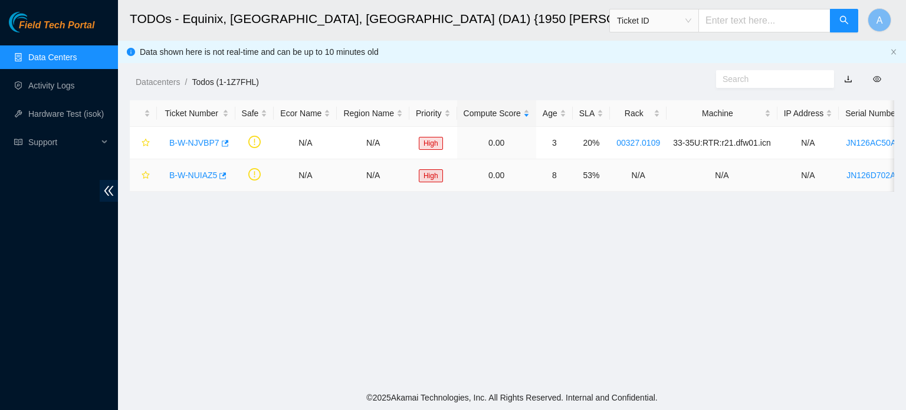
scroll to position [242, 0]
click at [206, 174] on link "B-W-NUIAZ5" at bounding box center [193, 174] width 48 height 9
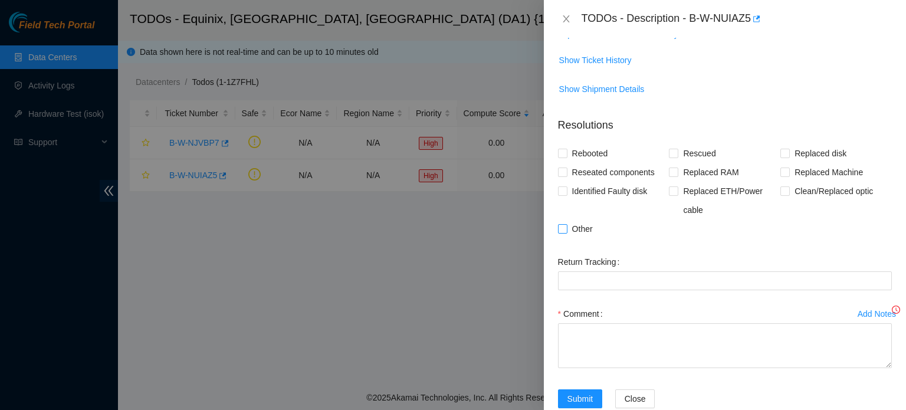
scroll to position [139, 0]
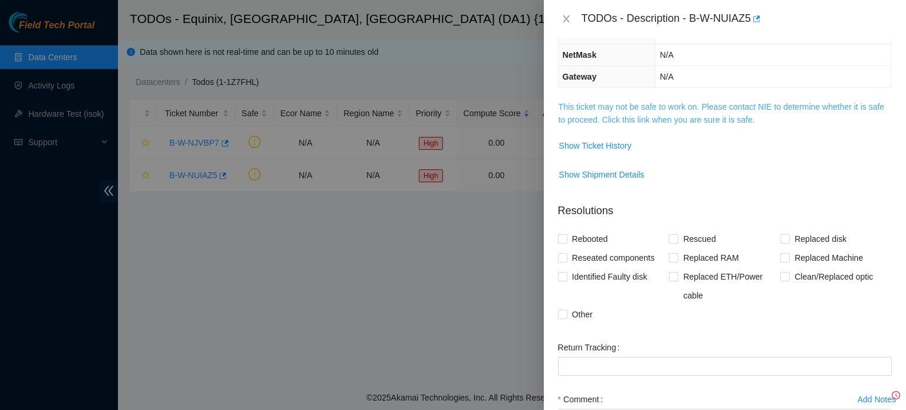
click at [656, 108] on link "This ticket may not be safe to work on. Please contact NIE to determine whether…" at bounding box center [721, 113] width 326 height 22
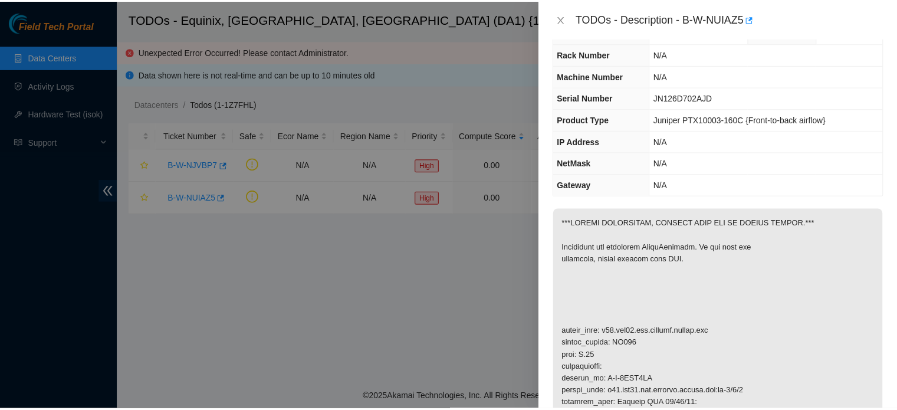
scroll to position [0, 0]
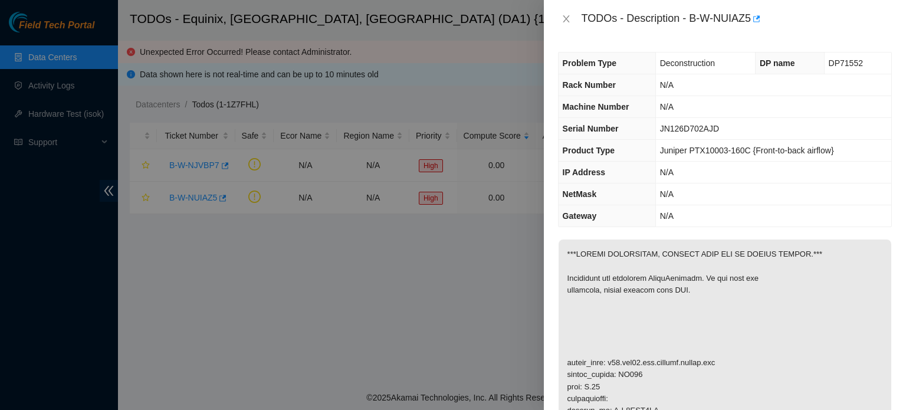
click at [176, 42] on div at bounding box center [453, 205] width 906 height 410
click at [568, 23] on icon "close" at bounding box center [565, 18] width 9 height 9
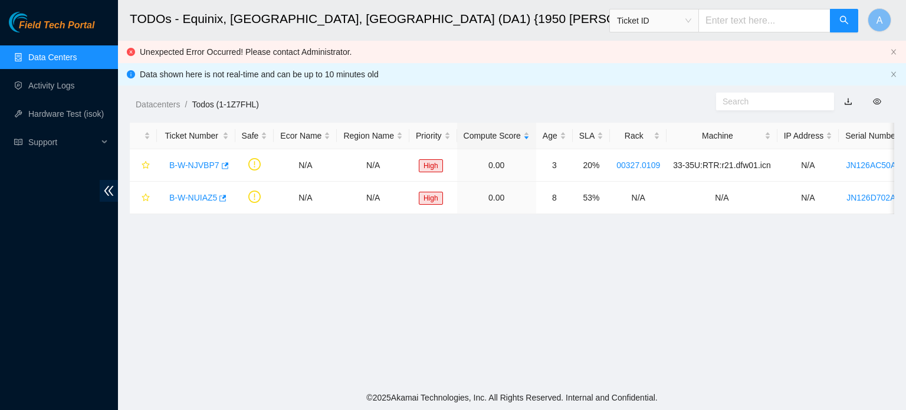
click at [57, 52] on link "Data Centers" at bounding box center [52, 56] width 48 height 9
